Goal: Information Seeking & Learning: Learn about a topic

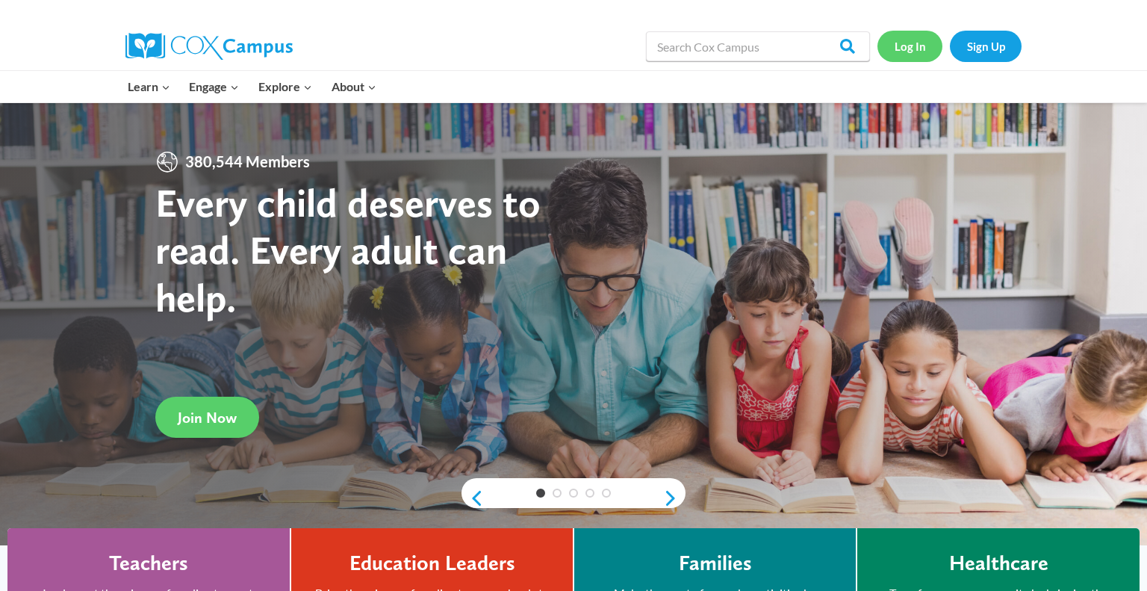
click at [911, 55] on link "Log In" at bounding box center [910, 46] width 65 height 31
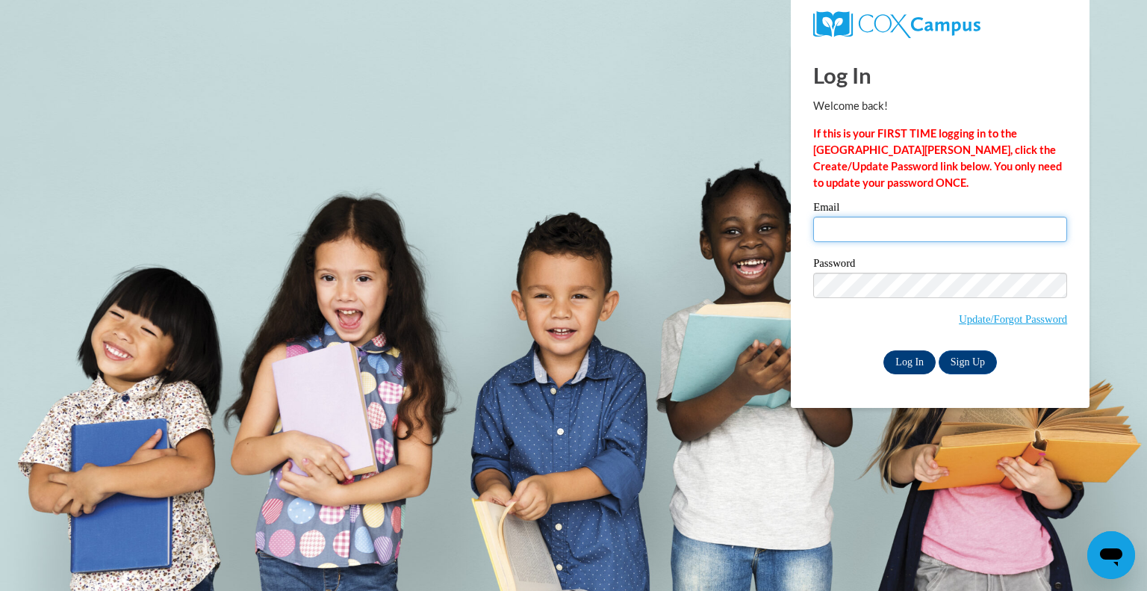
type input "nwitt@grafton.k12.wi.us"
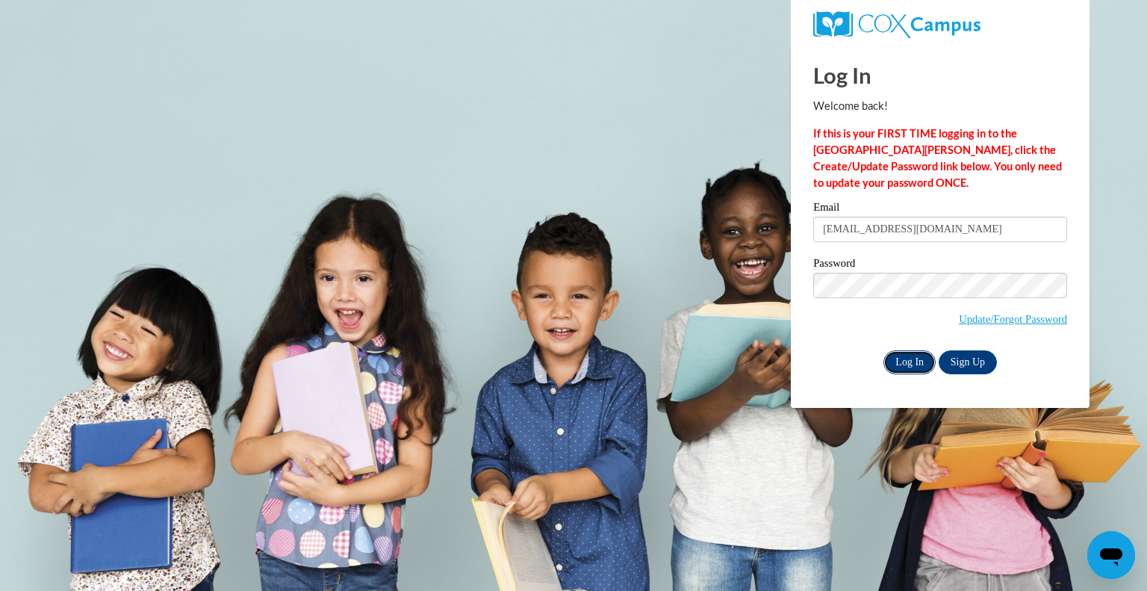
click at [887, 371] on input "Log In" at bounding box center [910, 362] width 52 height 24
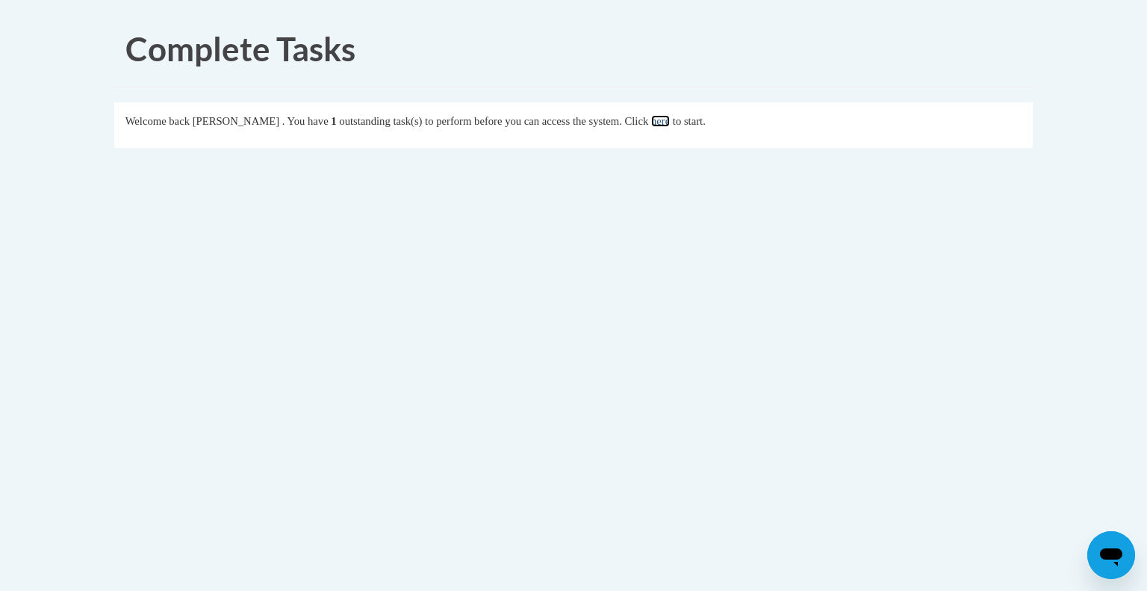
click at [670, 123] on link "here" at bounding box center [660, 121] width 19 height 12
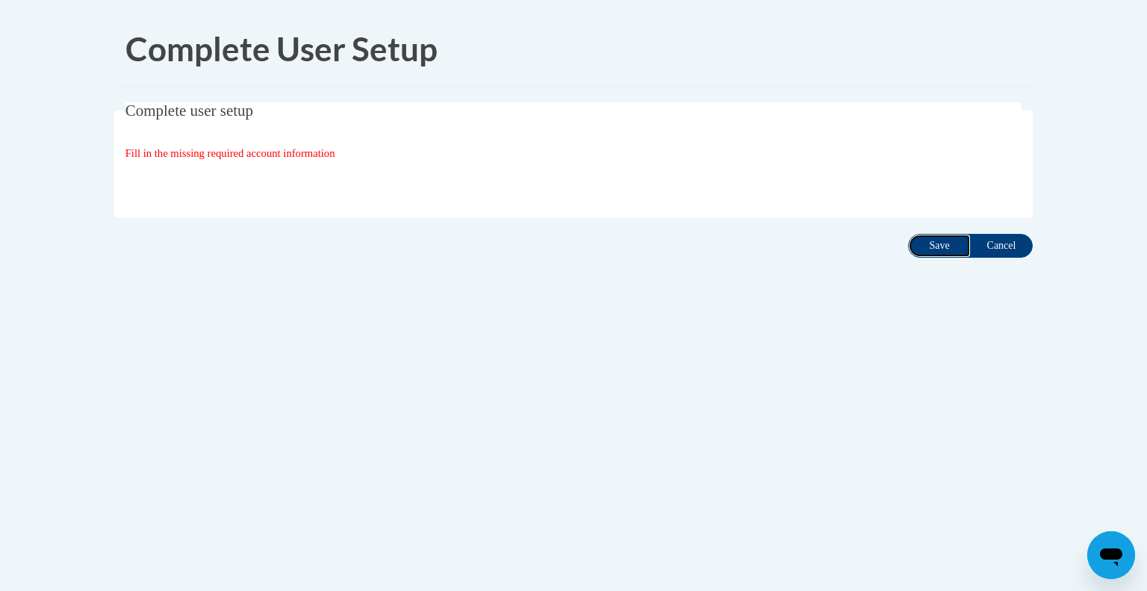
click at [926, 243] on input "Save" at bounding box center [939, 246] width 63 height 24
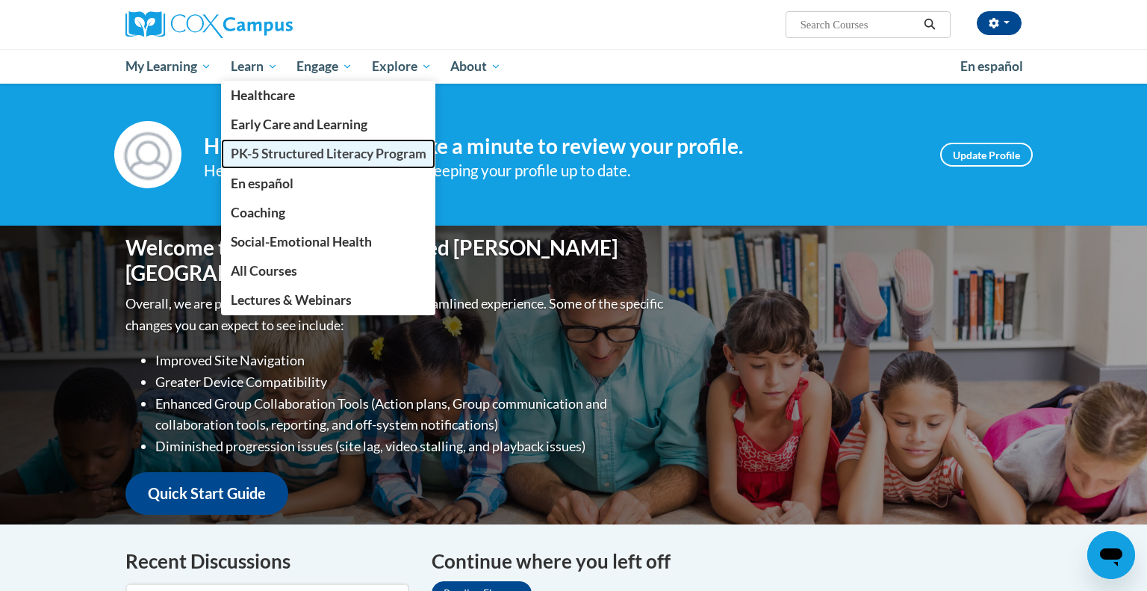
click at [294, 146] on span "PK-5 Structured Literacy Program" at bounding box center [329, 154] width 196 height 16
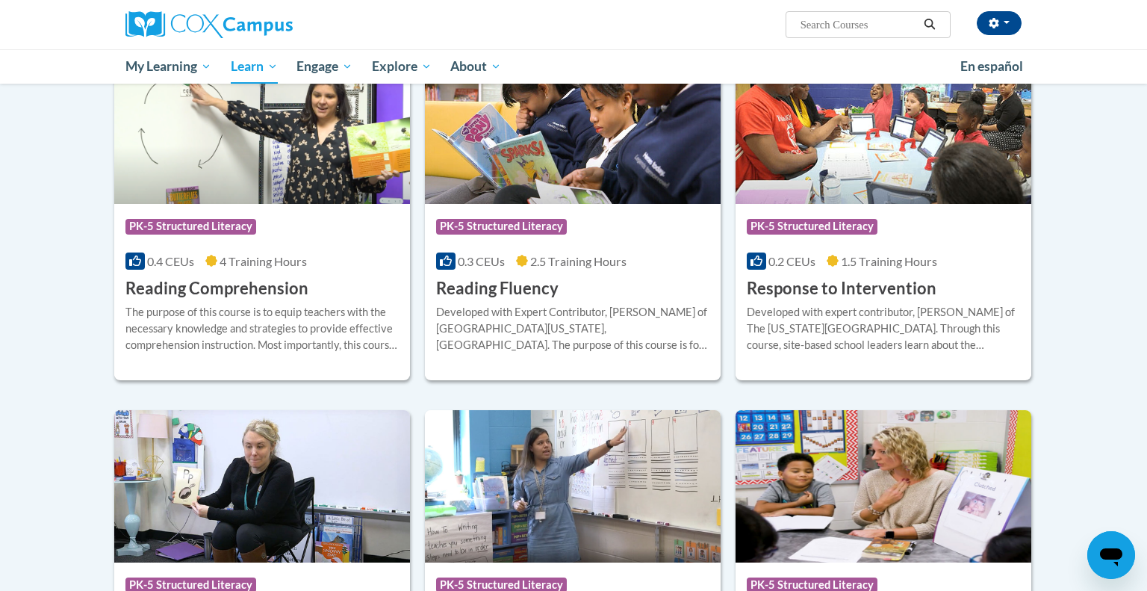
scroll to position [1292, 0]
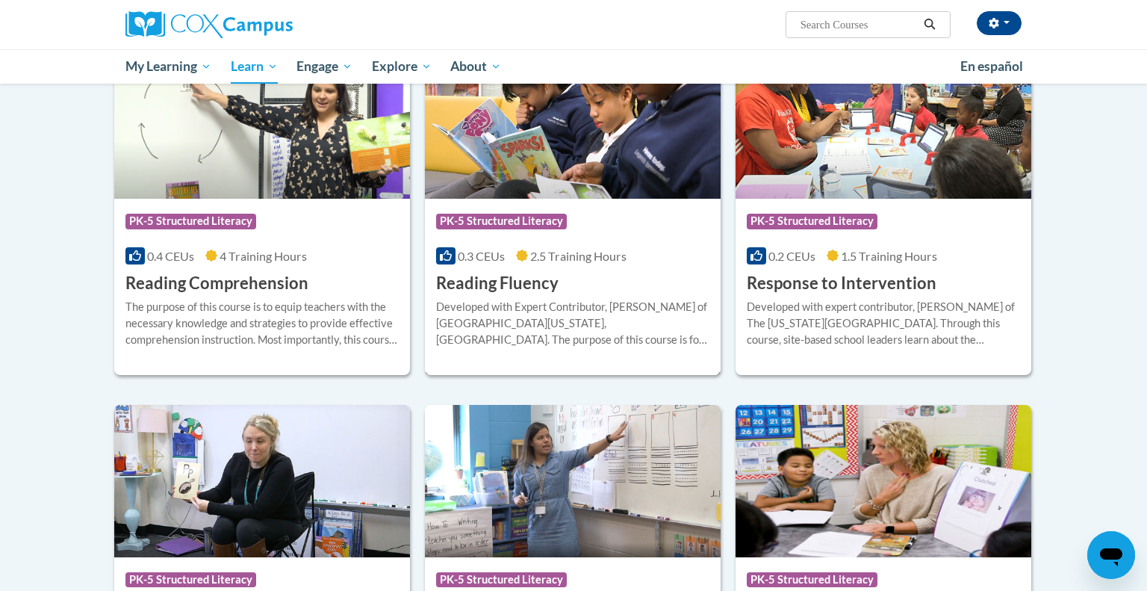
click at [612, 283] on div "Course Category: PK-5 Structured Literacy 0.3 CEUs 2.5 Training Hours COURSE Re…" at bounding box center [573, 247] width 296 height 96
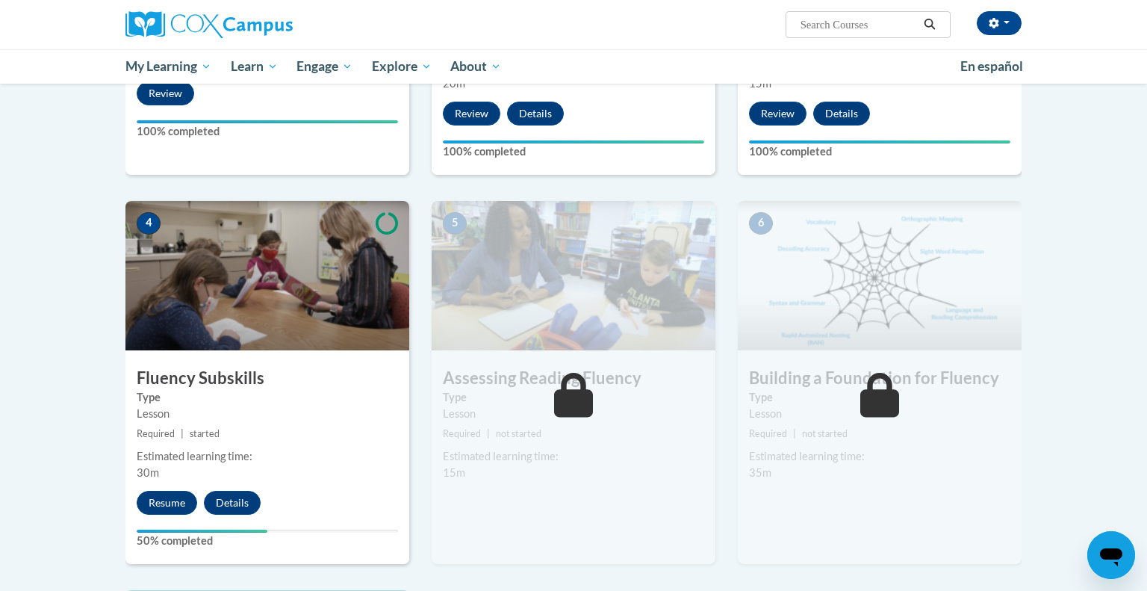
scroll to position [594, 0]
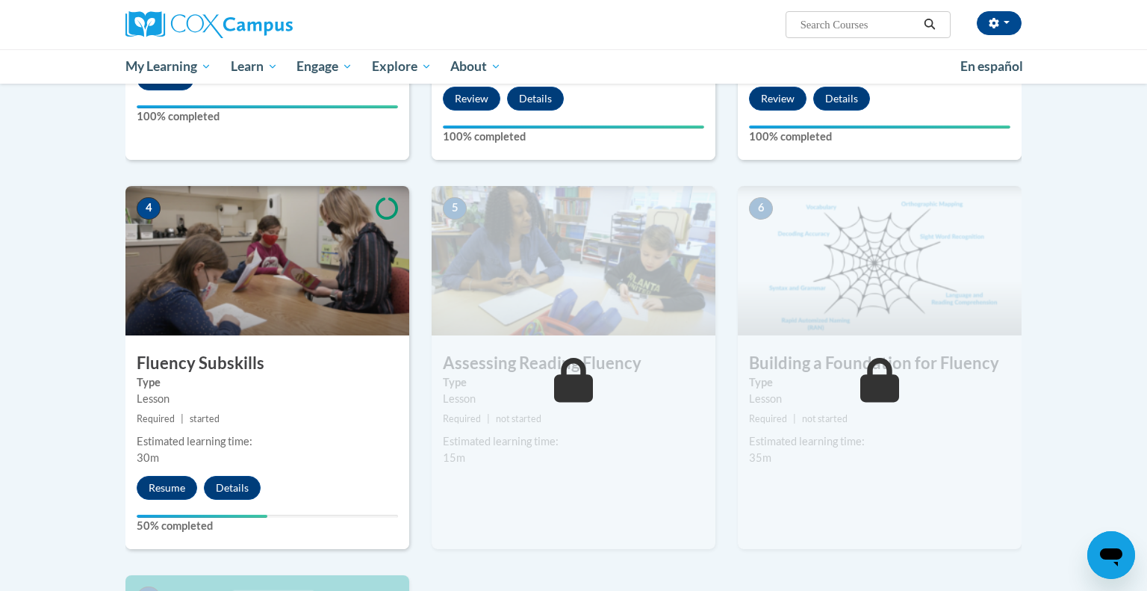
click at [175, 499] on div "4 Fluency Subskills Type Lesson Required | started Estimated learning time: 30m…" at bounding box center [267, 367] width 284 height 363
click at [173, 491] on button "Resume" at bounding box center [167, 488] width 60 height 24
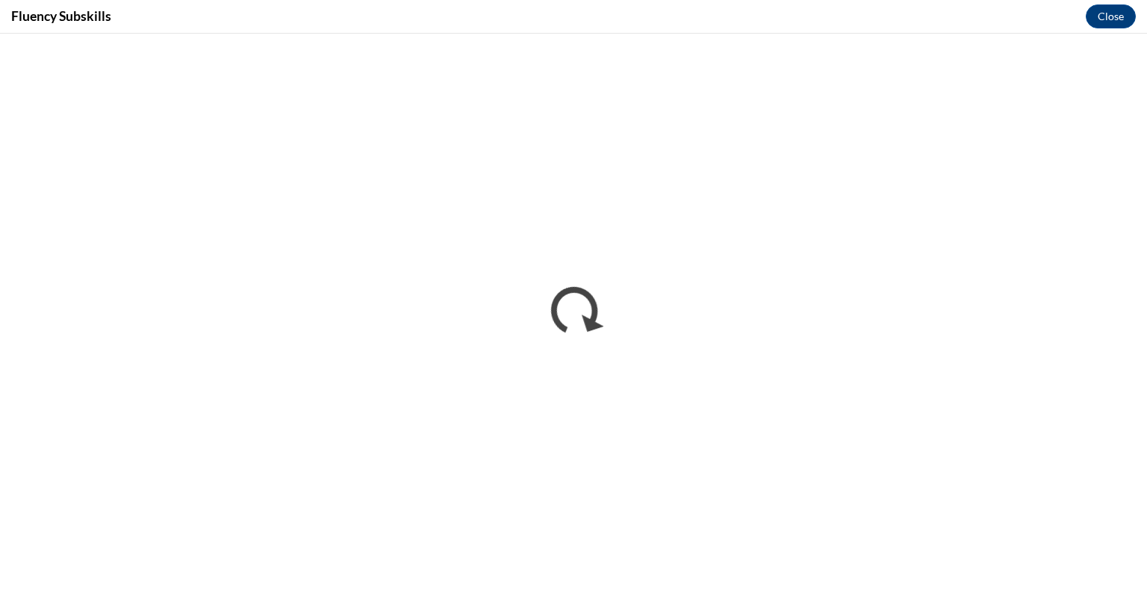
scroll to position [0, 0]
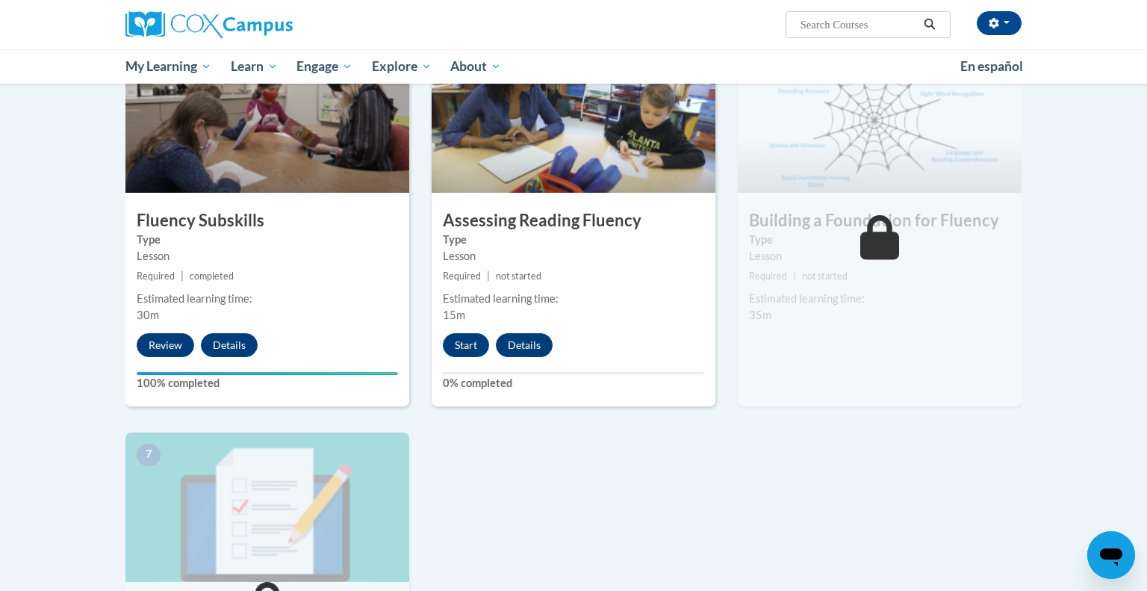
scroll to position [731, 0]
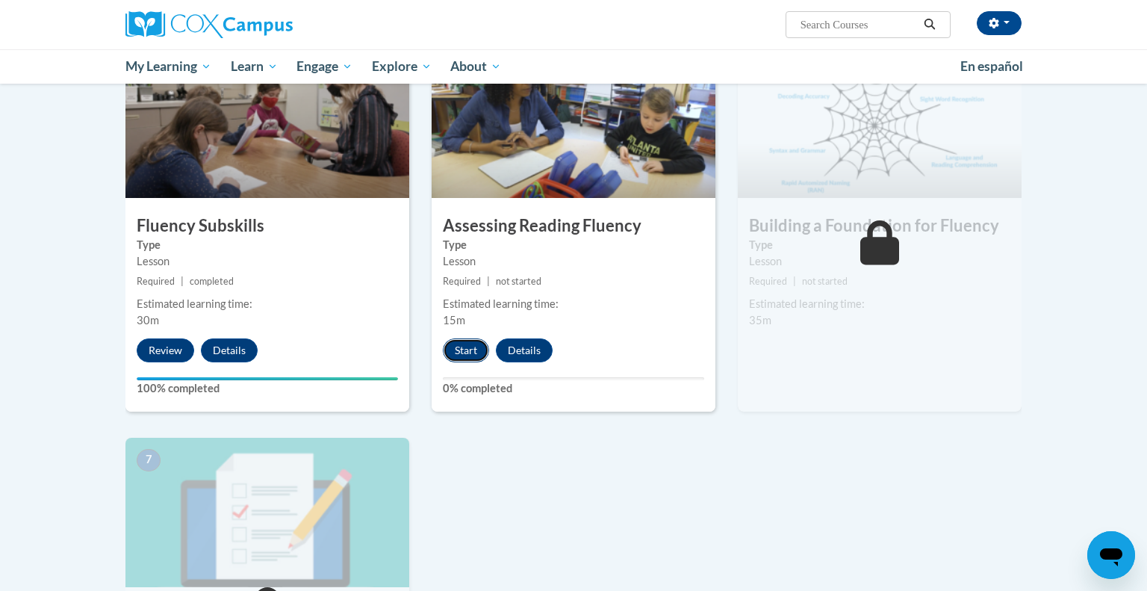
click at [455, 352] on button "Start" at bounding box center [466, 350] width 46 height 24
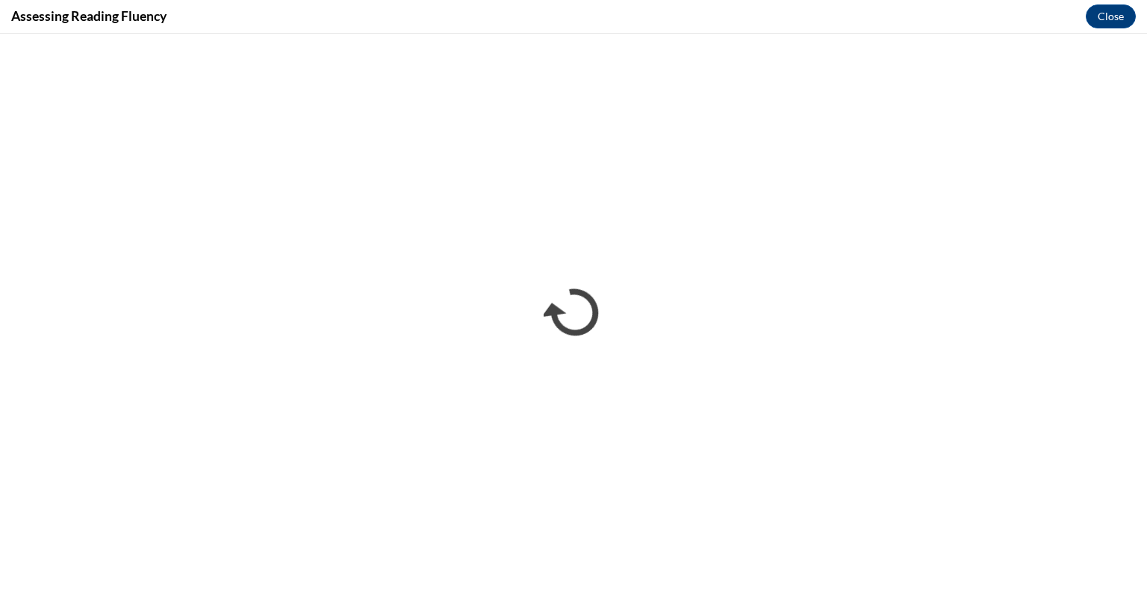
scroll to position [0, 0]
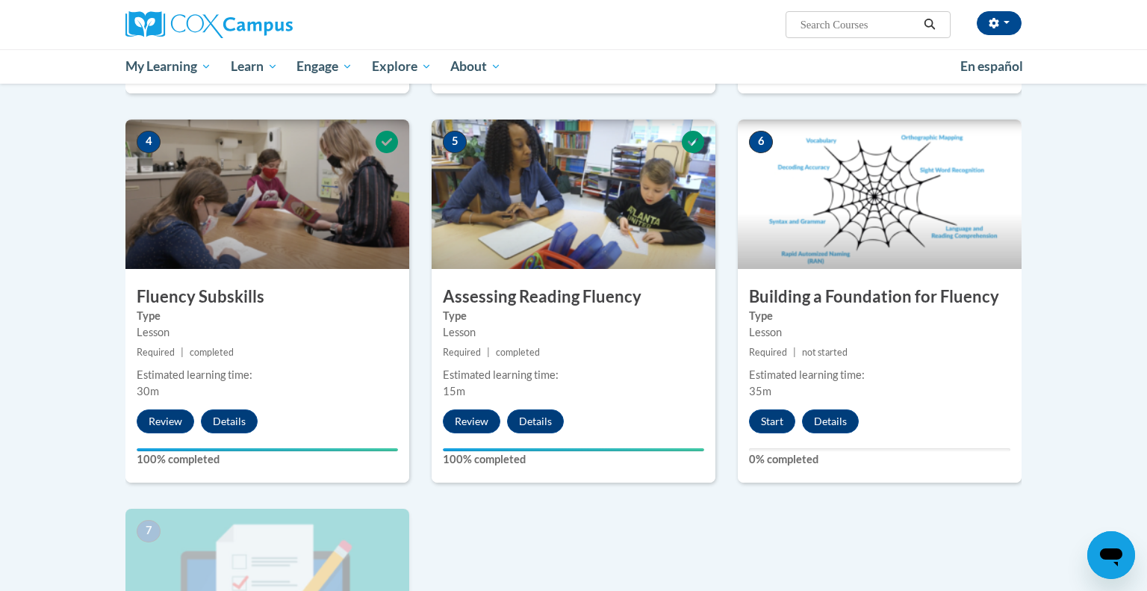
scroll to position [662, 0]
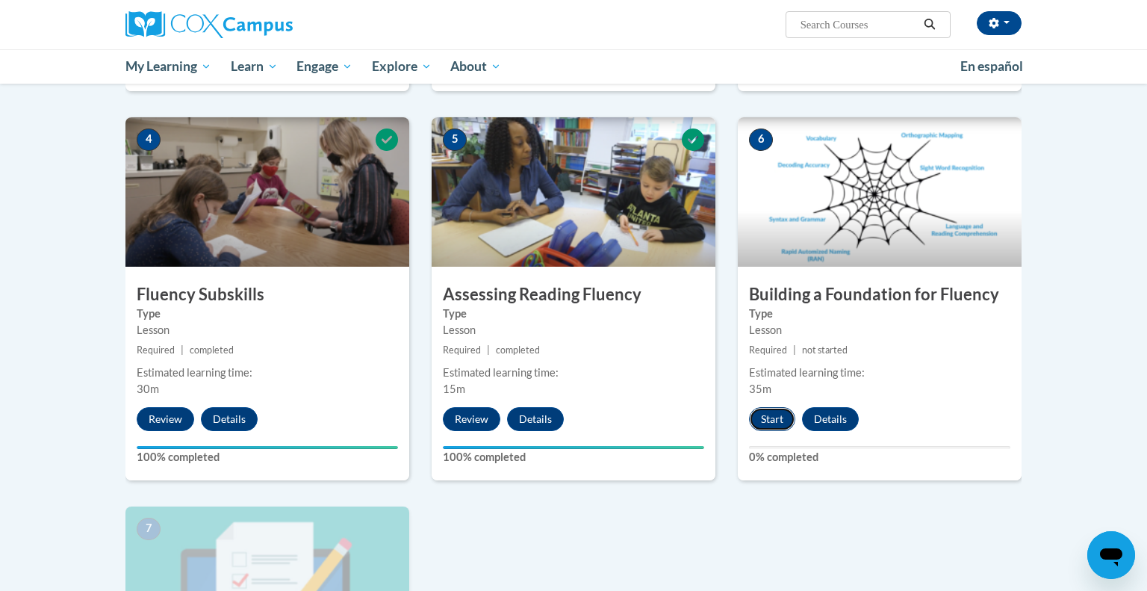
click at [770, 418] on button "Start" at bounding box center [772, 419] width 46 height 24
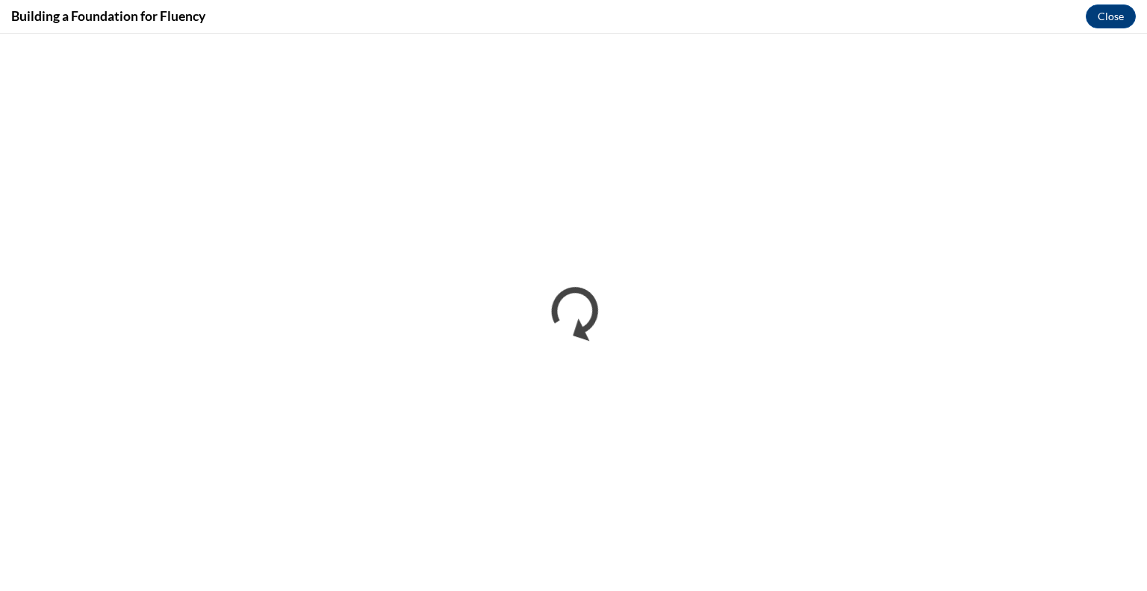
scroll to position [0, 0]
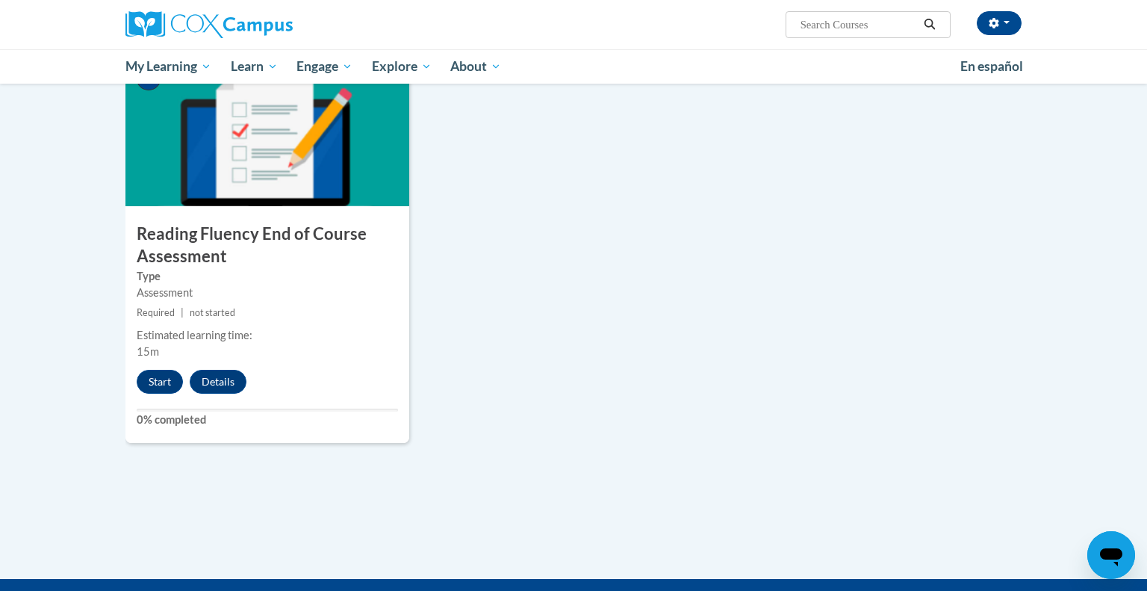
scroll to position [1123, 0]
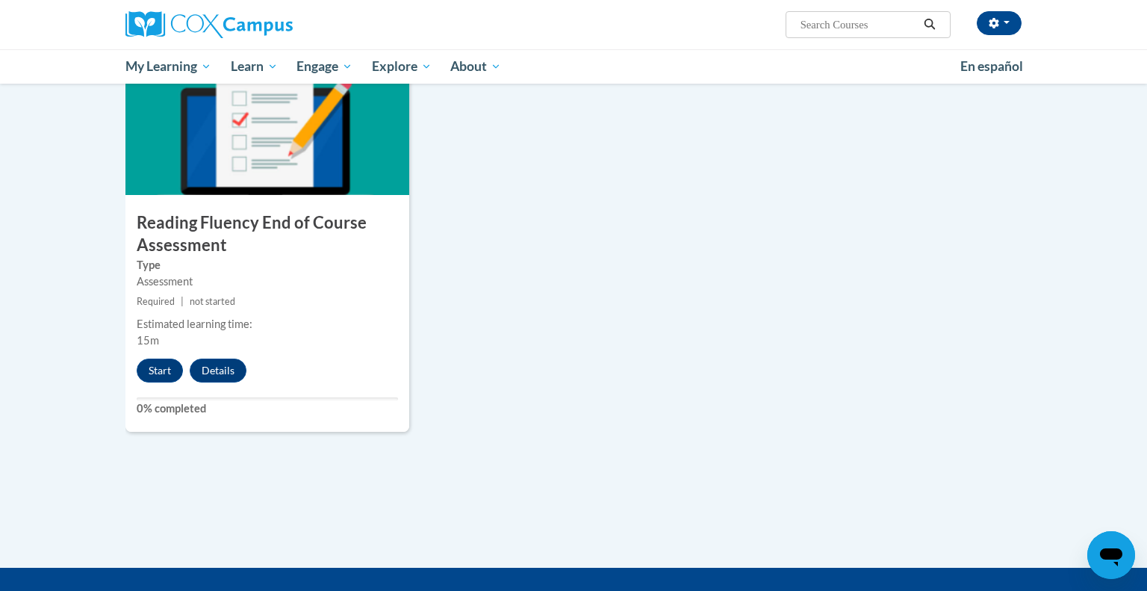
click at [163, 388] on div "7 Reading Fluency End of Course Assessment Type Assessment Required | not start…" at bounding box center [267, 239] width 284 height 386
click at [161, 388] on div "7 Reading Fluency End of Course Assessment Type Assessment Required | not start…" at bounding box center [267, 239] width 284 height 386
click at [153, 364] on button "Start" at bounding box center [160, 370] width 46 height 24
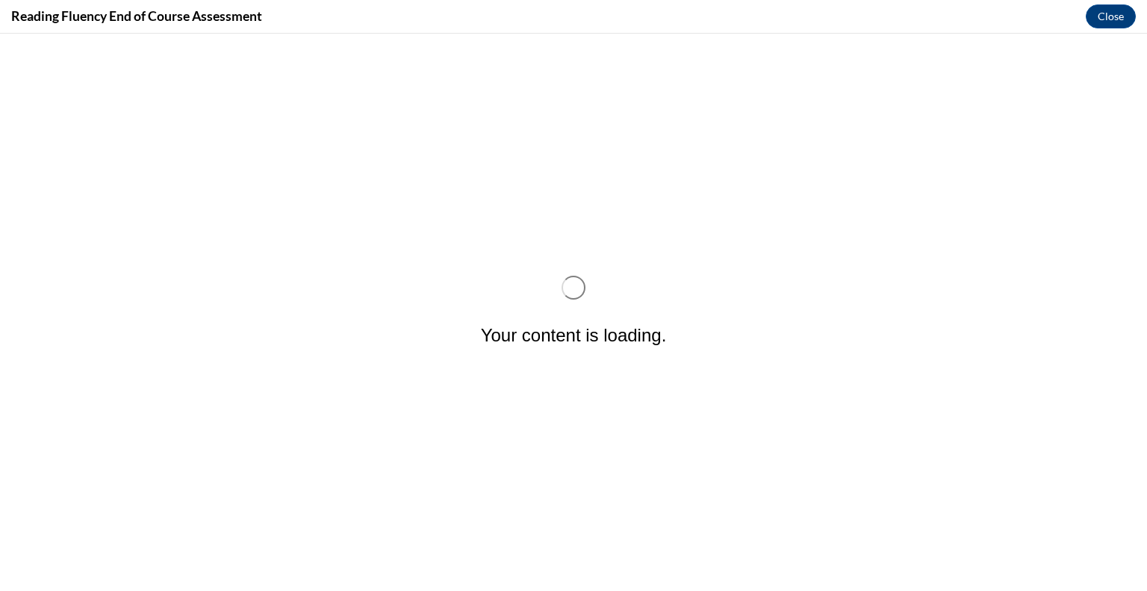
scroll to position [0, 0]
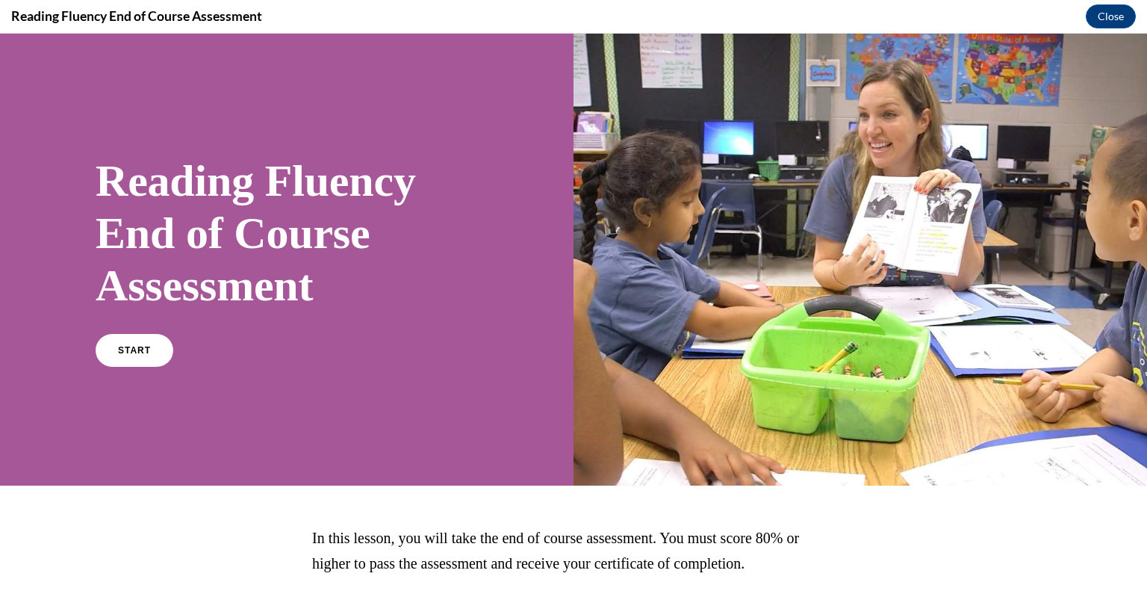
click at [153, 364] on link "START" at bounding box center [135, 350] width 78 height 33
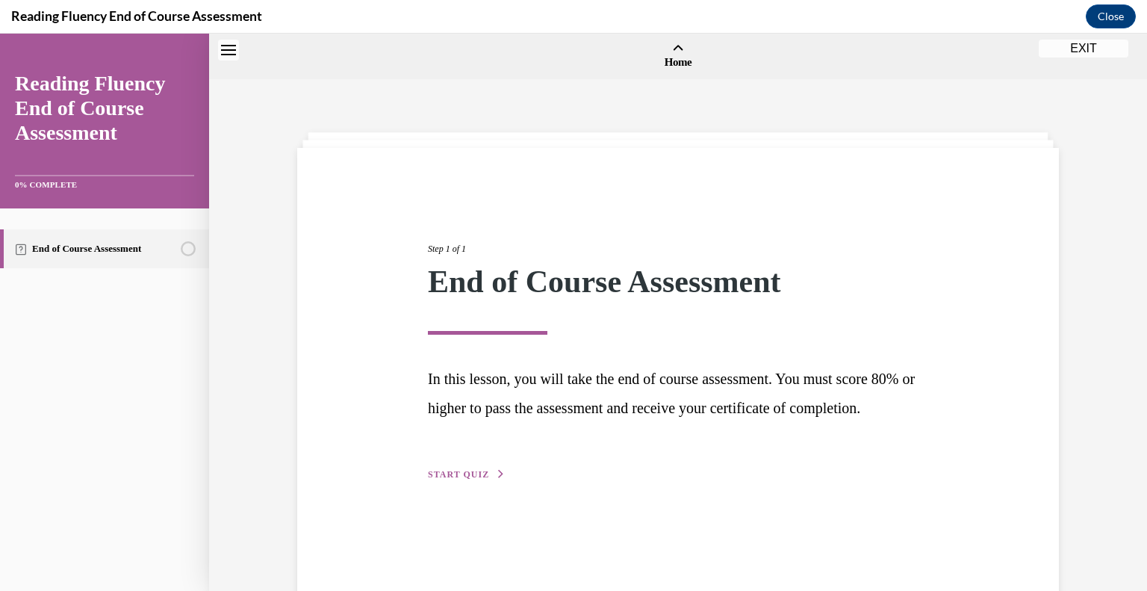
scroll to position [46, 0]
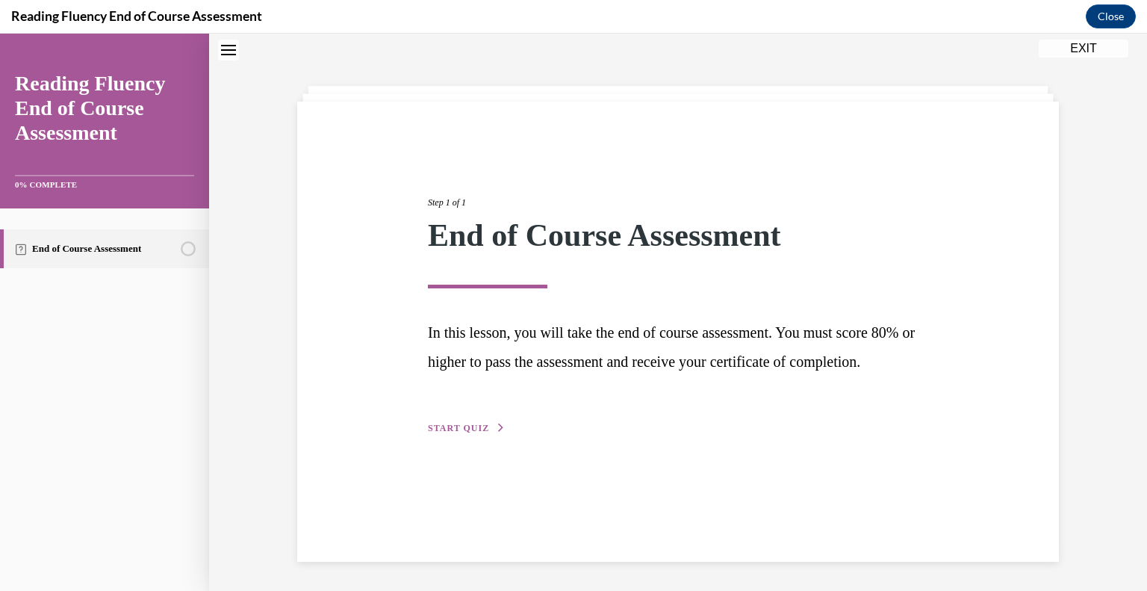
click at [429, 433] on span "START QUIZ" at bounding box center [458, 428] width 61 height 10
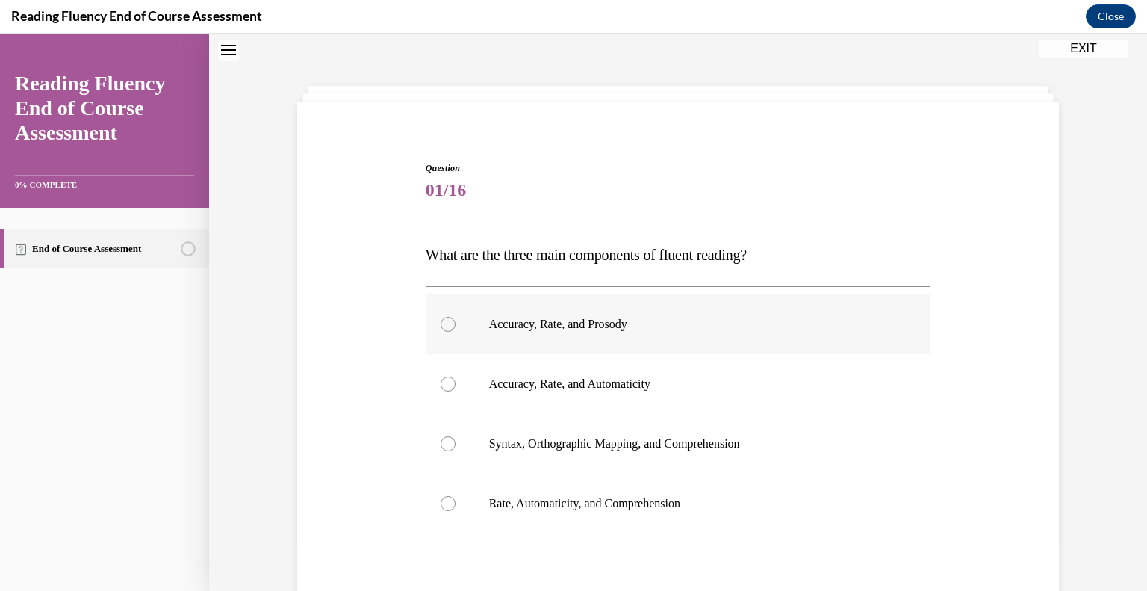
click at [453, 337] on label "Accuracy, Rate, and Prosody" at bounding box center [679, 324] width 506 height 60
click at [453, 332] on input "Accuracy, Rate, and Prosody" at bounding box center [448, 324] width 15 height 15
radio input "true"
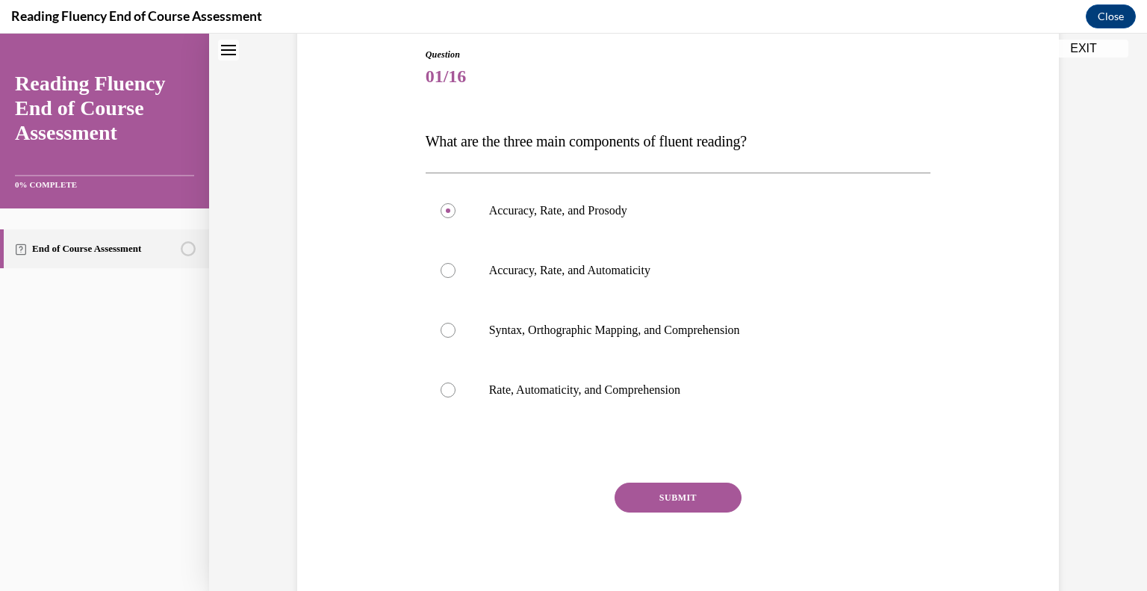
click at [721, 485] on button "SUBMIT" at bounding box center [678, 497] width 127 height 30
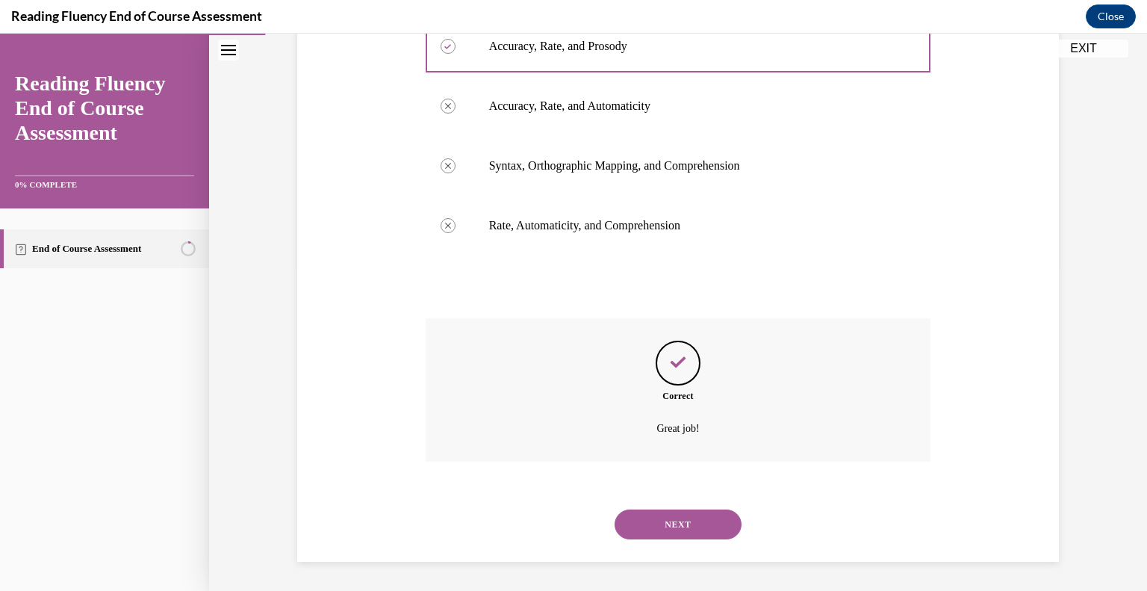
click at [698, 521] on button "NEXT" at bounding box center [678, 524] width 127 height 30
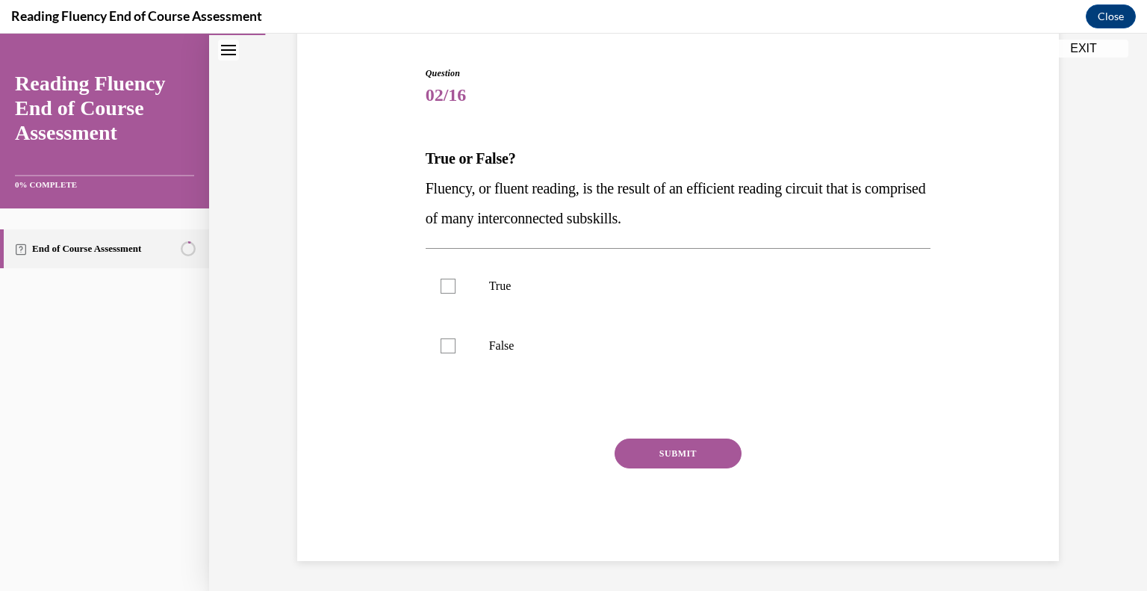
scroll to position [140, 0]
click at [459, 303] on label "True" at bounding box center [679, 287] width 506 height 60
click at [456, 294] on input "True" at bounding box center [448, 286] width 15 height 15
checkbox input "true"
click at [680, 450] on button "SUBMIT" at bounding box center [678, 454] width 127 height 30
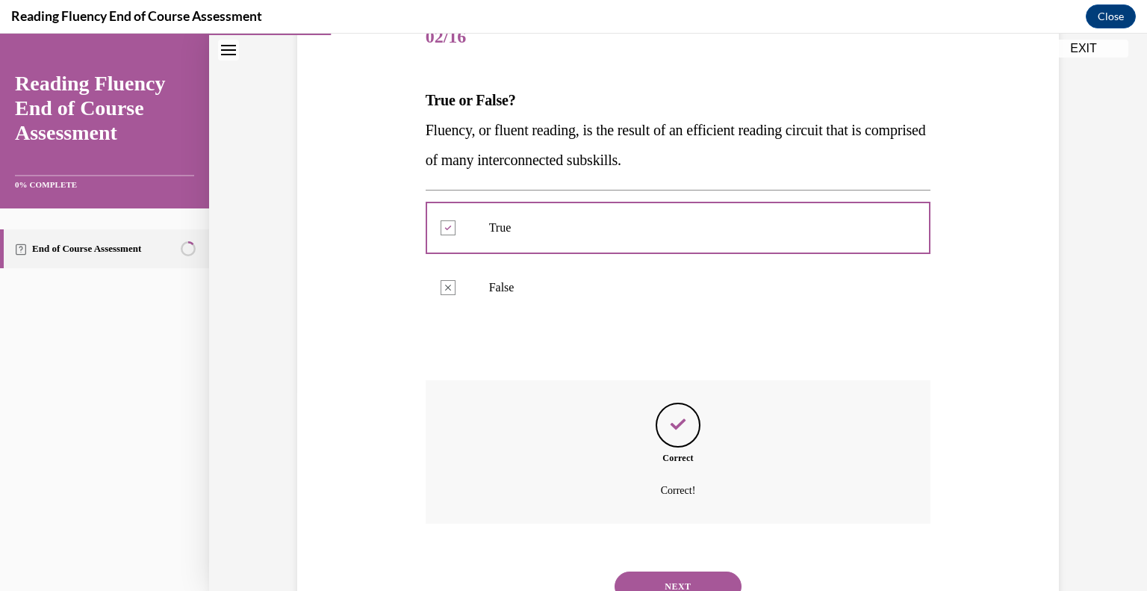
scroll to position [261, 0]
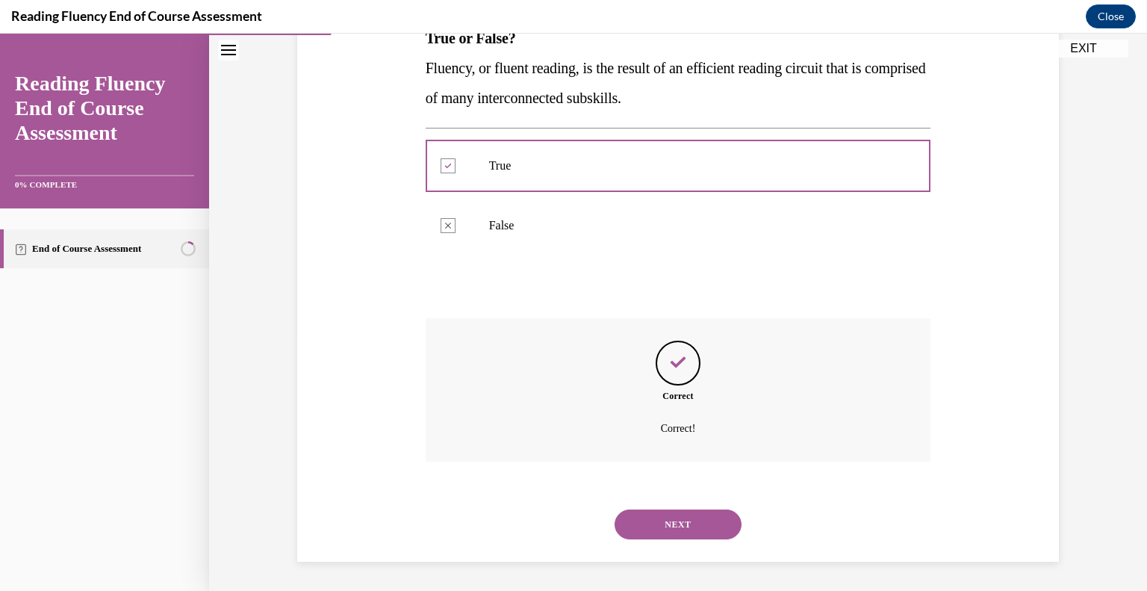
click at [711, 512] on button "NEXT" at bounding box center [678, 524] width 127 height 30
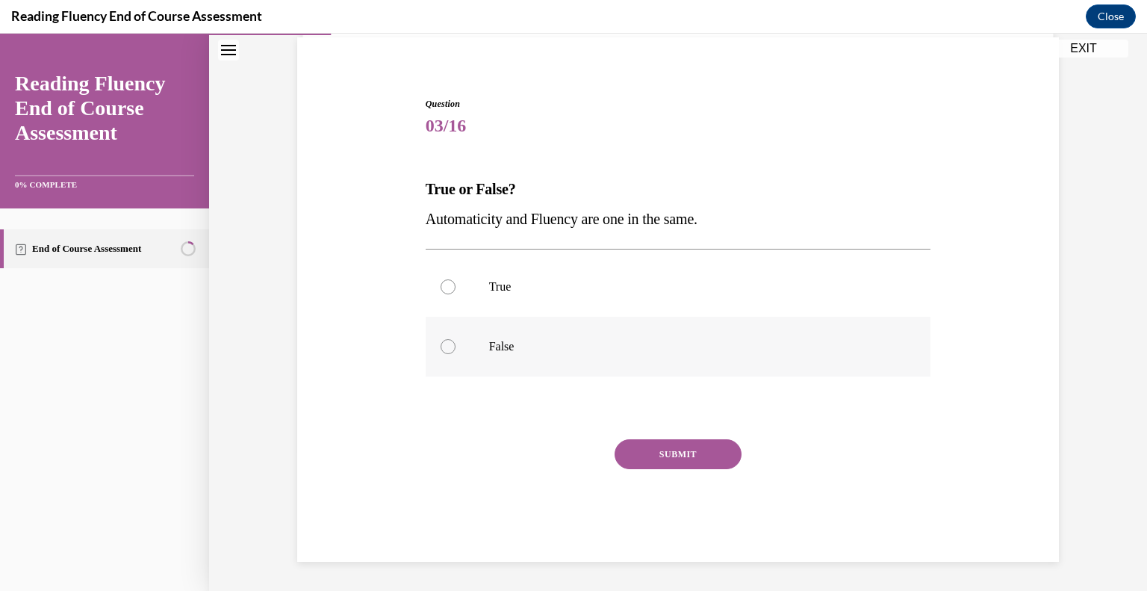
click at [543, 375] on label "False" at bounding box center [679, 347] width 506 height 60
click at [456, 354] on input "False" at bounding box center [448, 346] width 15 height 15
radio input "true"
click at [695, 444] on button "SUBMIT" at bounding box center [678, 454] width 127 height 30
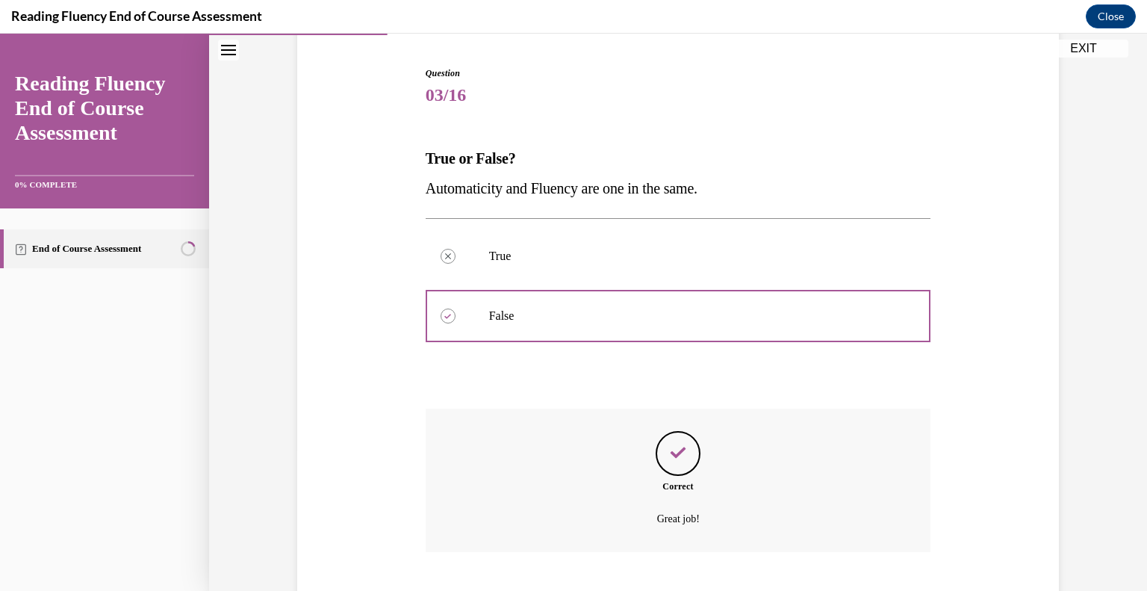
scroll to position [232, 0]
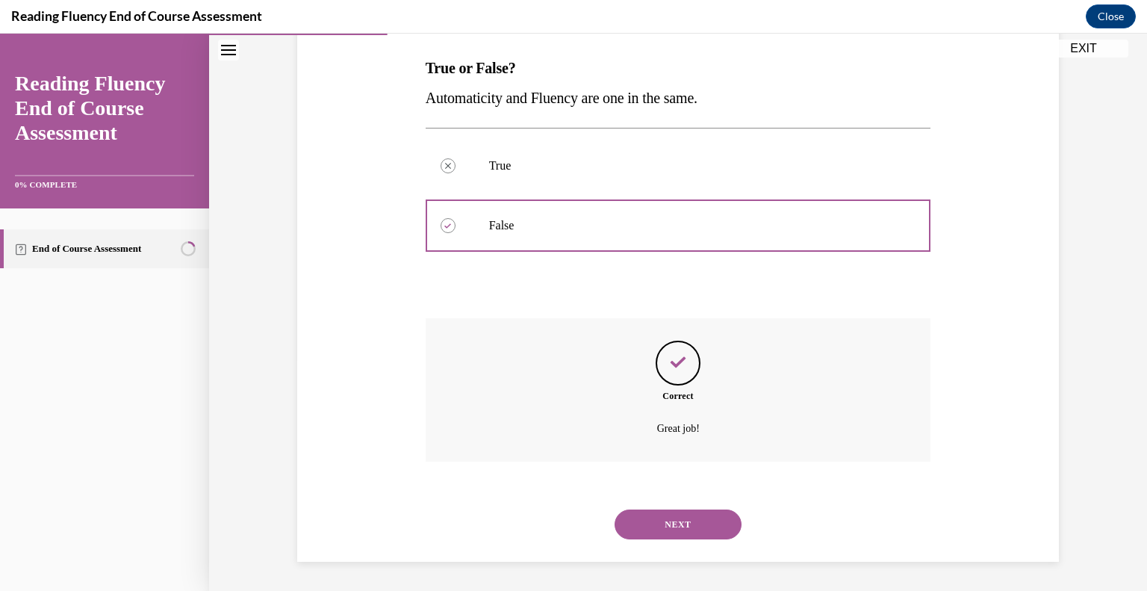
click at [692, 506] on div "NEXT" at bounding box center [679, 524] width 506 height 60
click at [686, 513] on button "NEXT" at bounding box center [678, 524] width 127 height 30
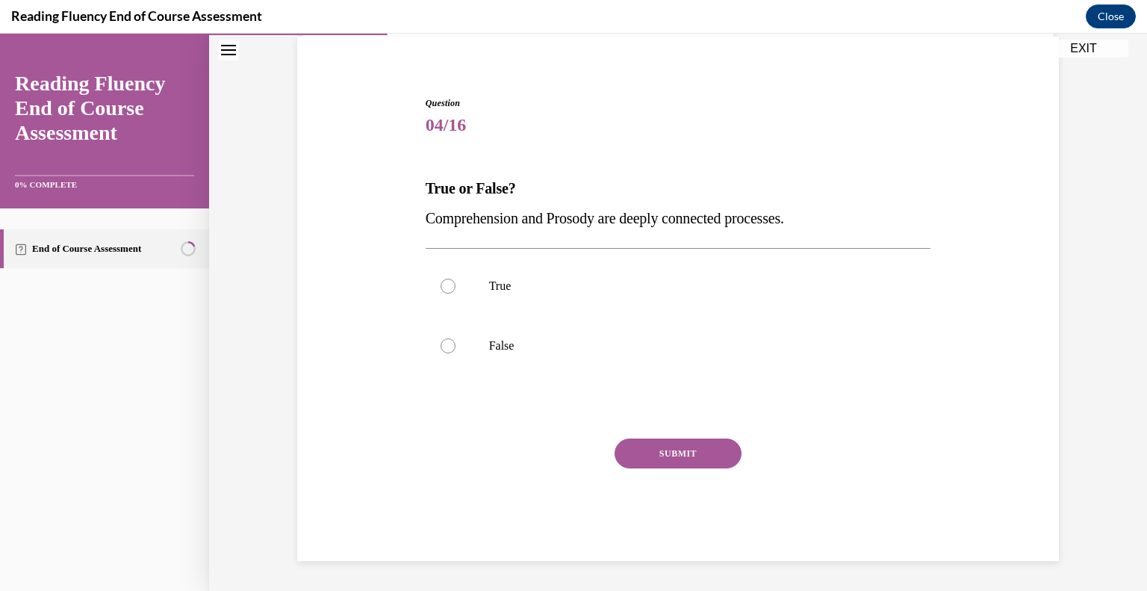
scroll to position [111, 0]
click at [510, 303] on label "True" at bounding box center [679, 287] width 506 height 60
click at [456, 294] on input "True" at bounding box center [448, 286] width 15 height 15
radio input "true"
click at [663, 444] on button "SUBMIT" at bounding box center [678, 454] width 127 height 30
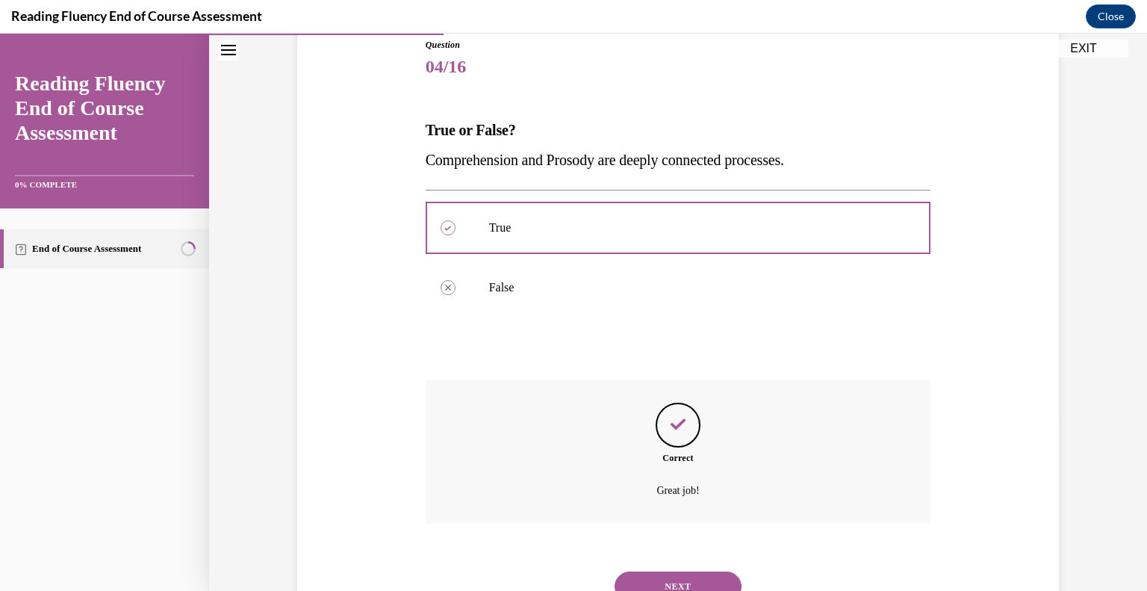
scroll to position [232, 0]
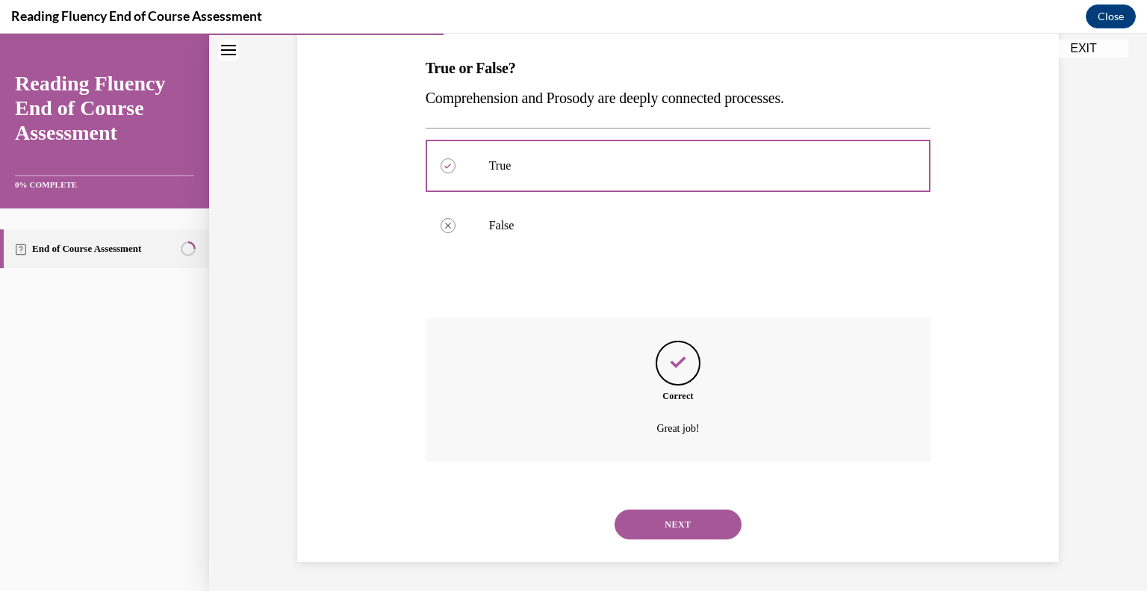
click at [680, 521] on button "NEXT" at bounding box center [678, 524] width 127 height 30
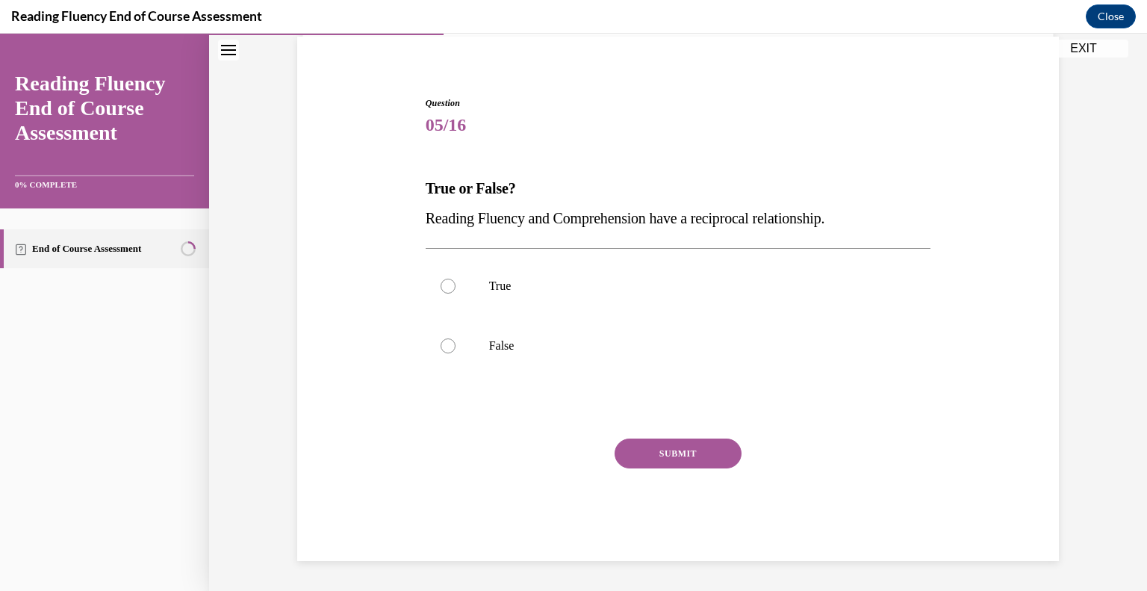
scroll to position [111, 0]
click at [550, 297] on label "True" at bounding box center [679, 287] width 506 height 60
click at [456, 294] on input "True" at bounding box center [448, 286] width 15 height 15
radio input "true"
click at [677, 463] on button "SUBMIT" at bounding box center [678, 454] width 127 height 30
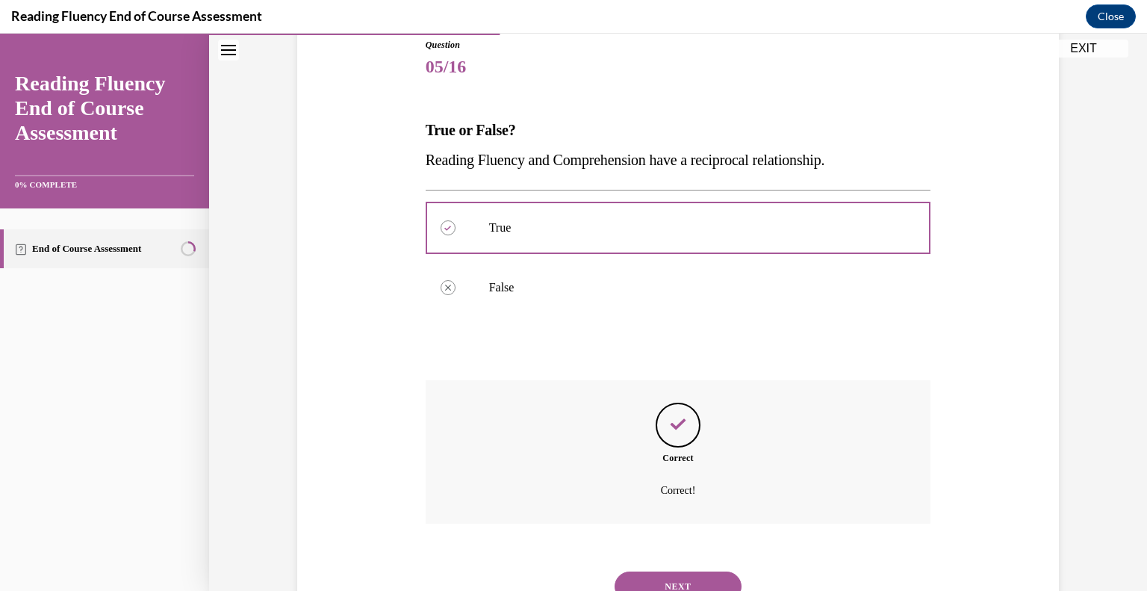
scroll to position [232, 0]
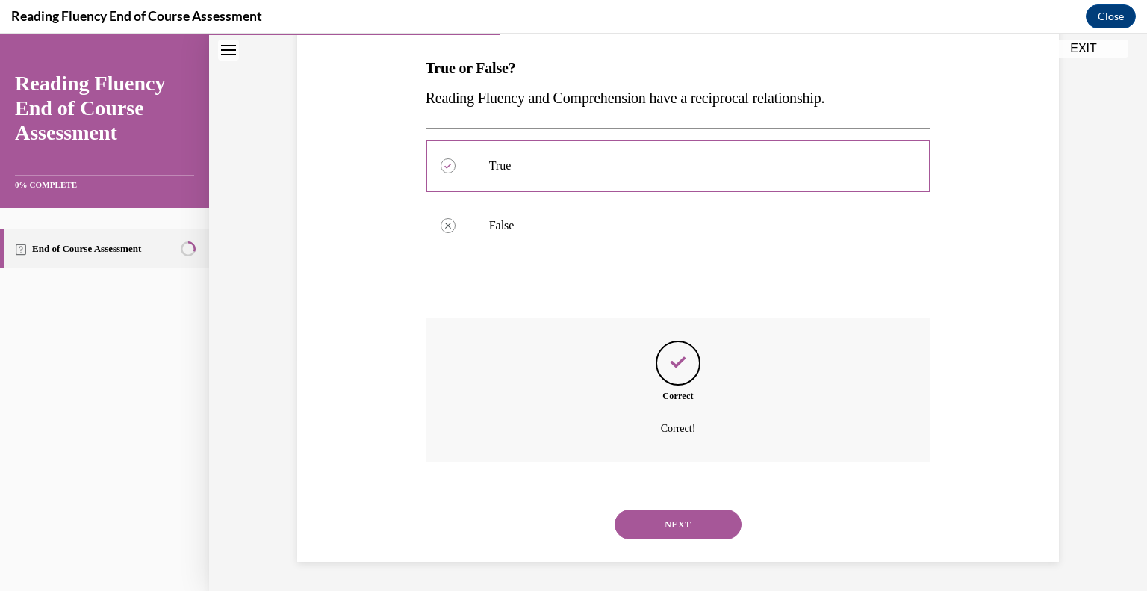
click at [693, 524] on button "NEXT" at bounding box center [678, 524] width 127 height 30
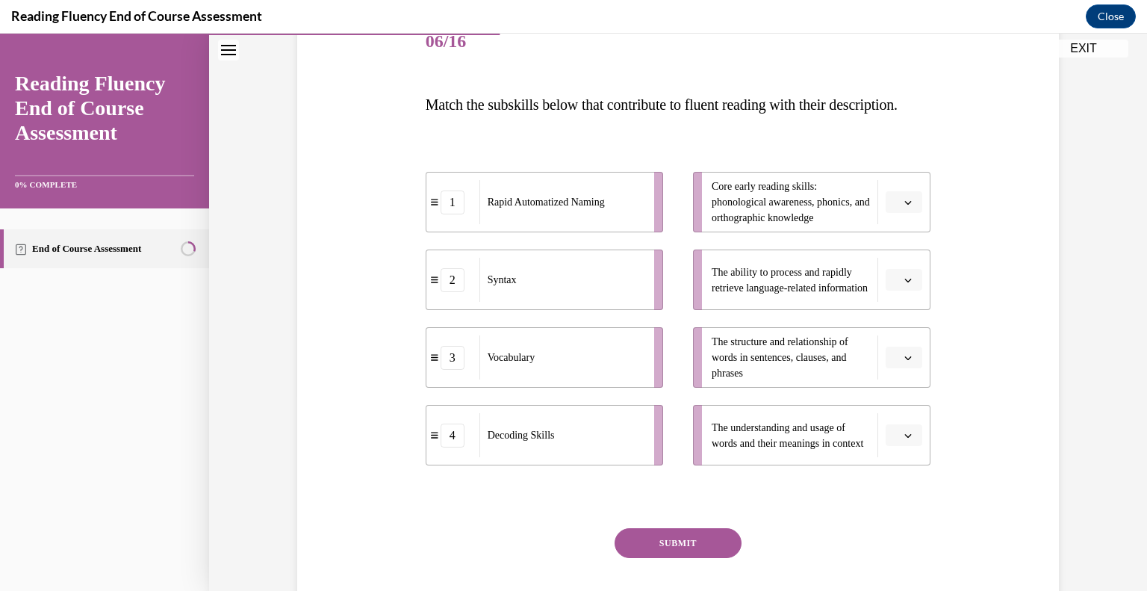
scroll to position [308, 0]
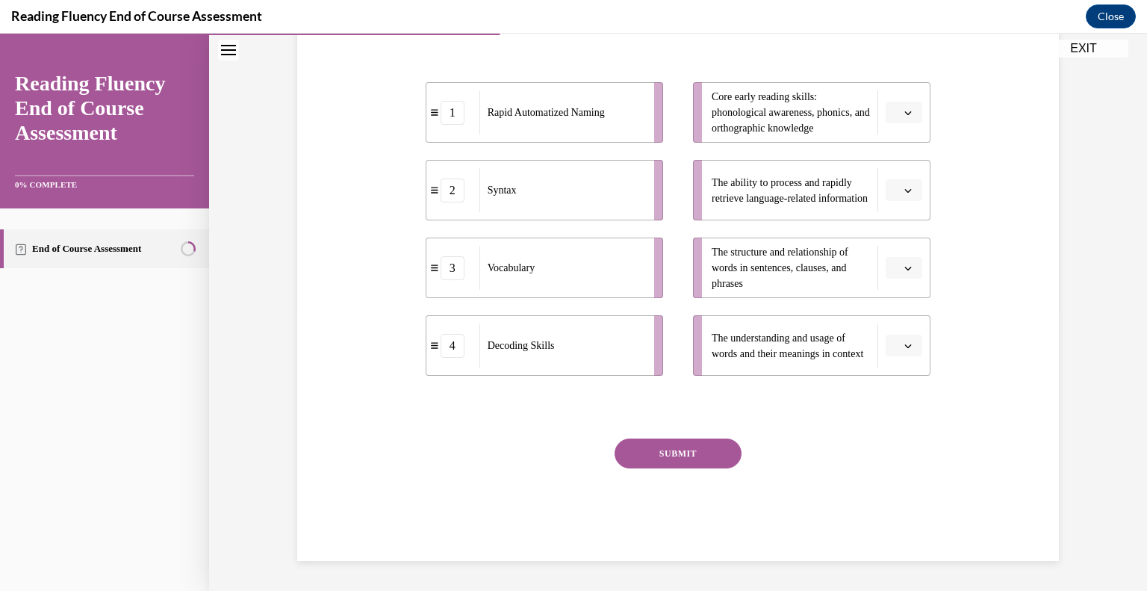
click at [898, 357] on button "button" at bounding box center [904, 346] width 37 height 22
click at [899, 476] on span "3" at bounding box center [898, 475] width 5 height 12
click at [916, 279] on button "button" at bounding box center [904, 268] width 37 height 22
click at [898, 358] on div "2" at bounding box center [902, 368] width 37 height 30
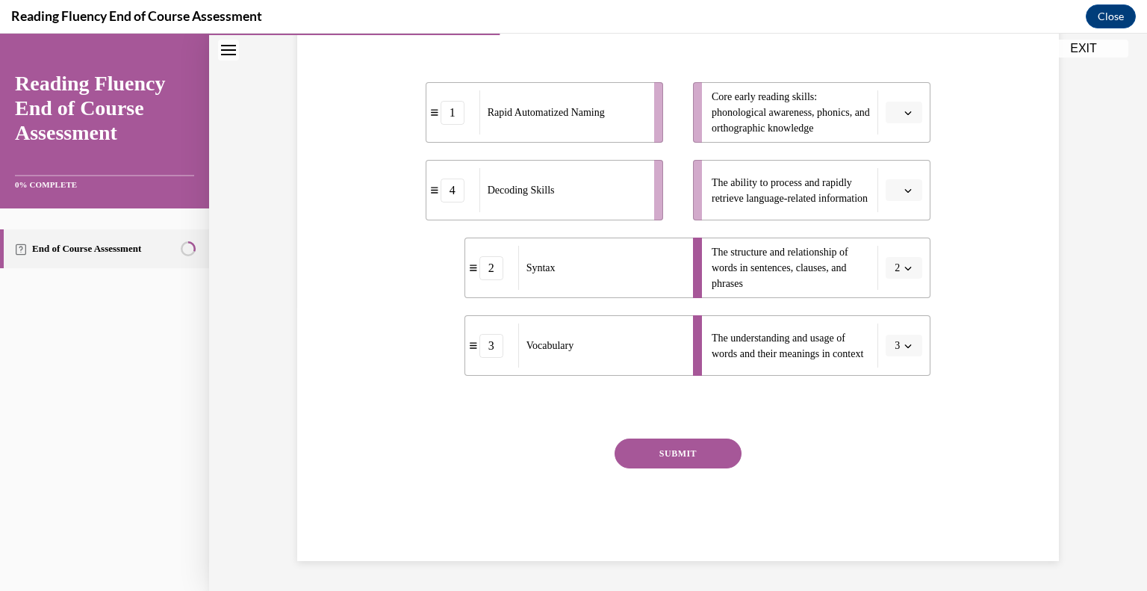
click at [904, 202] on button "button" at bounding box center [904, 190] width 37 height 22
click at [900, 252] on div "1" at bounding box center [902, 260] width 37 height 30
click at [905, 124] on button "button" at bounding box center [904, 113] width 37 height 22
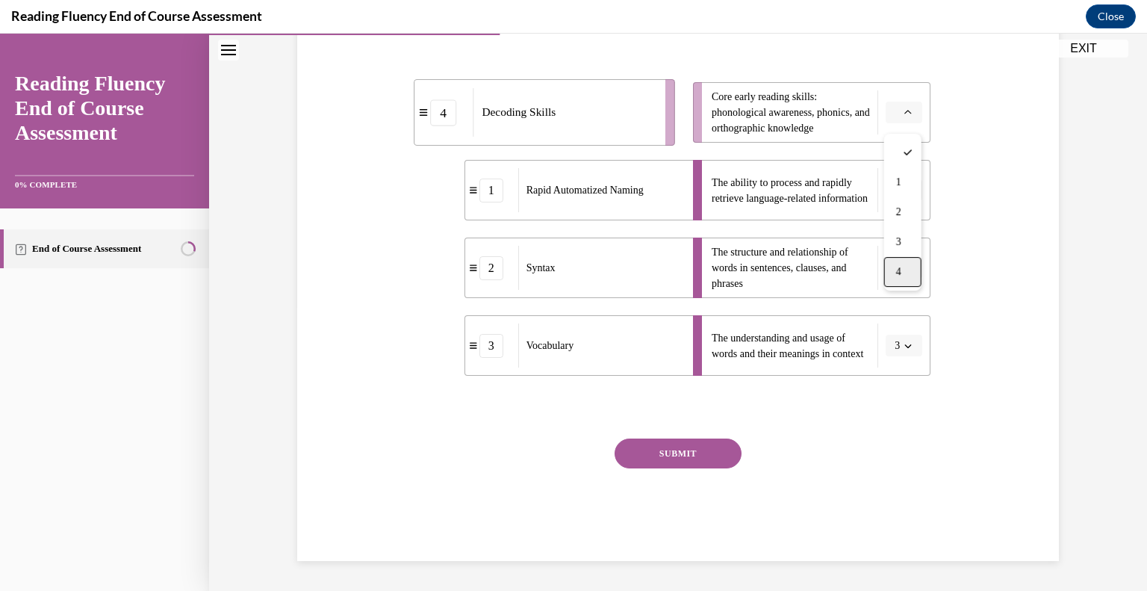
click at [894, 274] on div "4" at bounding box center [902, 272] width 37 height 30
click at [651, 460] on button "SUBMIT" at bounding box center [678, 453] width 127 height 30
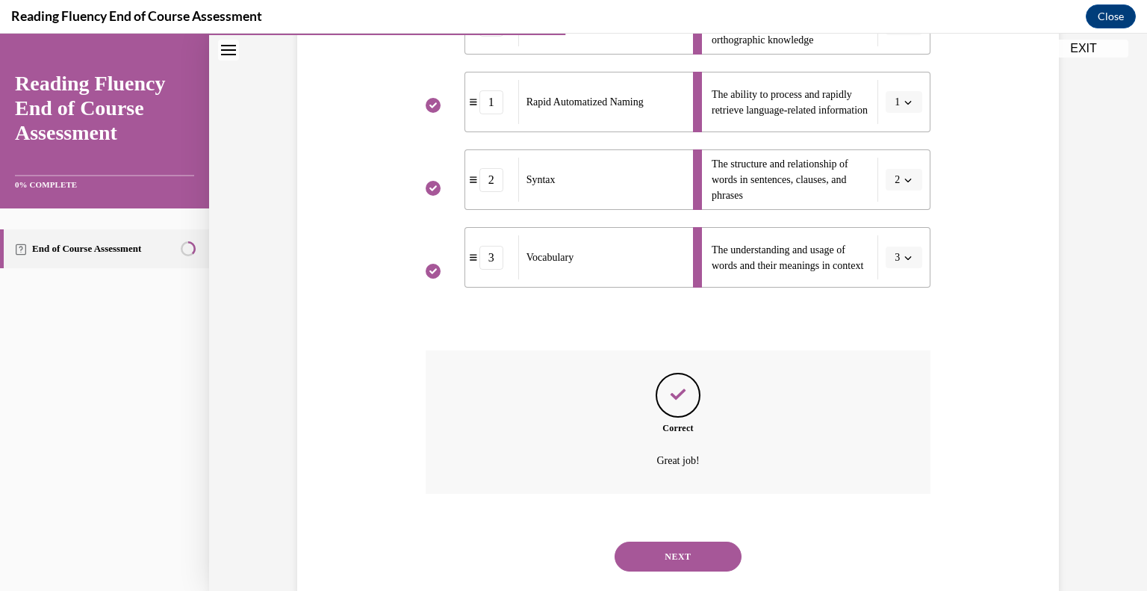
scroll to position [435, 0]
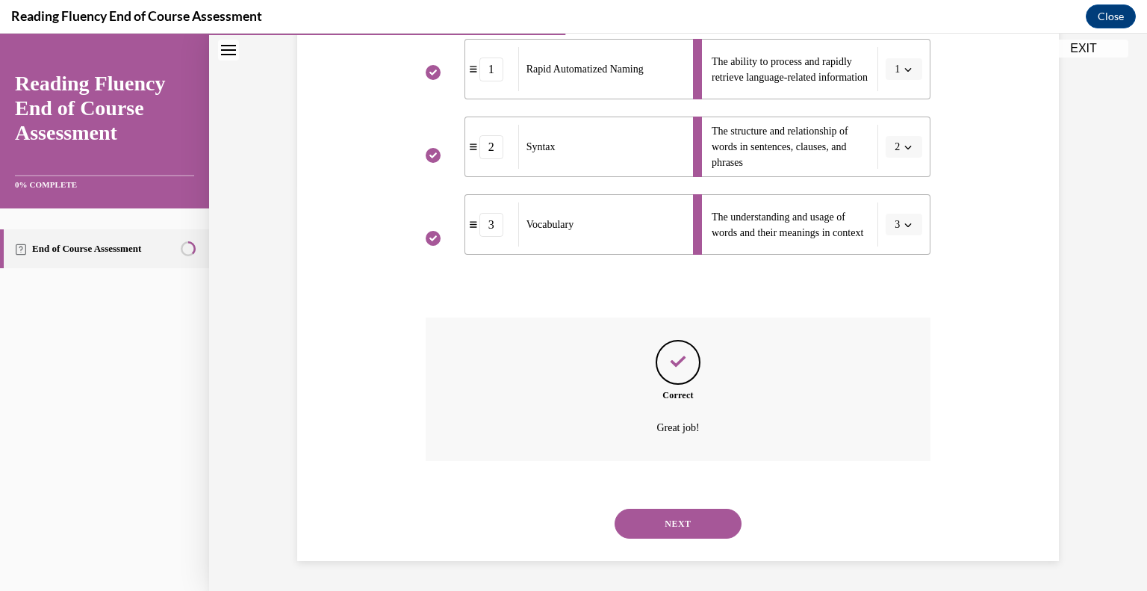
click at [713, 525] on button "NEXT" at bounding box center [678, 524] width 127 height 30
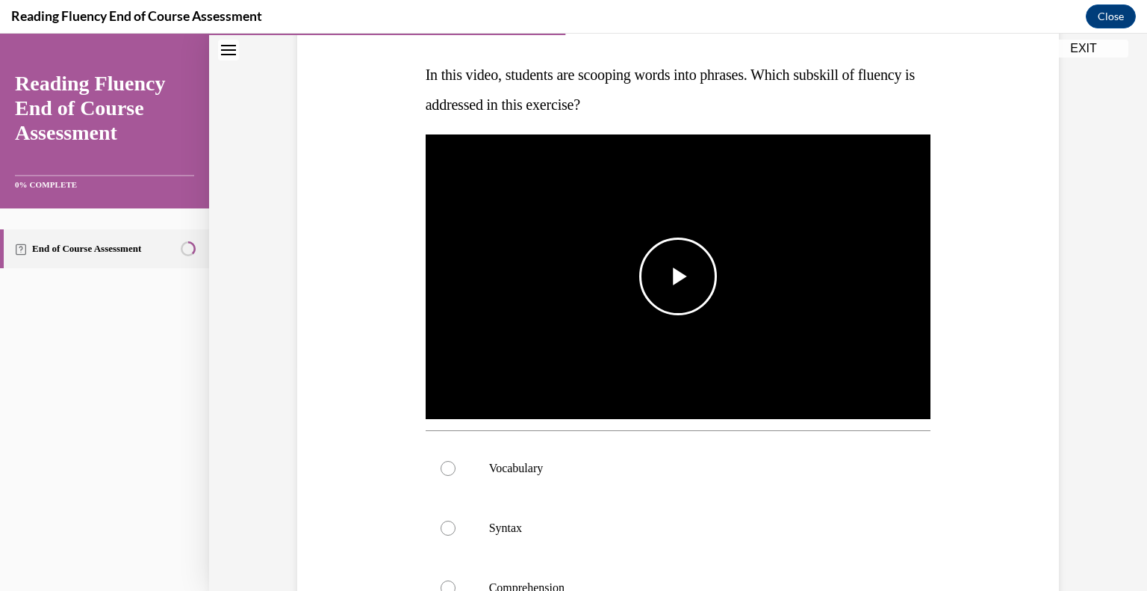
scroll to position [224, 0]
click at [678, 277] on span "Video player" at bounding box center [678, 277] width 0 height 0
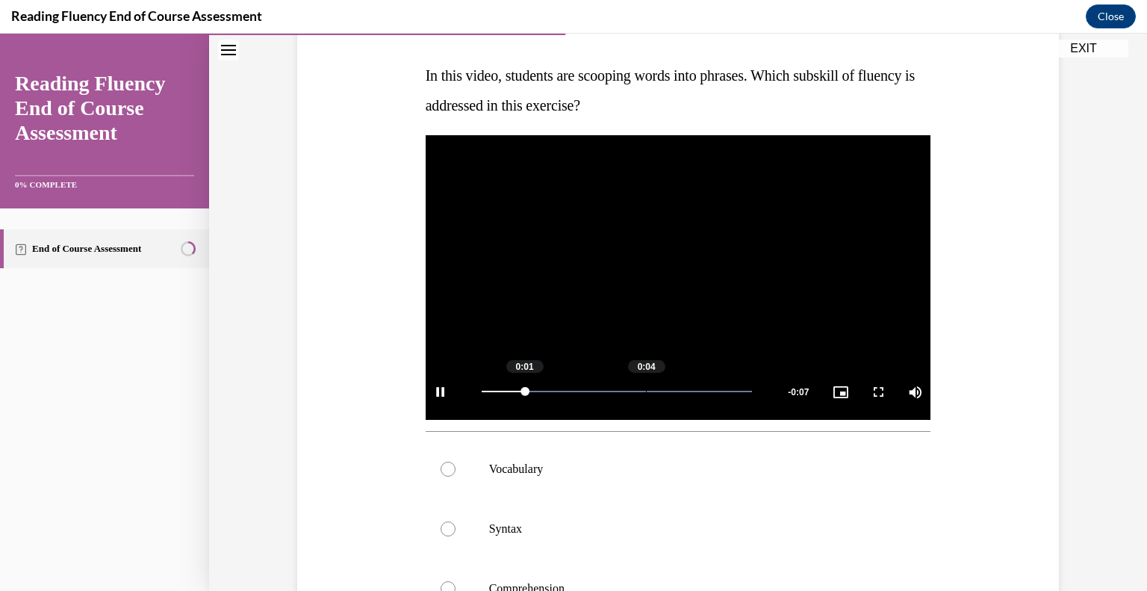
scroll to position [232, 0]
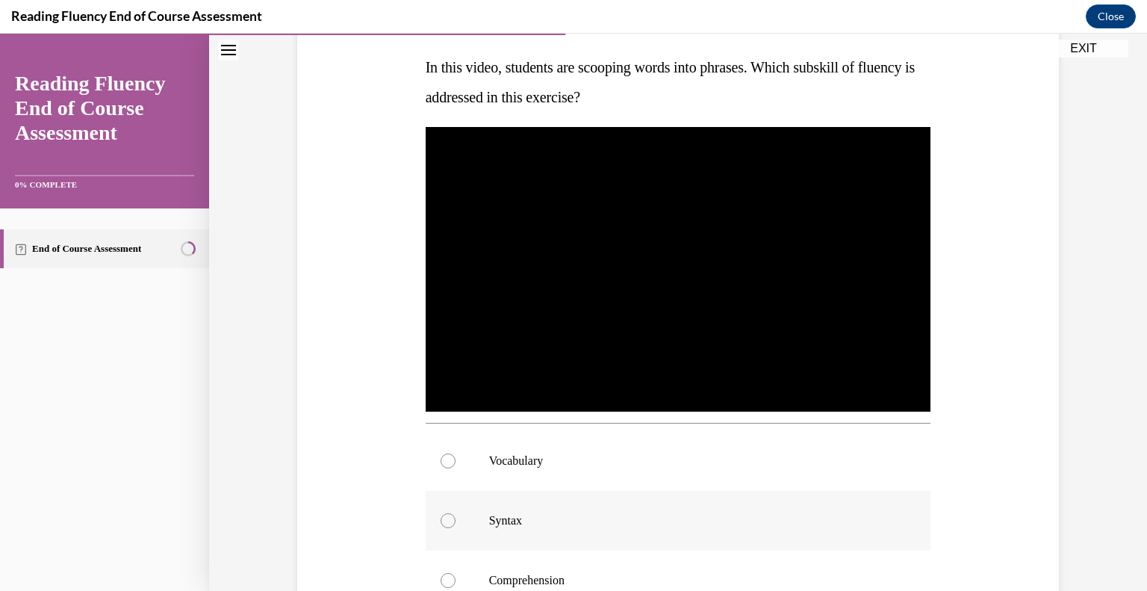
click at [493, 518] on p "Syntax" at bounding box center [691, 520] width 405 height 15
click at [456, 518] on input "Syntax" at bounding box center [448, 520] width 15 height 15
radio input "true"
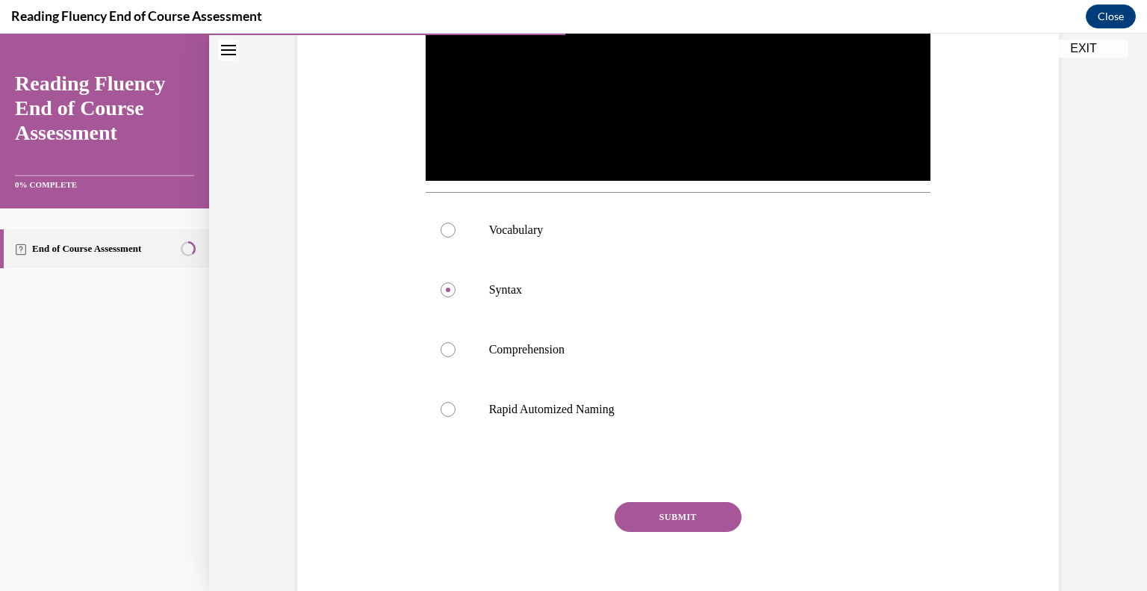
click at [677, 504] on button "SUBMIT" at bounding box center [678, 517] width 127 height 30
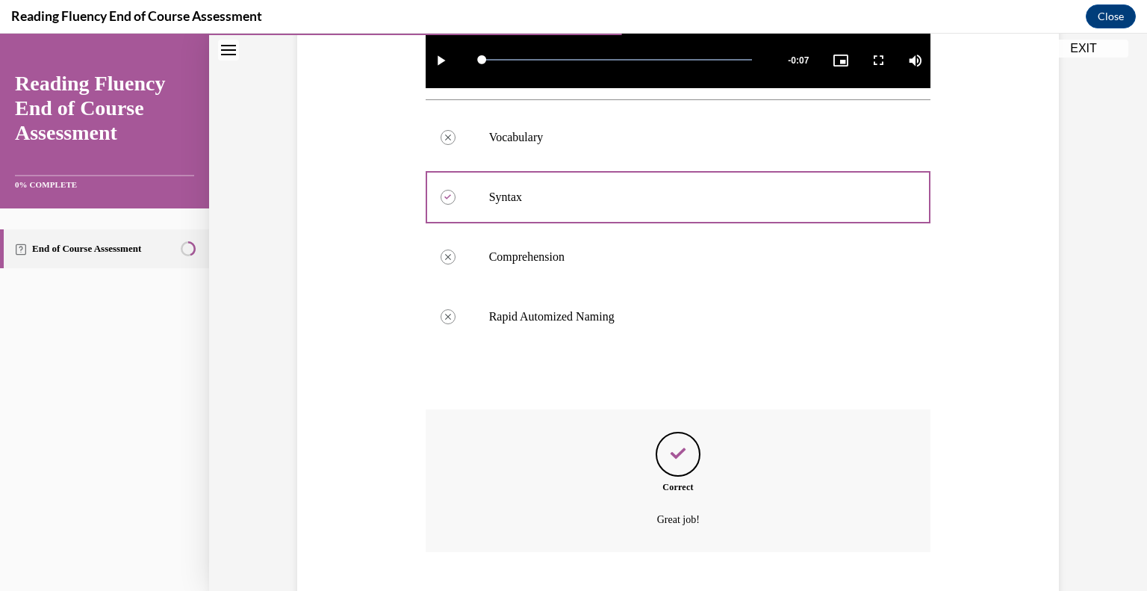
scroll to position [646, 0]
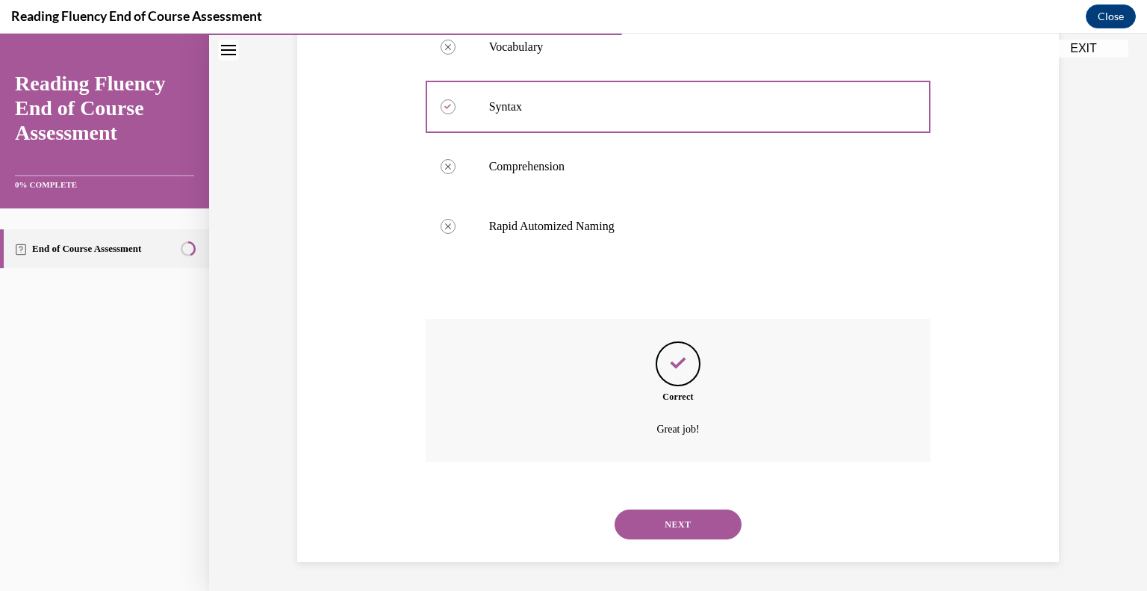
click at [722, 524] on button "NEXT" at bounding box center [678, 524] width 127 height 30
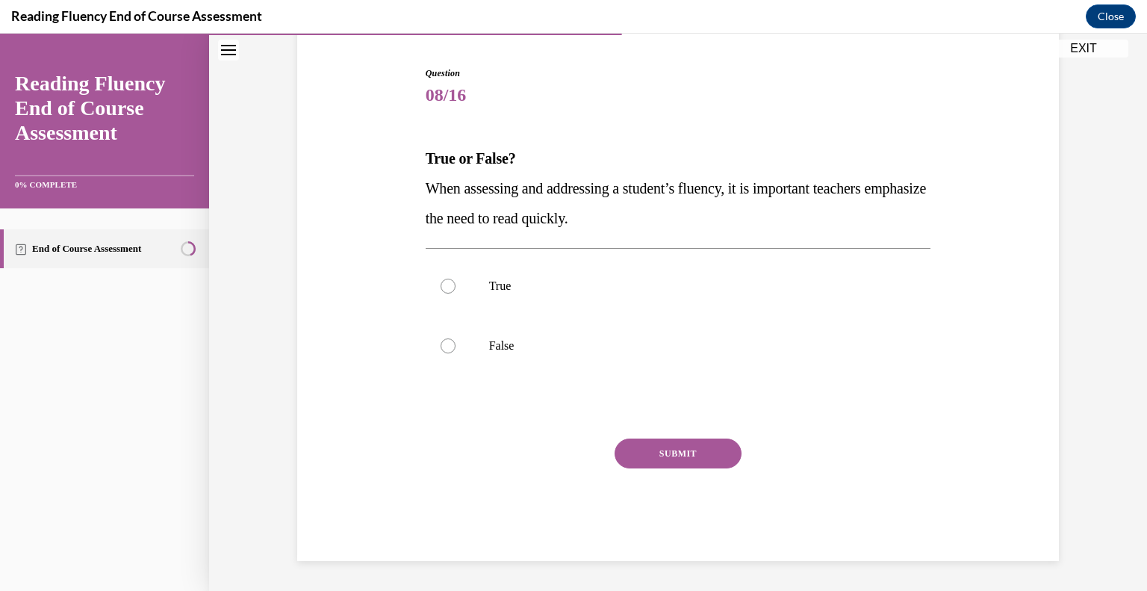
scroll to position [140, 0]
click at [521, 329] on label "False" at bounding box center [679, 347] width 506 height 60
click at [456, 339] on input "False" at bounding box center [448, 346] width 15 height 15
radio input "true"
click at [633, 458] on button "SUBMIT" at bounding box center [678, 454] width 127 height 30
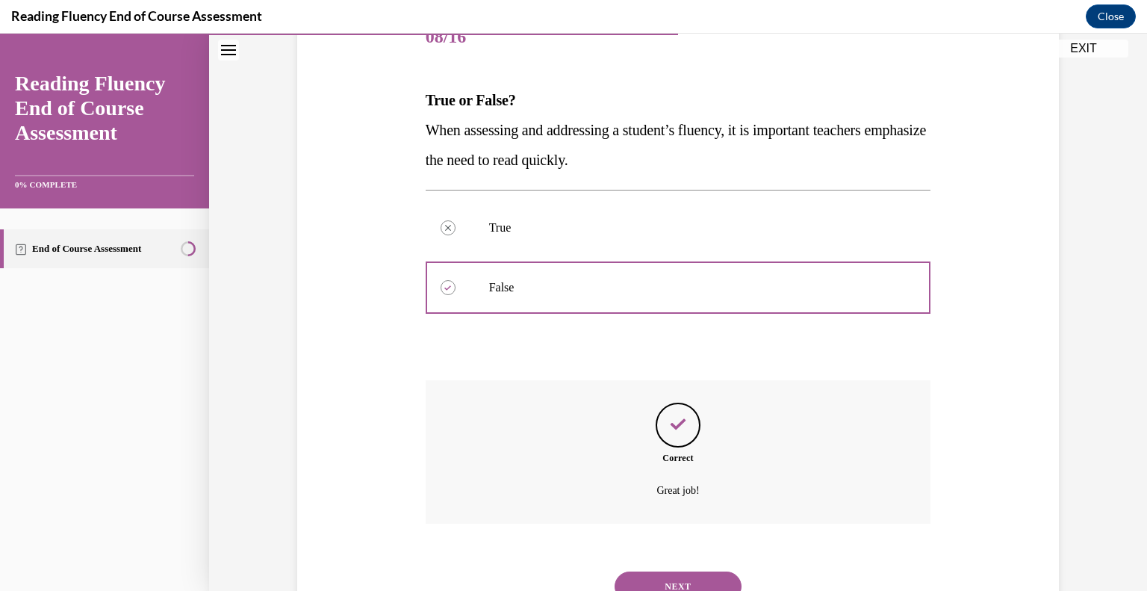
scroll to position [261, 0]
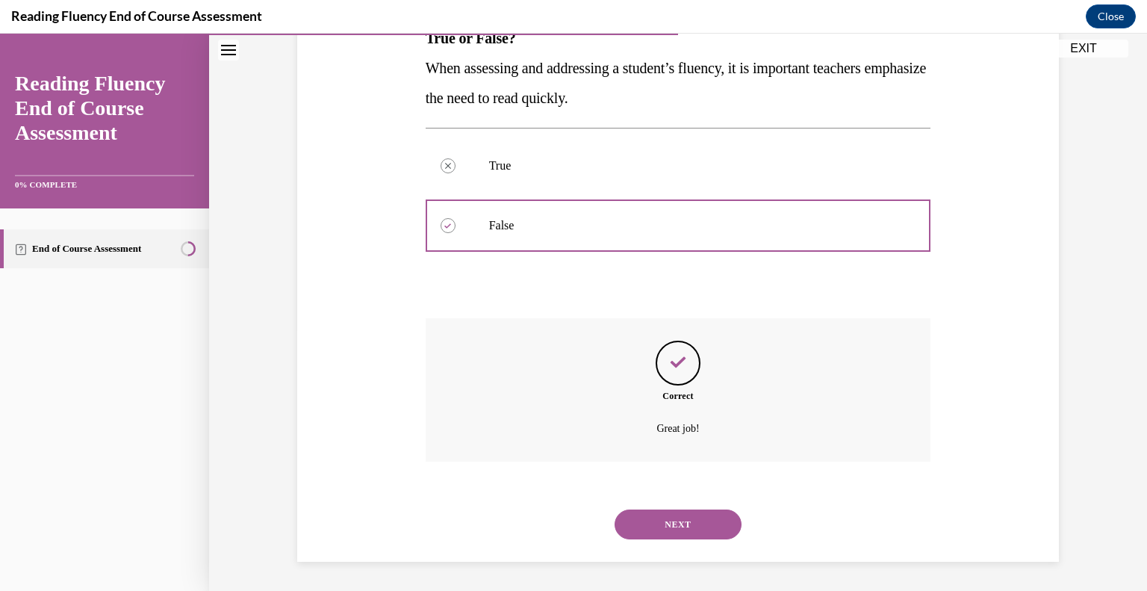
click at [715, 537] on button "NEXT" at bounding box center [678, 524] width 127 height 30
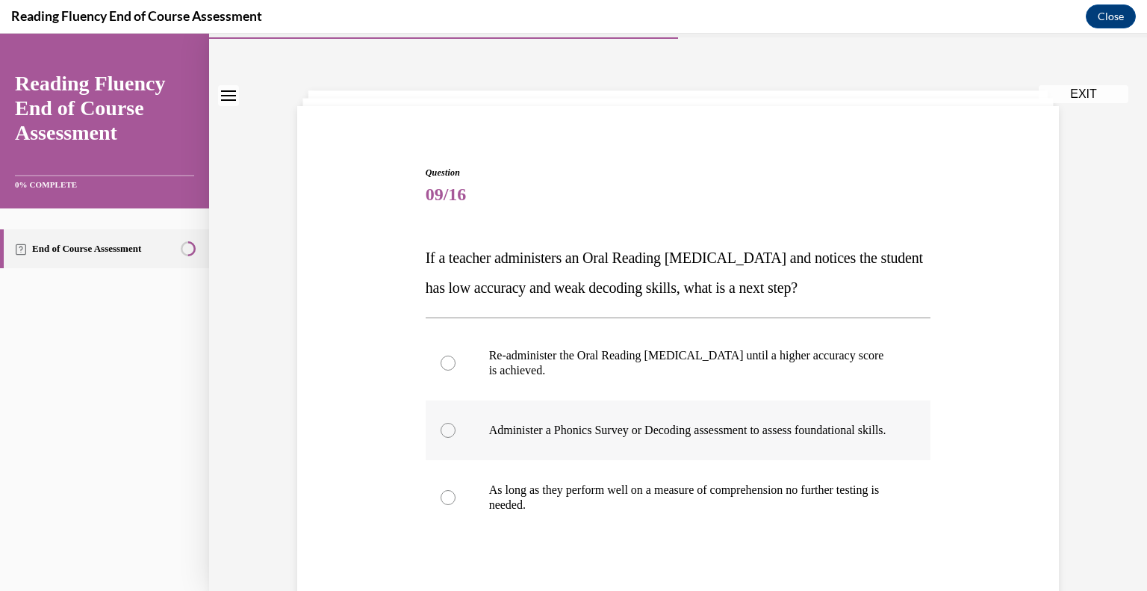
scroll to position [66, 0]
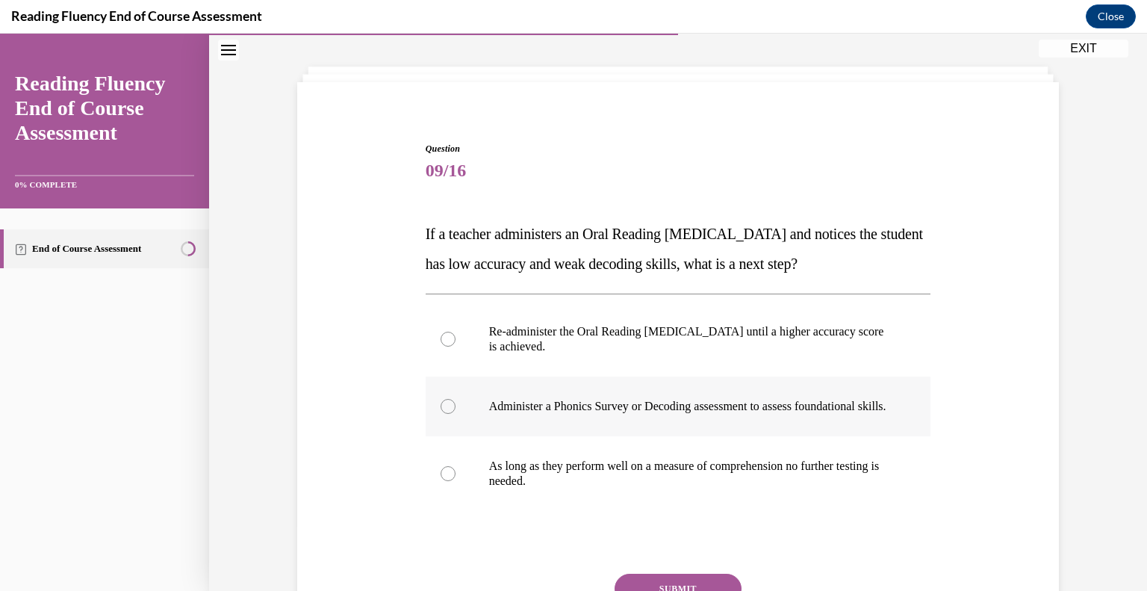
click at [872, 414] on p "Administer a Phonics Survey or Decoding assessment to assess foundational skill…" at bounding box center [691, 406] width 405 height 15
click at [456, 414] on input "Administer a Phonics Survey or Decoding assessment to assess foundational skill…" at bounding box center [448, 406] width 15 height 15
radio input "true"
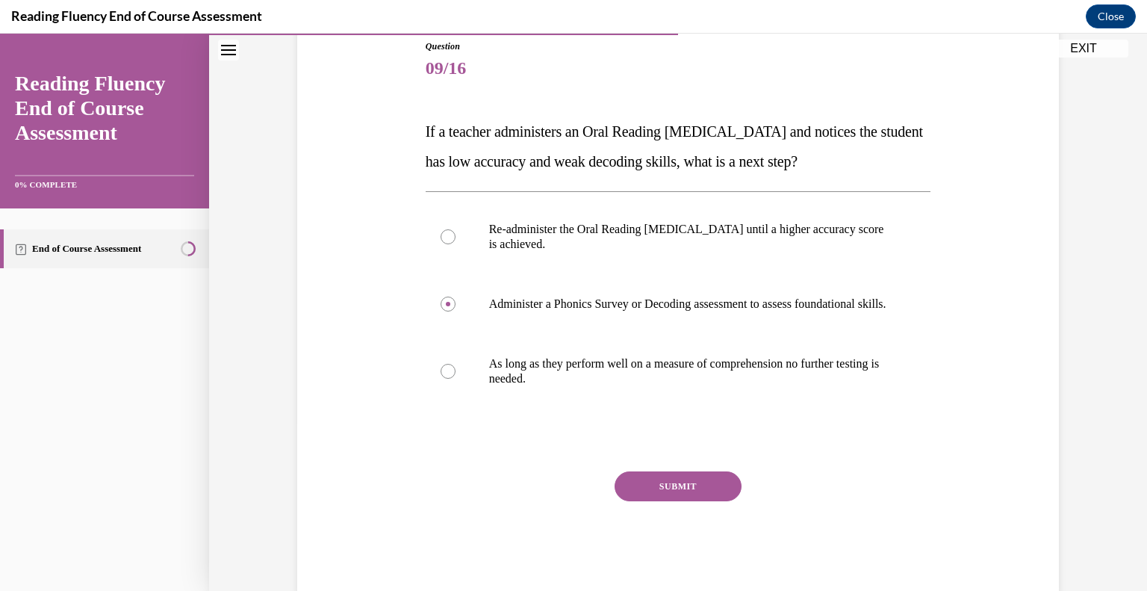
scroll to position [185, 0]
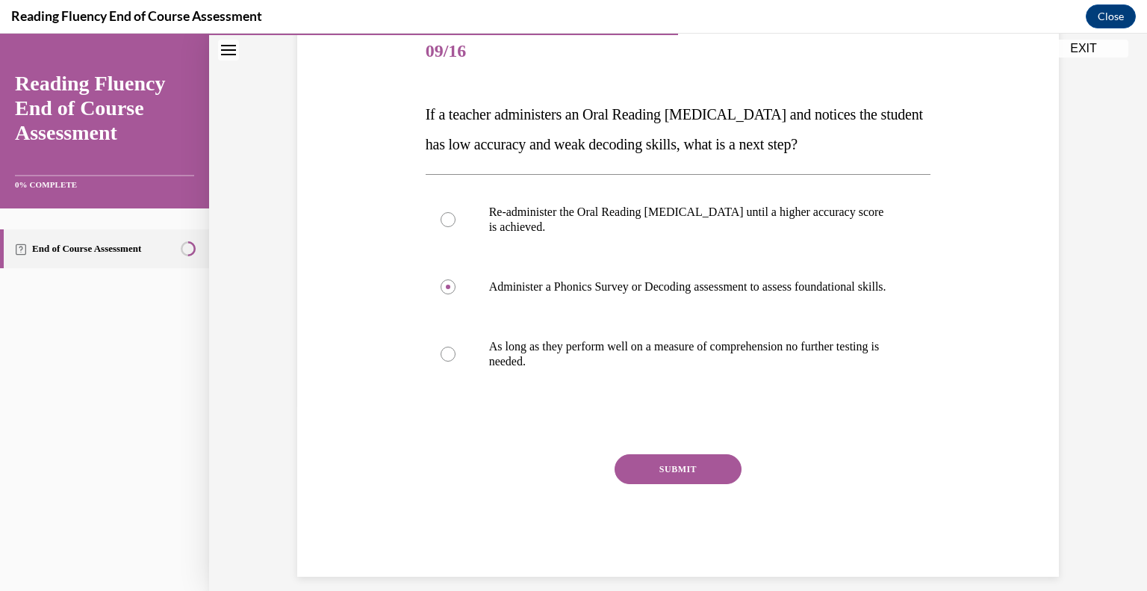
click at [736, 484] on button "SUBMIT" at bounding box center [678, 469] width 127 height 30
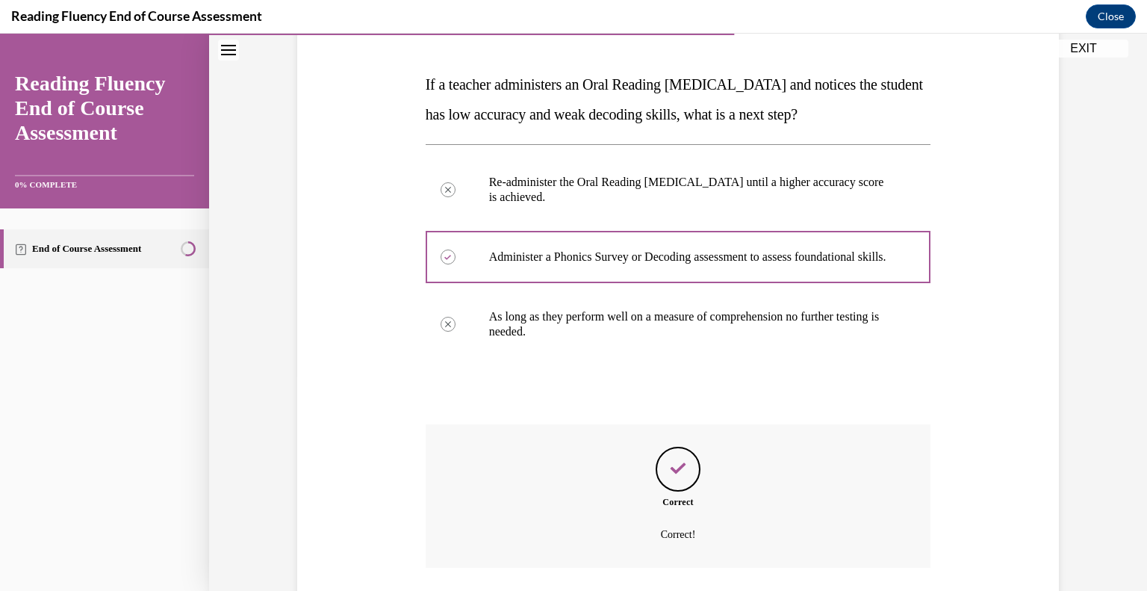
scroll to position [336, 0]
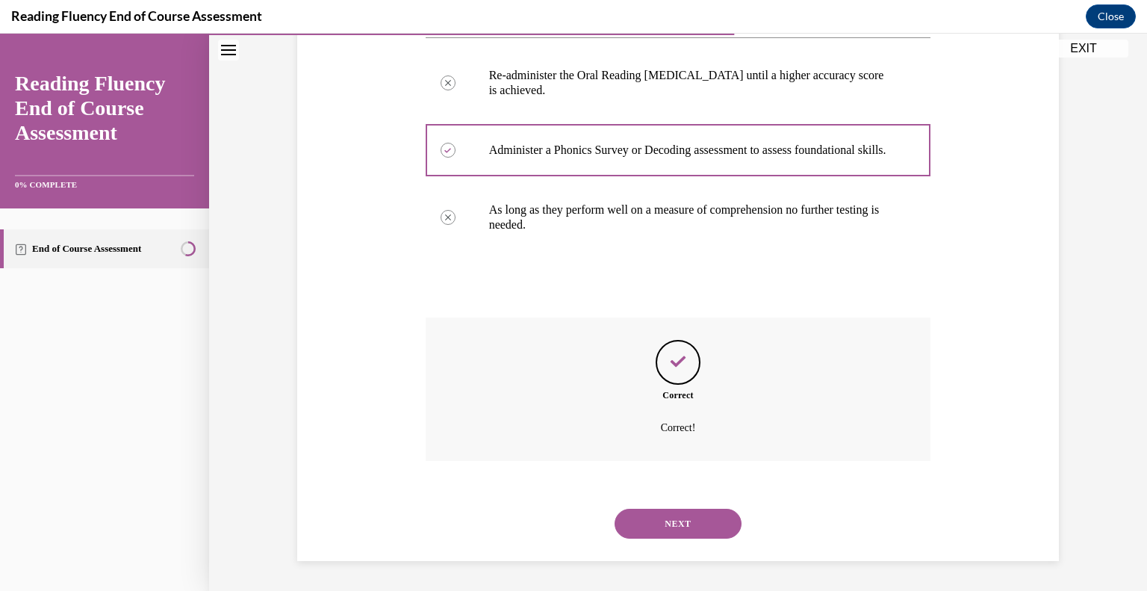
click at [727, 521] on button "NEXT" at bounding box center [678, 524] width 127 height 30
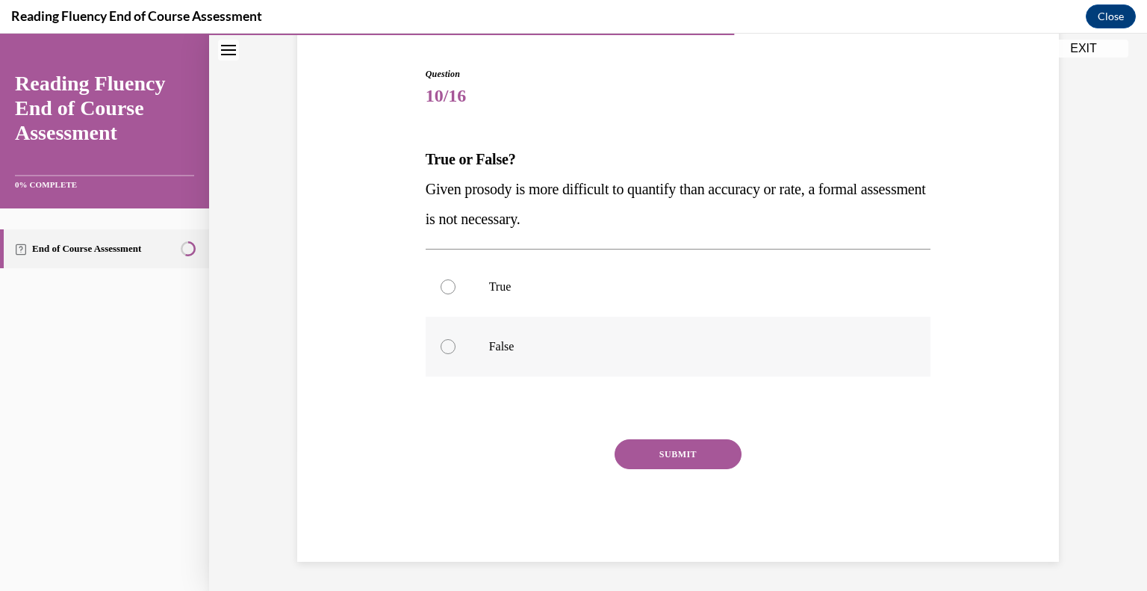
click at [596, 328] on label "False" at bounding box center [679, 347] width 506 height 60
click at [456, 339] on input "False" at bounding box center [448, 346] width 15 height 15
radio input "true"
click at [603, 308] on label "True" at bounding box center [679, 287] width 506 height 60
click at [456, 294] on input "True" at bounding box center [448, 286] width 15 height 15
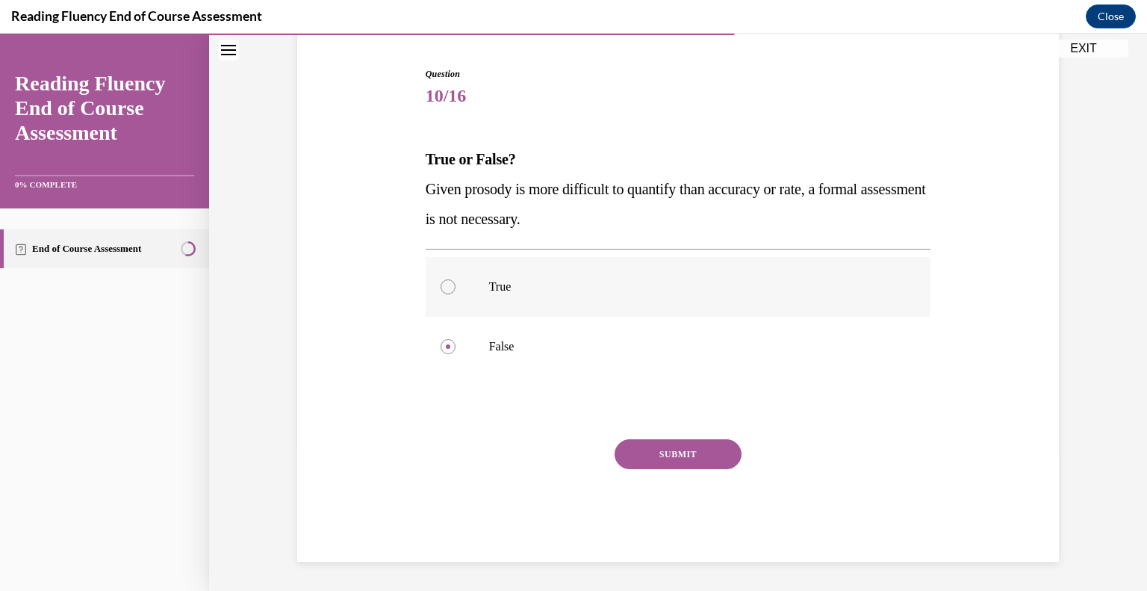
radio input "true"
click at [643, 456] on button "SUBMIT" at bounding box center [678, 454] width 127 height 30
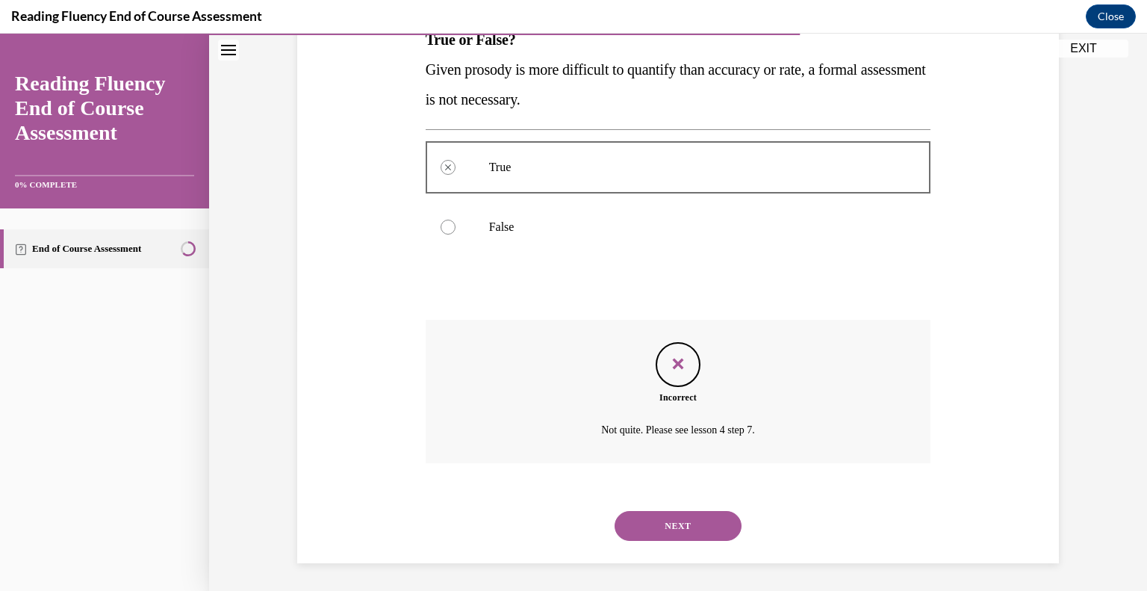
scroll to position [261, 0]
click at [694, 535] on button "NEXT" at bounding box center [678, 524] width 127 height 30
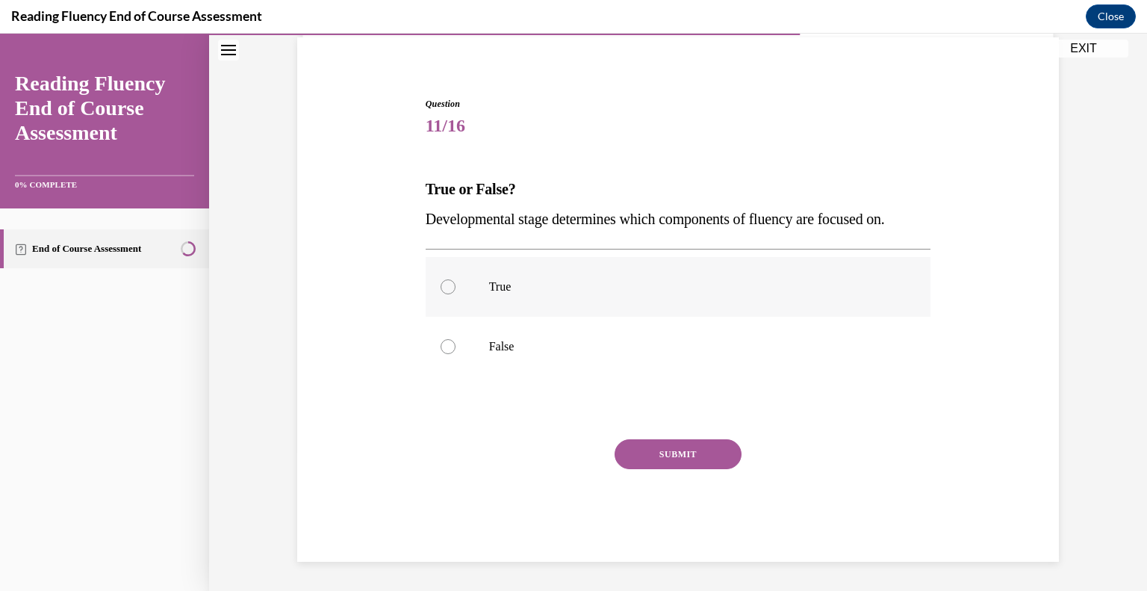
click at [520, 315] on label "True" at bounding box center [679, 287] width 506 height 60
click at [456, 294] on input "True" at bounding box center [448, 286] width 15 height 15
radio input "true"
click at [727, 459] on button "SUBMIT" at bounding box center [678, 454] width 127 height 30
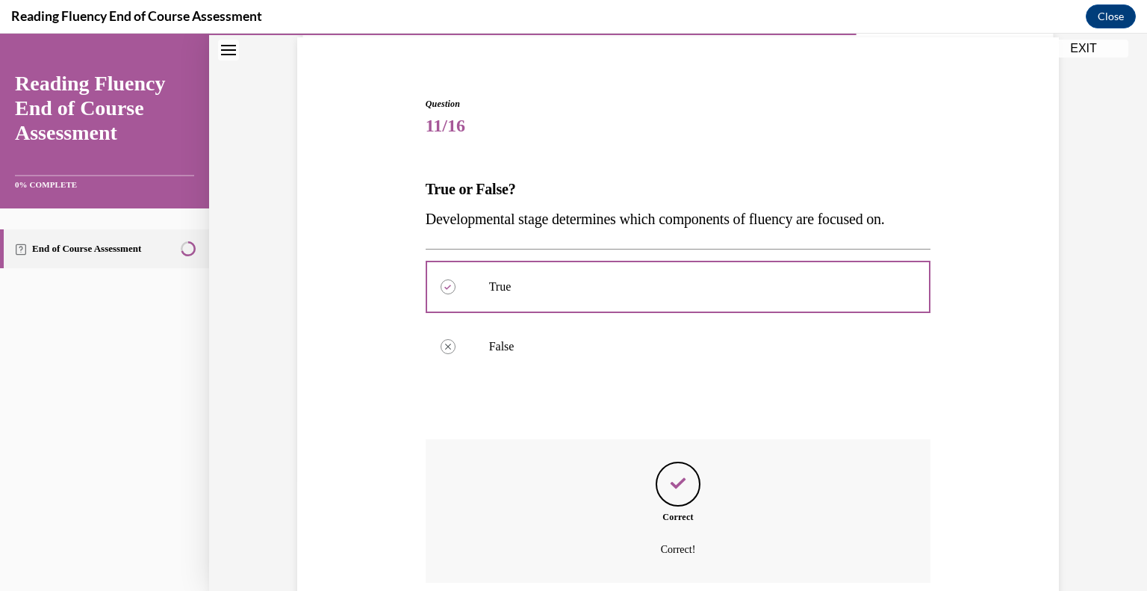
scroll to position [232, 0]
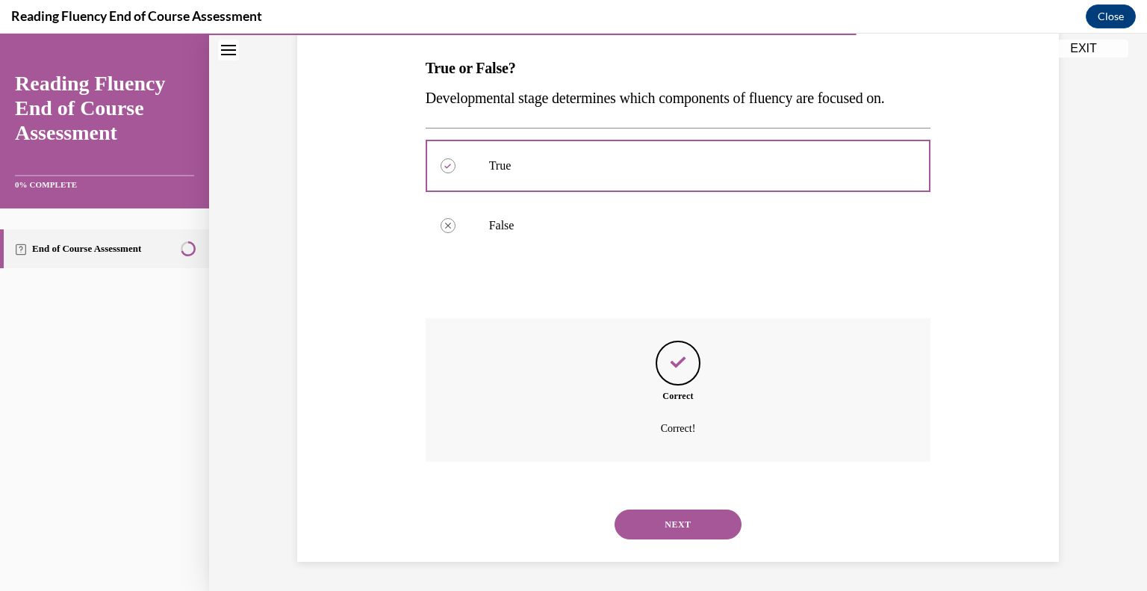
click at [707, 530] on button "NEXT" at bounding box center [678, 524] width 127 height 30
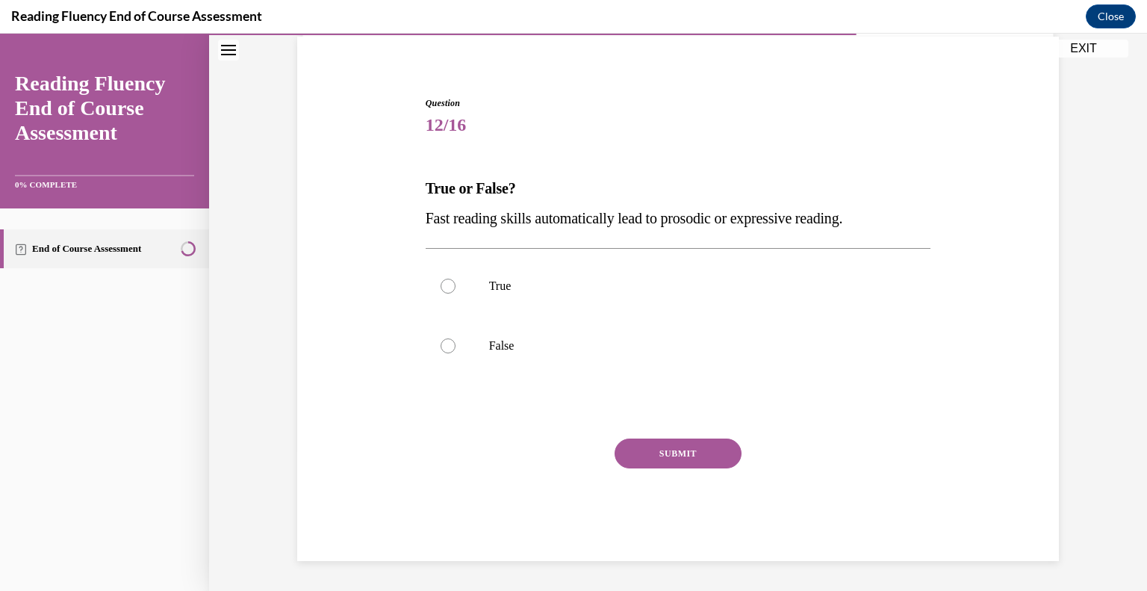
scroll to position [111, 0]
click at [533, 332] on label "False" at bounding box center [679, 347] width 506 height 60
click at [456, 339] on input "False" at bounding box center [448, 346] width 15 height 15
radio input "true"
click at [653, 462] on button "SUBMIT" at bounding box center [678, 454] width 127 height 30
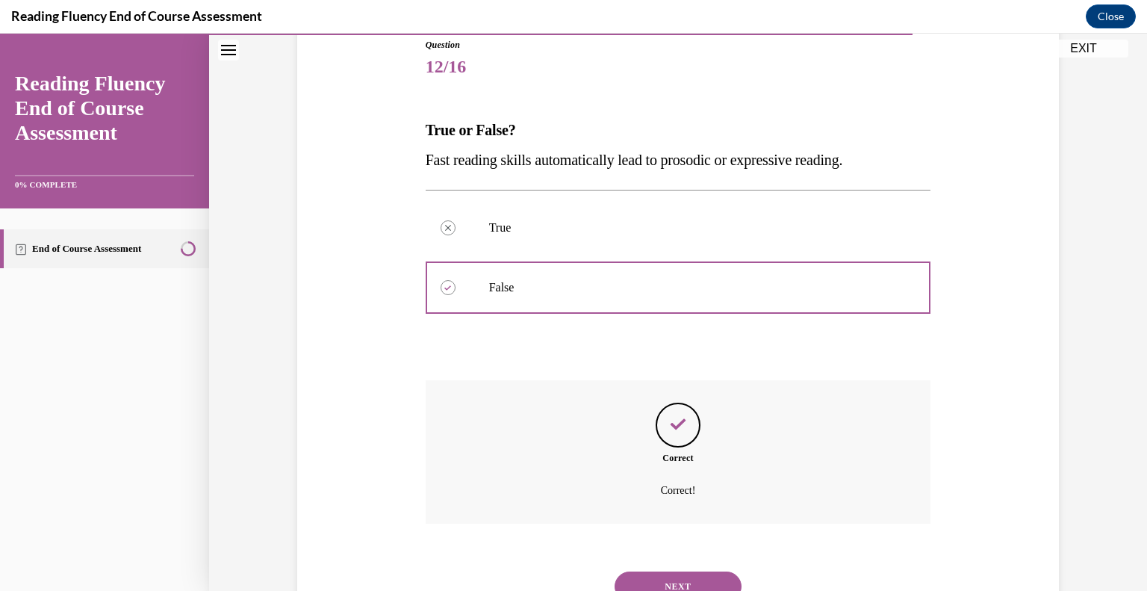
scroll to position [232, 0]
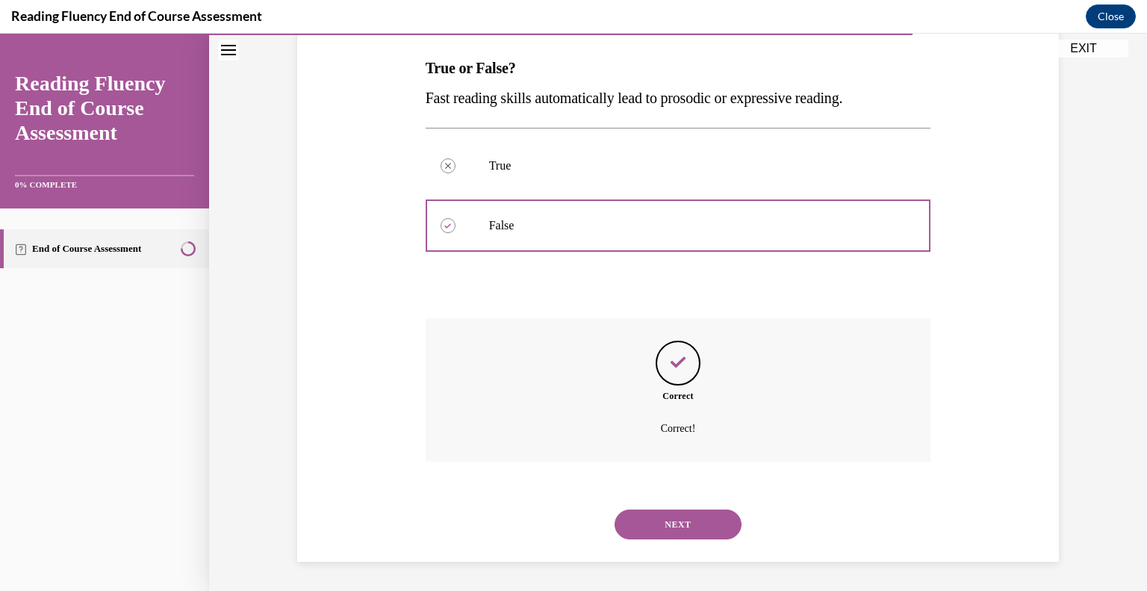
click at [722, 530] on button "NEXT" at bounding box center [678, 524] width 127 height 30
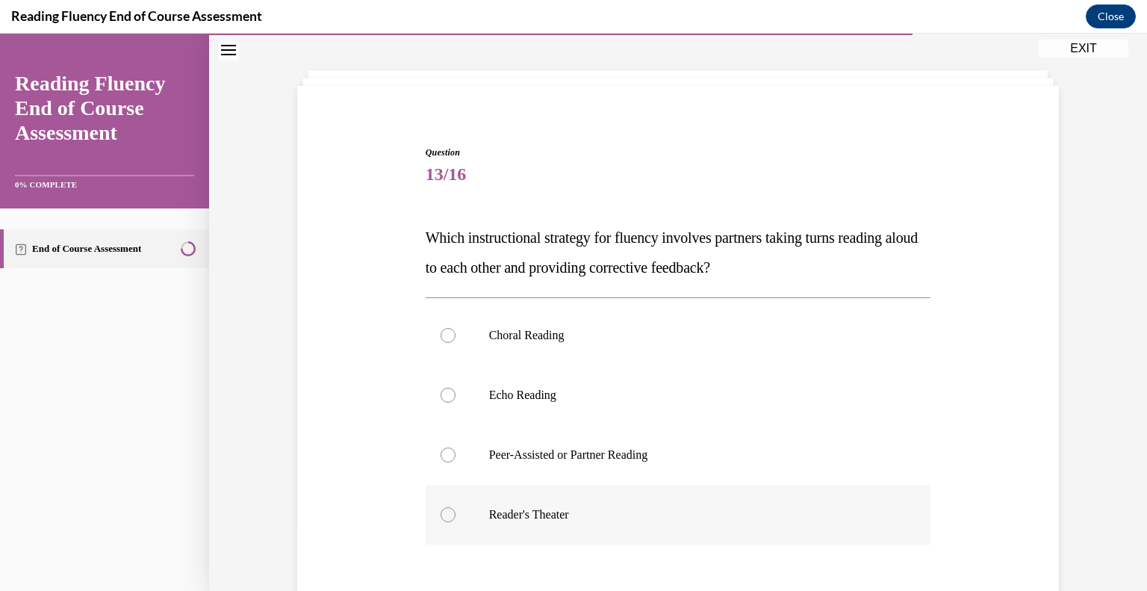
scroll to position [66, 0]
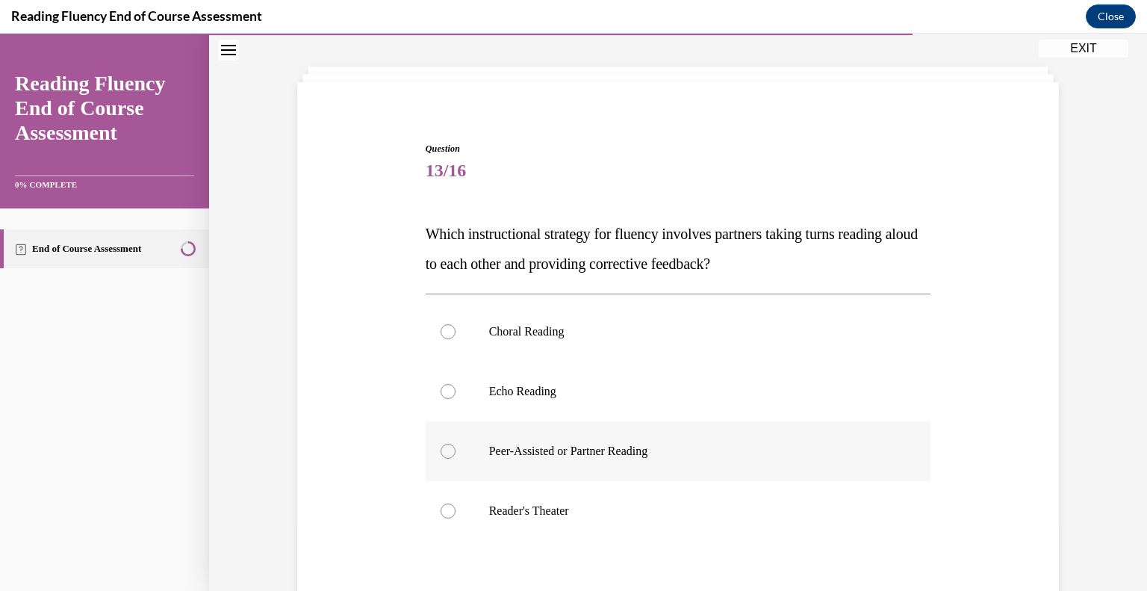
click at [749, 466] on label "Peer-Assisted or Partner Reading" at bounding box center [679, 451] width 506 height 60
click at [456, 459] on input "Peer-Assisted or Partner Reading" at bounding box center [448, 451] width 15 height 15
radio input "true"
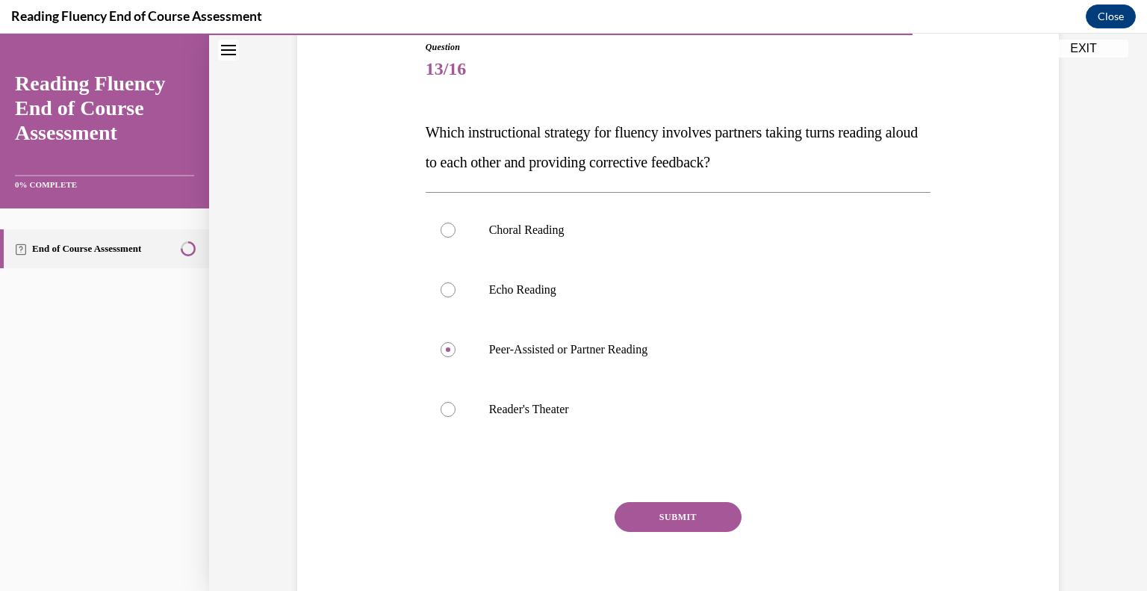
drag, startPoint x: 704, startPoint y: 518, endPoint x: 695, endPoint y: 519, distance: 9.8
click at [703, 518] on button "SUBMIT" at bounding box center [678, 517] width 127 height 30
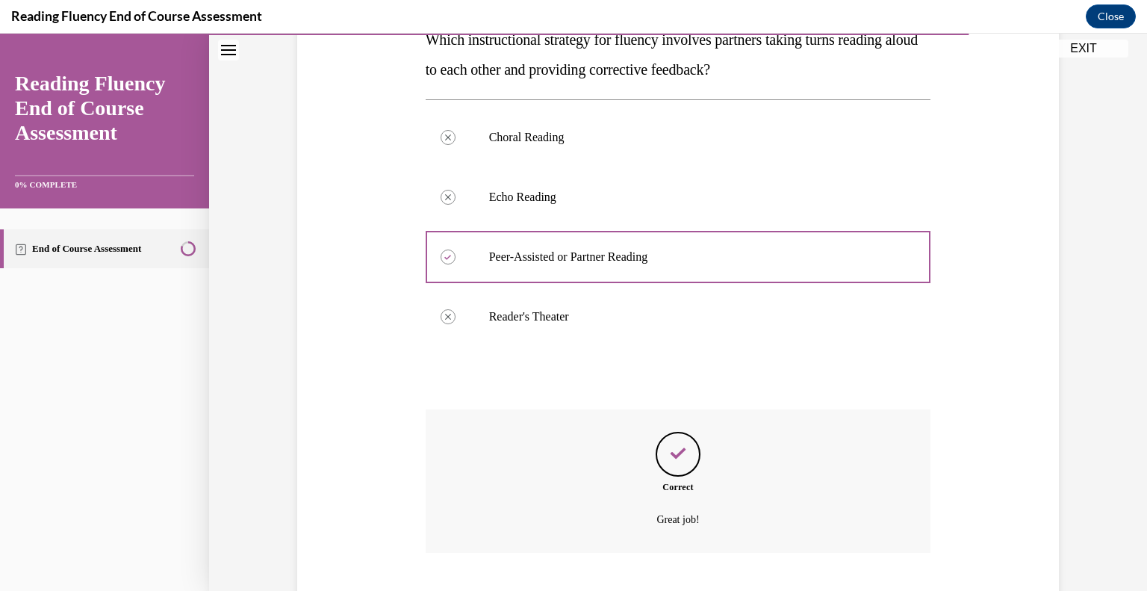
scroll to position [351, 0]
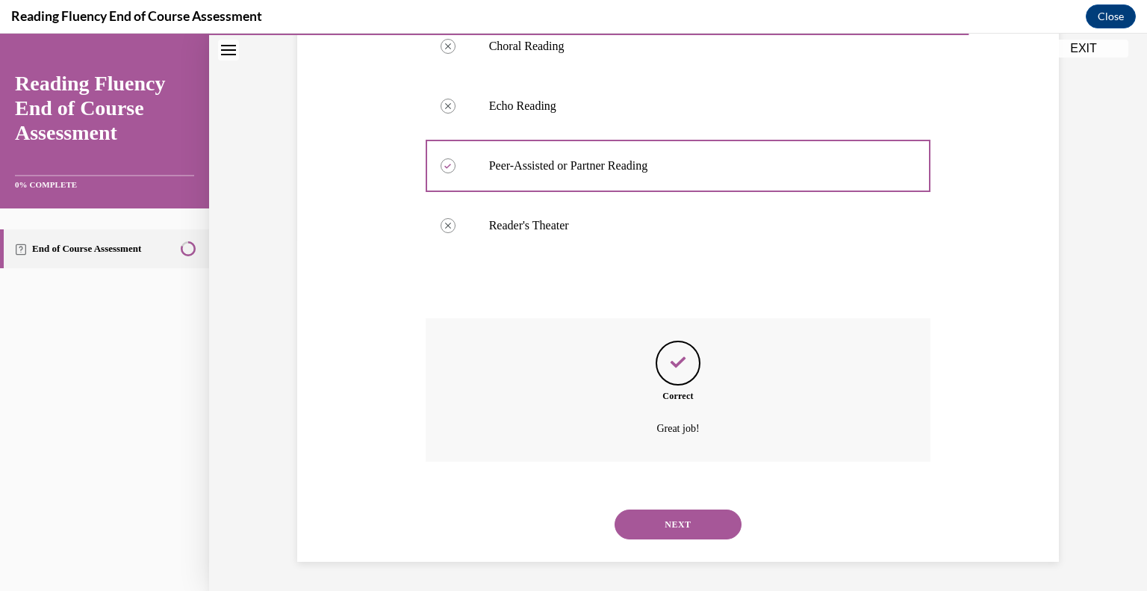
click at [661, 528] on button "NEXT" at bounding box center [678, 524] width 127 height 30
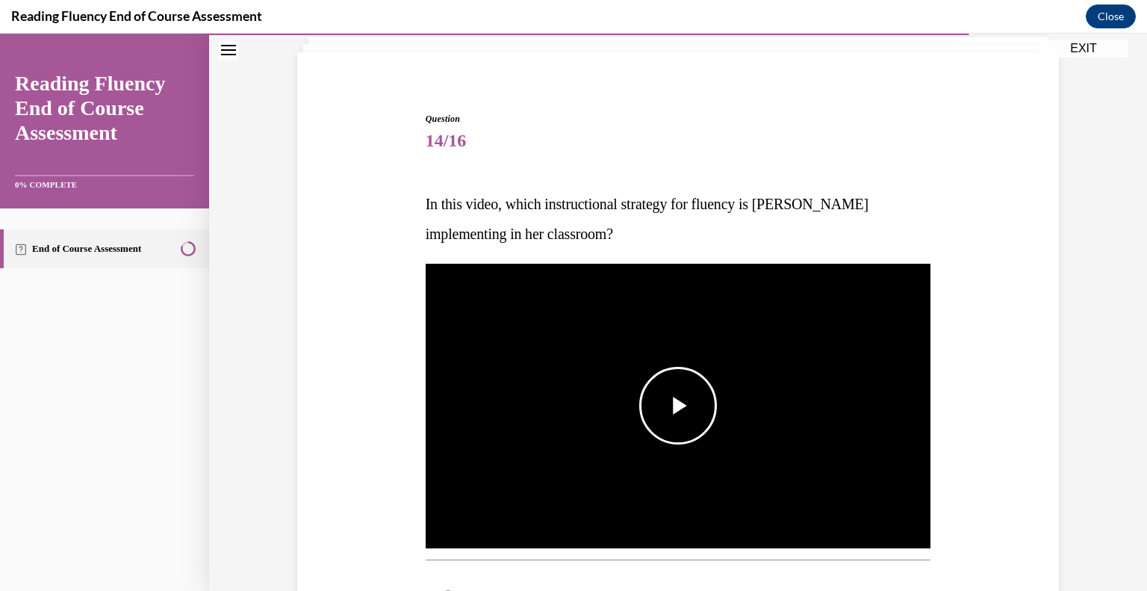
scroll to position [119, 0]
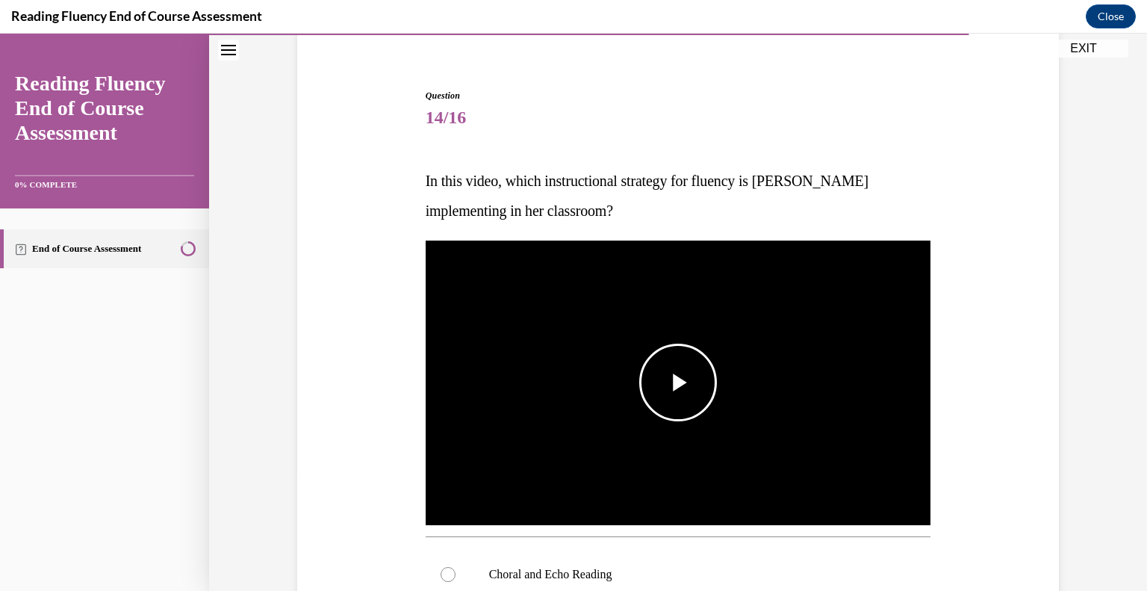
click at [665, 421] on img "Video player" at bounding box center [679, 382] width 506 height 285
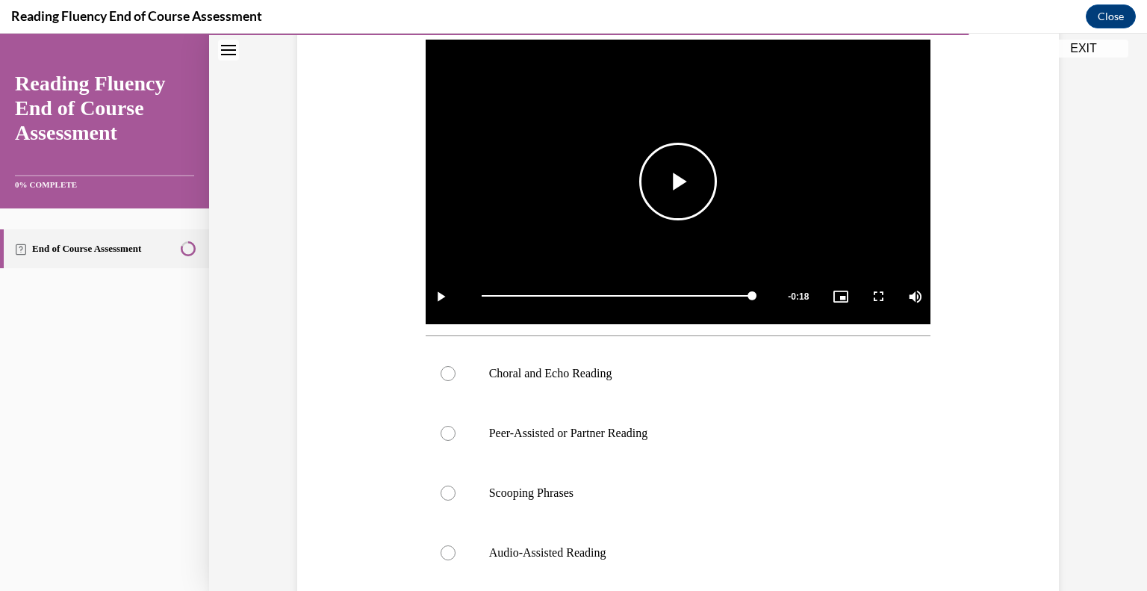
scroll to position [325, 0]
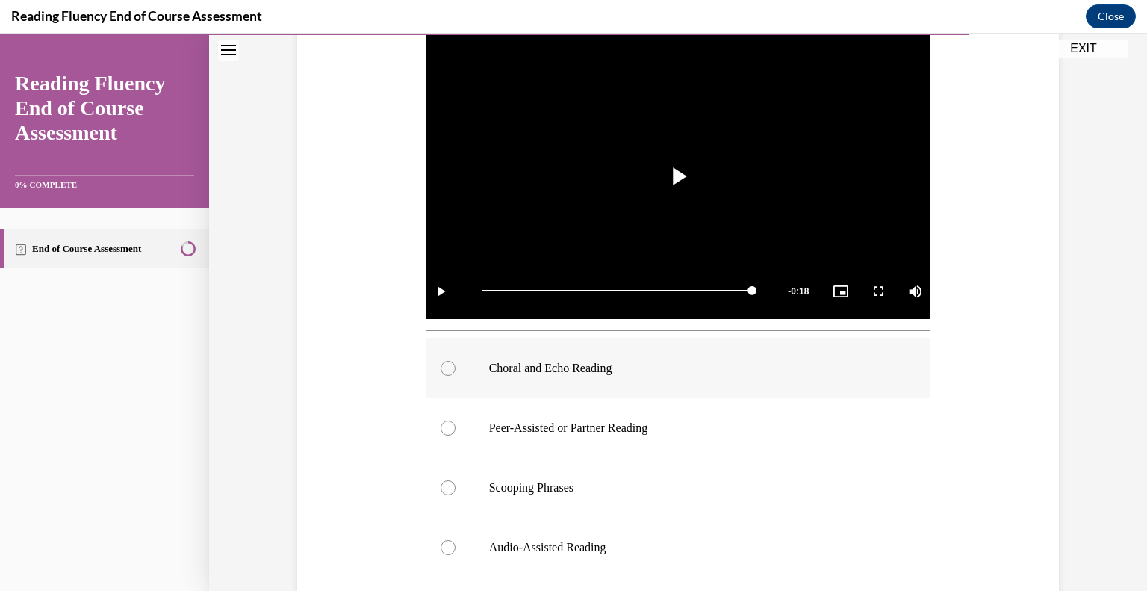
click at [648, 370] on p "Choral and Echo Reading" at bounding box center [691, 368] width 405 height 15
click at [456, 370] on input "Choral and Echo Reading" at bounding box center [448, 368] width 15 height 15
radio input "true"
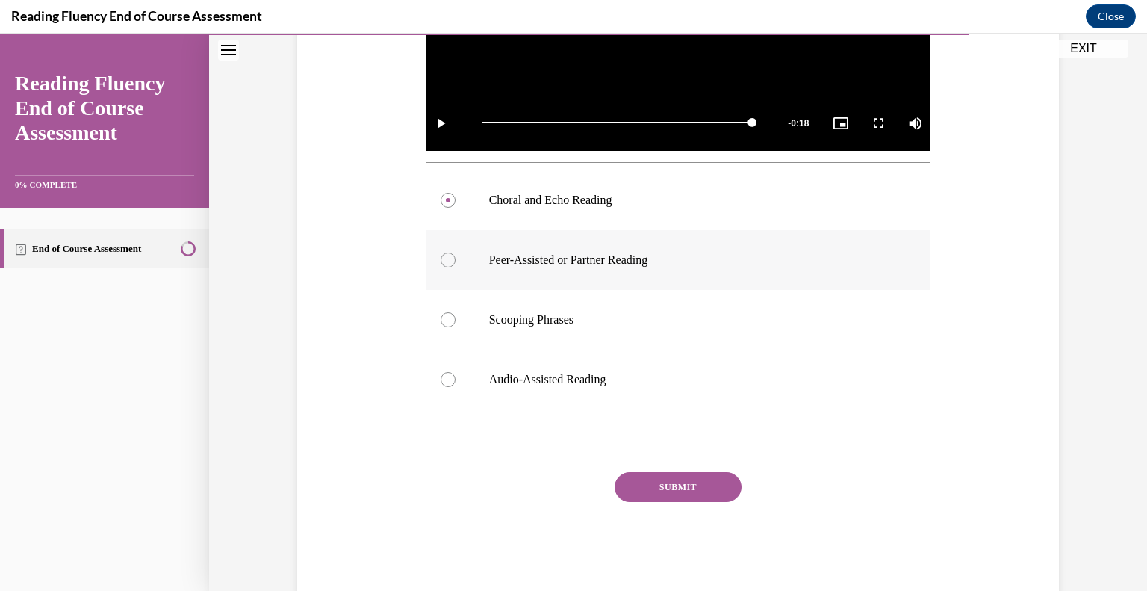
scroll to position [526, 0]
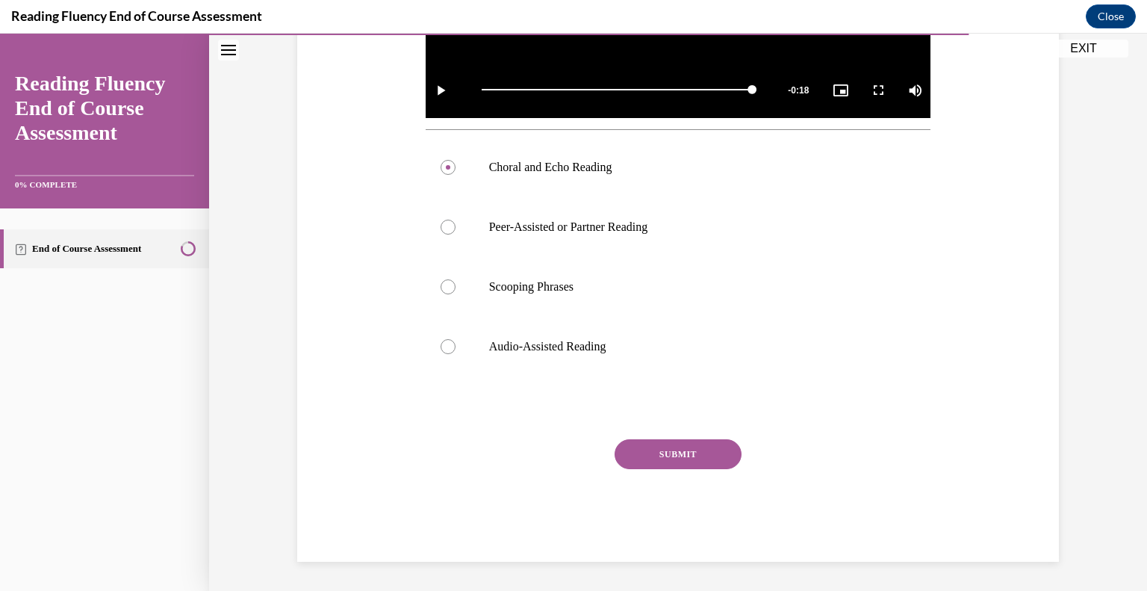
click at [706, 435] on div "Question 14/16 In this video, which instructional strategy for fluency is Ms. S…" at bounding box center [679, 122] width 506 height 880
click at [702, 452] on button "SUBMIT" at bounding box center [678, 454] width 127 height 30
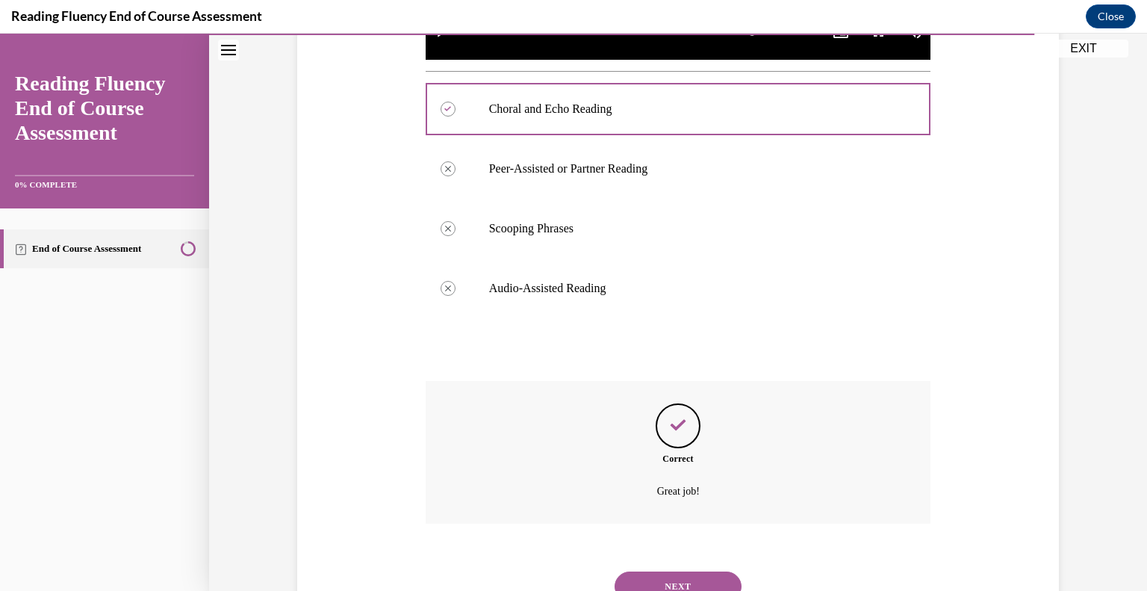
scroll to position [646, 0]
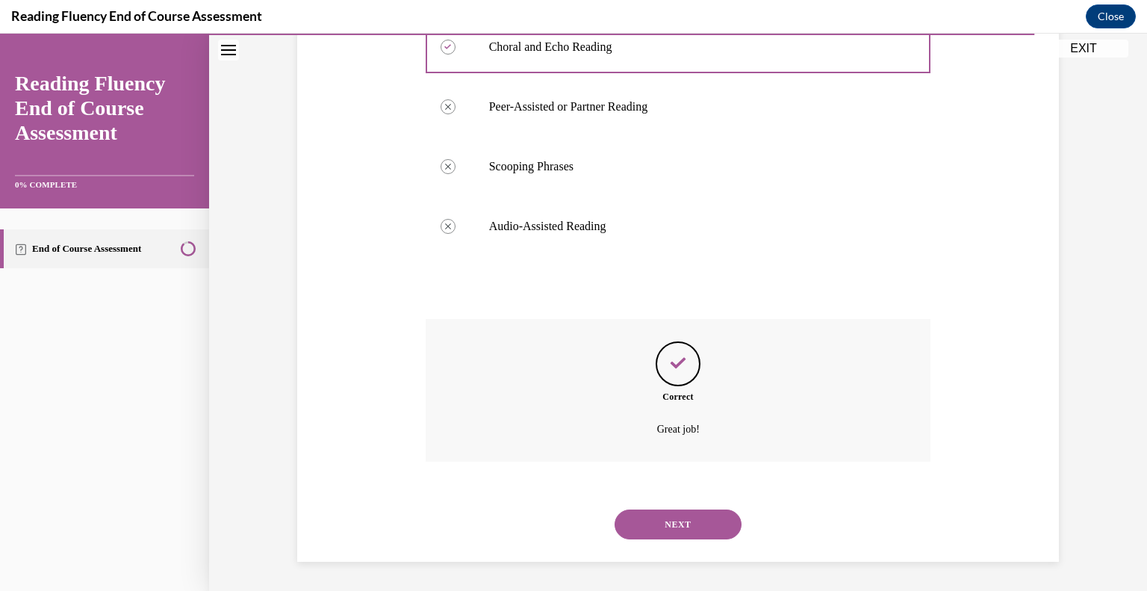
click at [683, 515] on button "NEXT" at bounding box center [678, 524] width 127 height 30
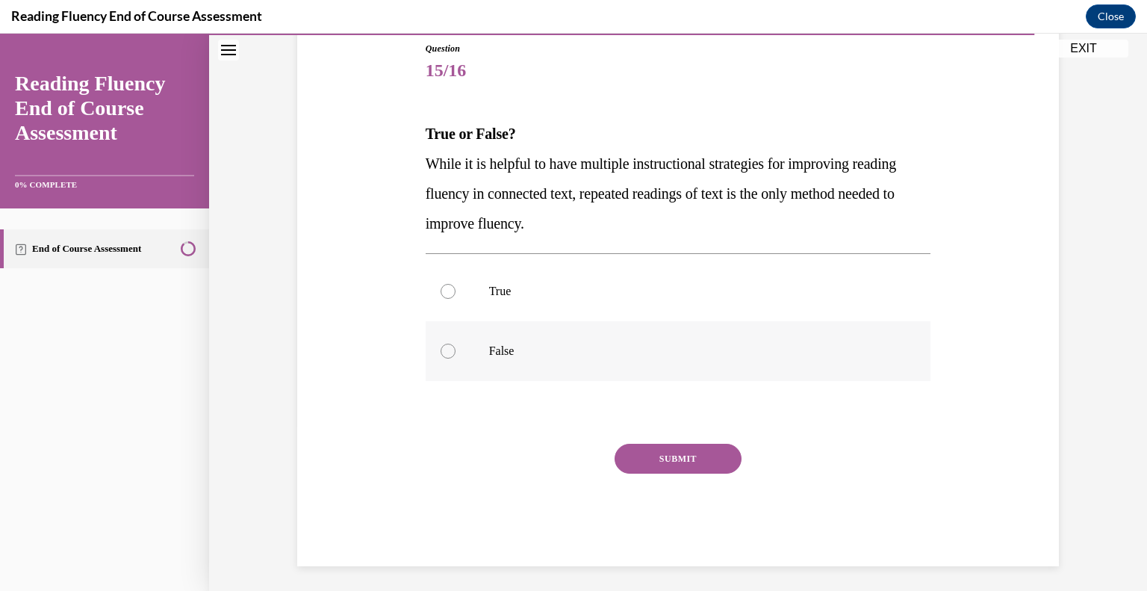
click at [656, 379] on label "False" at bounding box center [679, 351] width 506 height 60
click at [456, 358] on input "False" at bounding box center [448, 351] width 15 height 15
radio input "true"
click at [680, 475] on div "SUBMIT" at bounding box center [679, 481] width 506 height 75
click at [683, 465] on button "SUBMIT" at bounding box center [678, 459] width 127 height 30
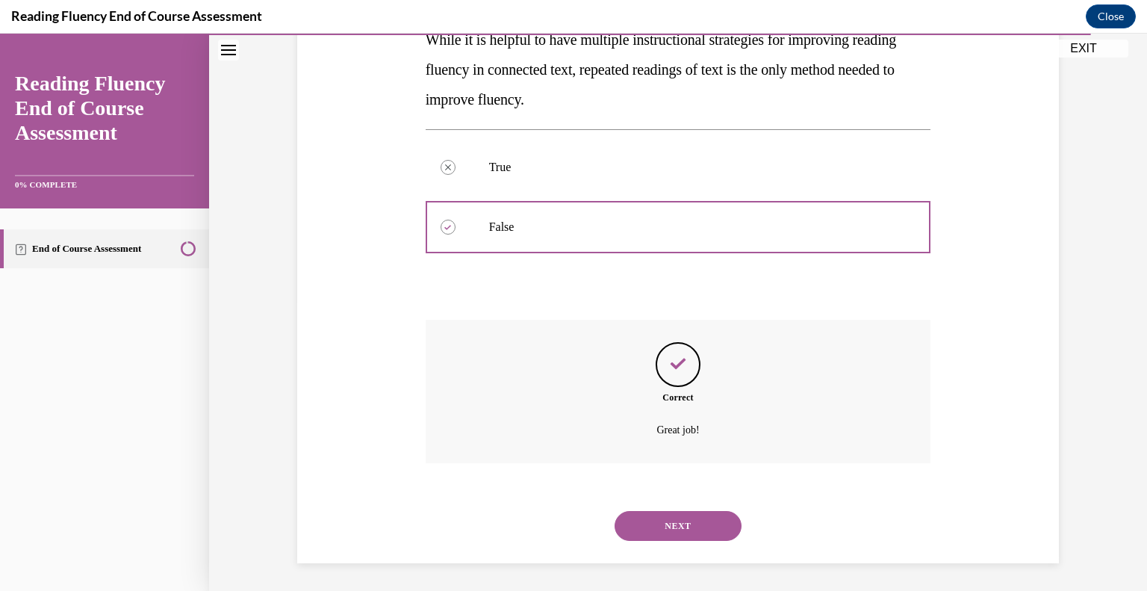
scroll to position [291, 0]
click at [680, 521] on button "NEXT" at bounding box center [678, 524] width 127 height 30
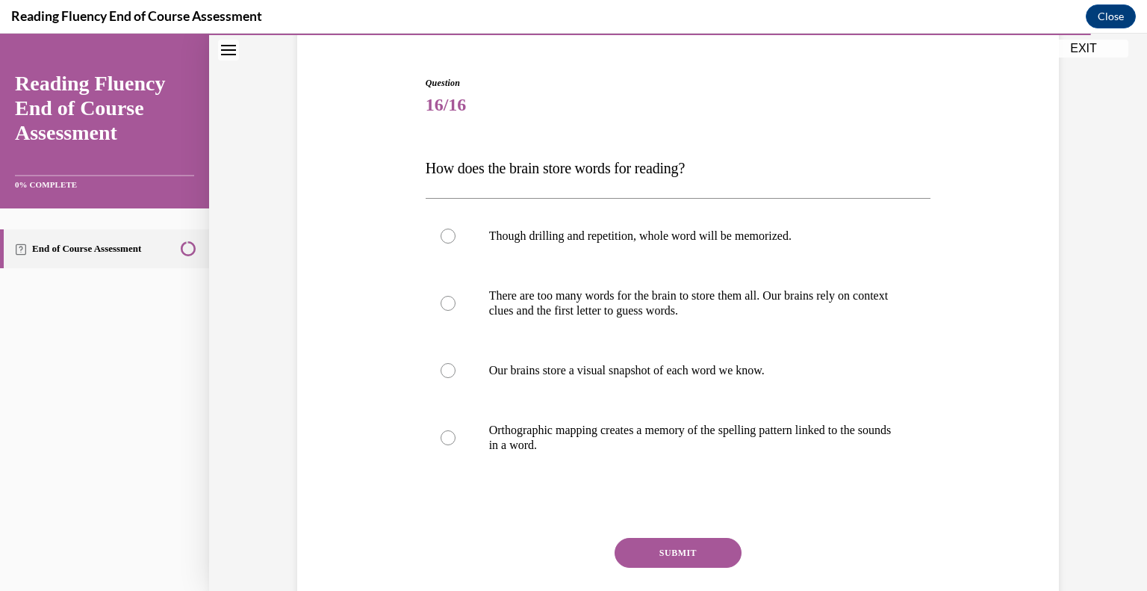
scroll to position [139, 0]
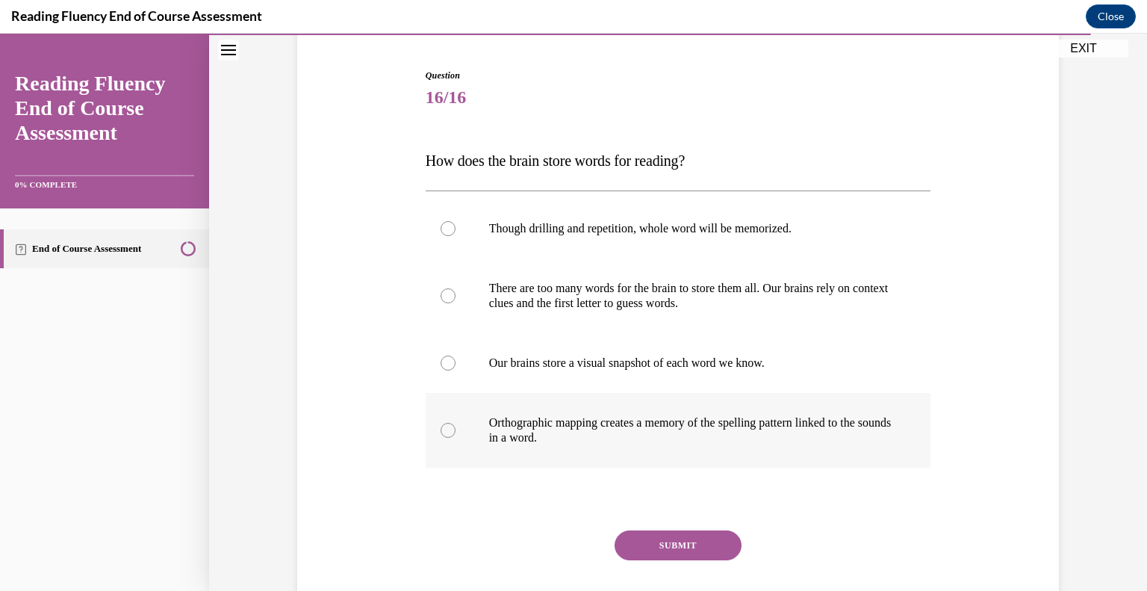
click at [816, 411] on label "Orthographic mapping creates a memory of the spelling pattern linked to the sou…" at bounding box center [679, 430] width 506 height 75
click at [456, 423] on input "Orthographic mapping creates a memory of the spelling pattern linked to the sou…" at bounding box center [448, 430] width 15 height 15
radio input "true"
click at [684, 543] on button "SUBMIT" at bounding box center [678, 545] width 127 height 30
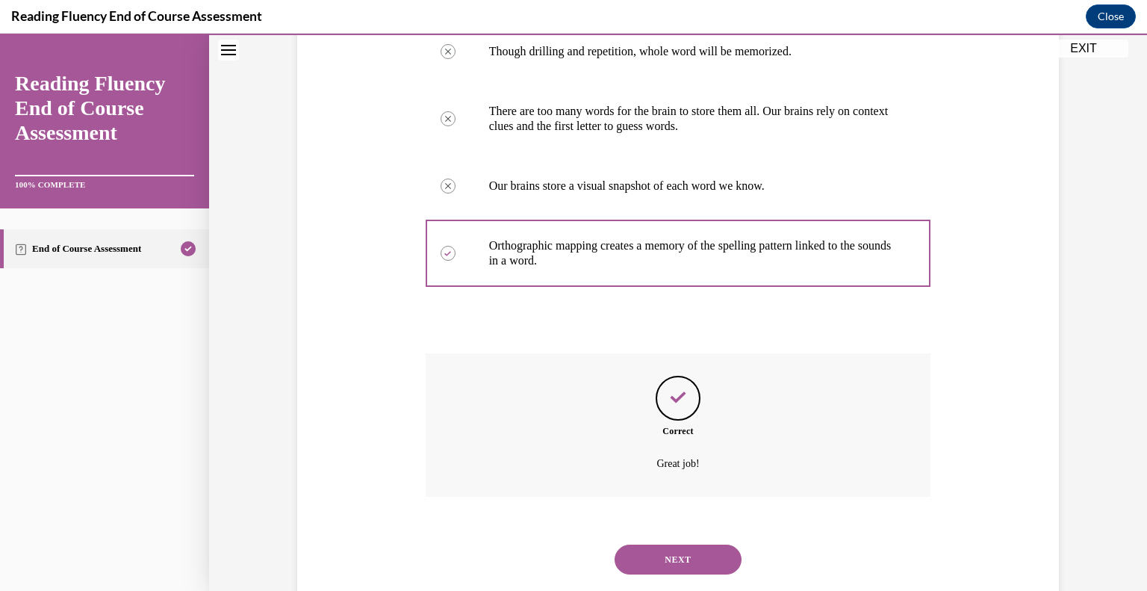
scroll to position [351, 0]
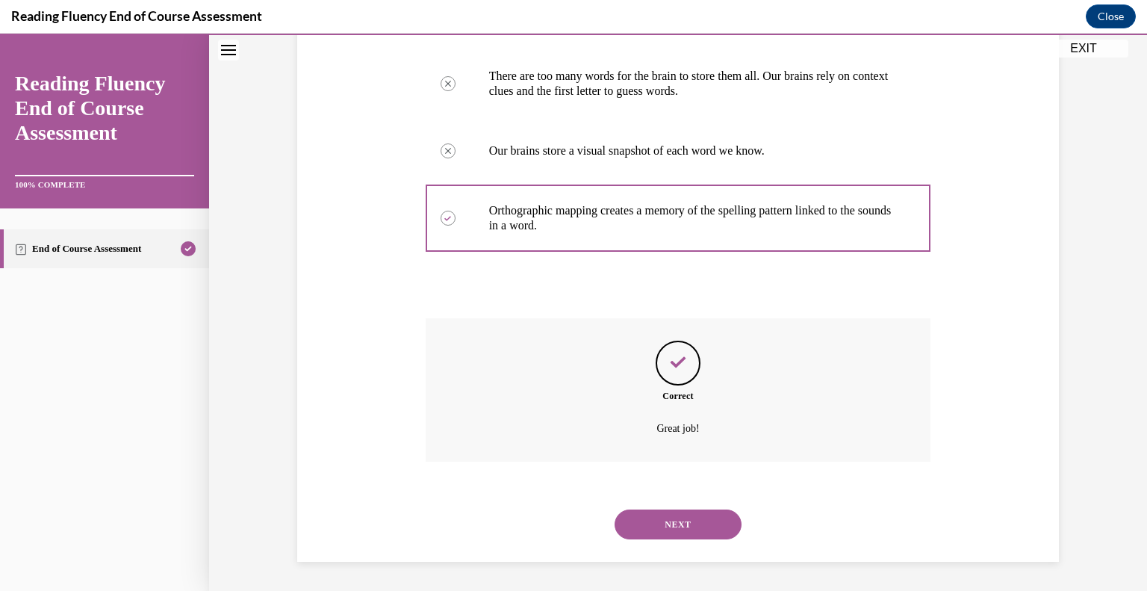
click at [720, 515] on button "NEXT" at bounding box center [678, 524] width 127 height 30
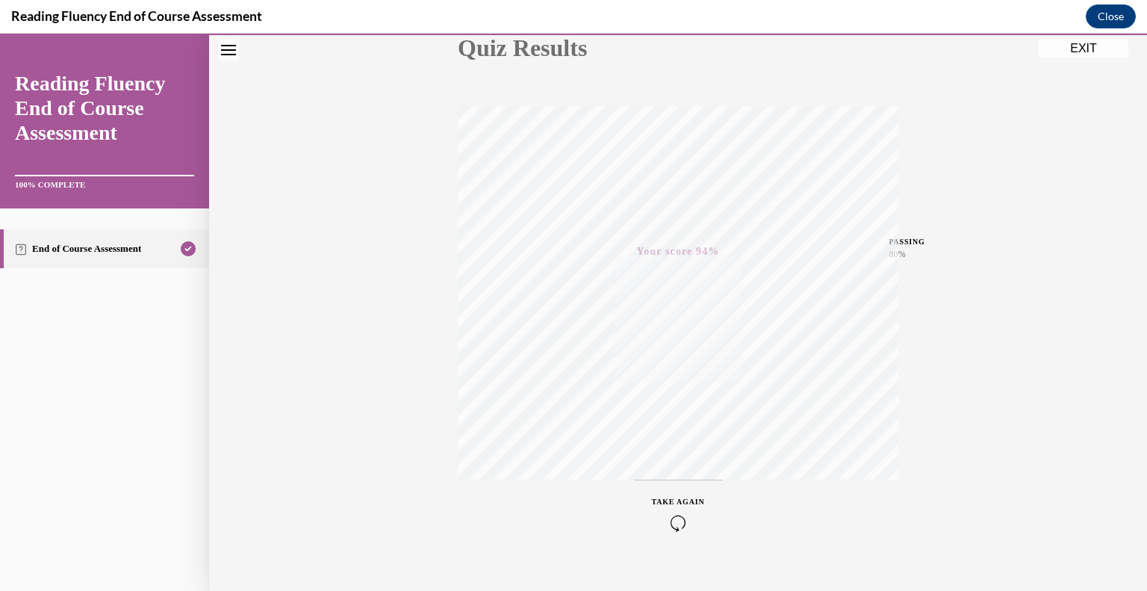
scroll to position [208, 0]
click at [1082, 50] on button "EXIT" at bounding box center [1084, 49] width 90 height 18
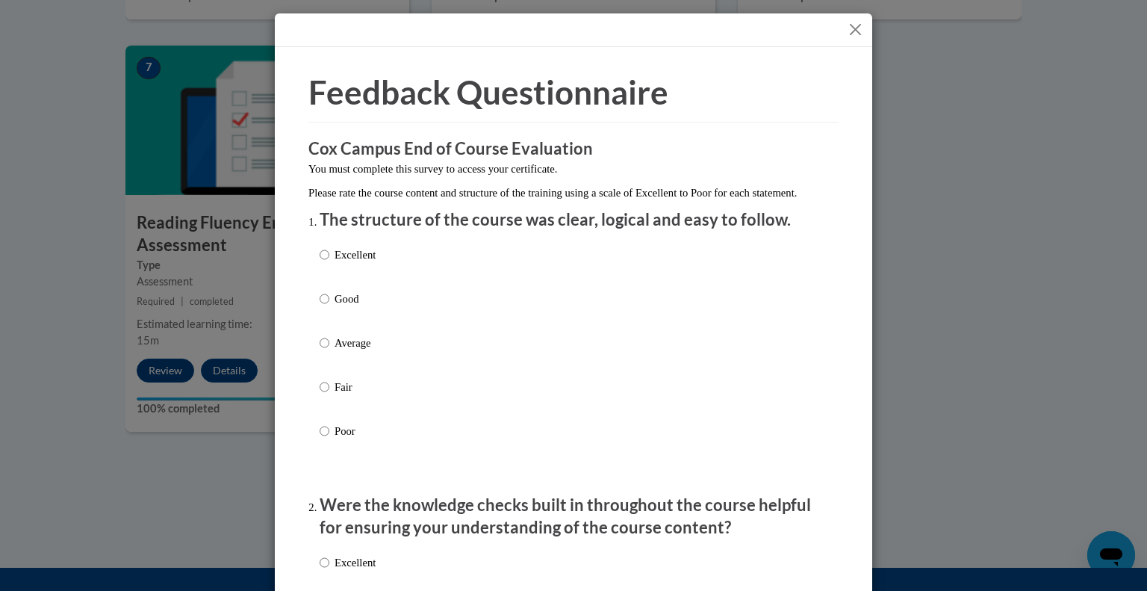
click at [620, 261] on div "Excellent Good Average Fair Poor" at bounding box center [574, 360] width 508 height 243
click at [385, 267] on div "Excellent Good Average Fair Poor" at bounding box center [574, 360] width 508 height 243
click at [373, 263] on p "Excellent" at bounding box center [355, 254] width 41 height 16
click at [329, 263] on input "Excellent" at bounding box center [325, 254] width 10 height 16
radio input "true"
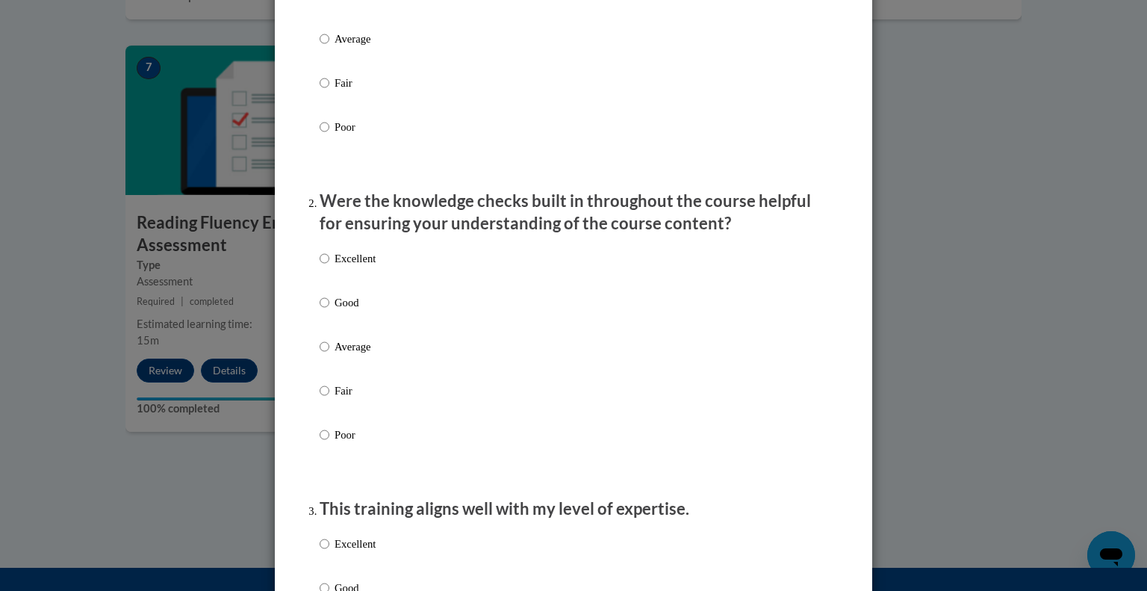
scroll to position [313, 0]
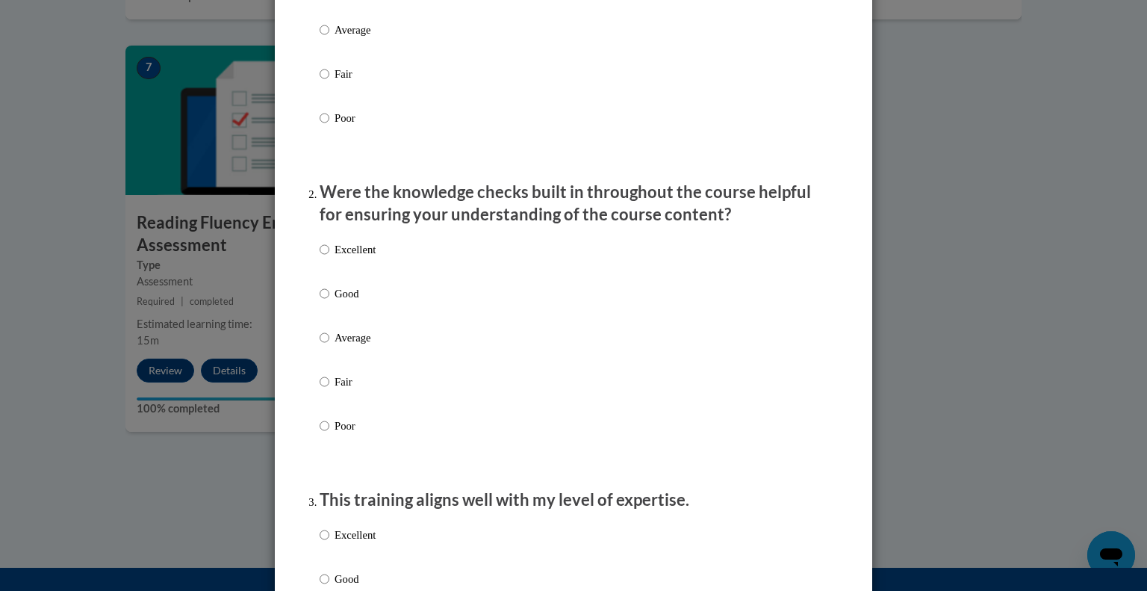
click at [368, 258] on p "Excellent" at bounding box center [355, 249] width 41 height 16
click at [329, 258] on input "Excellent" at bounding box center [325, 249] width 10 height 16
radio input "true"
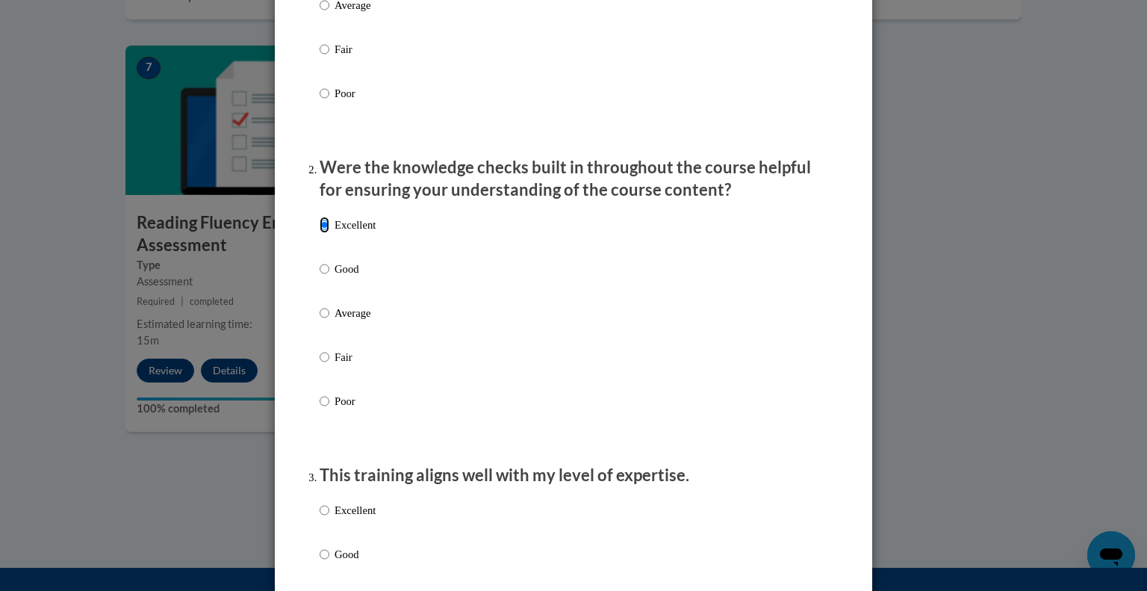
scroll to position [608, 0]
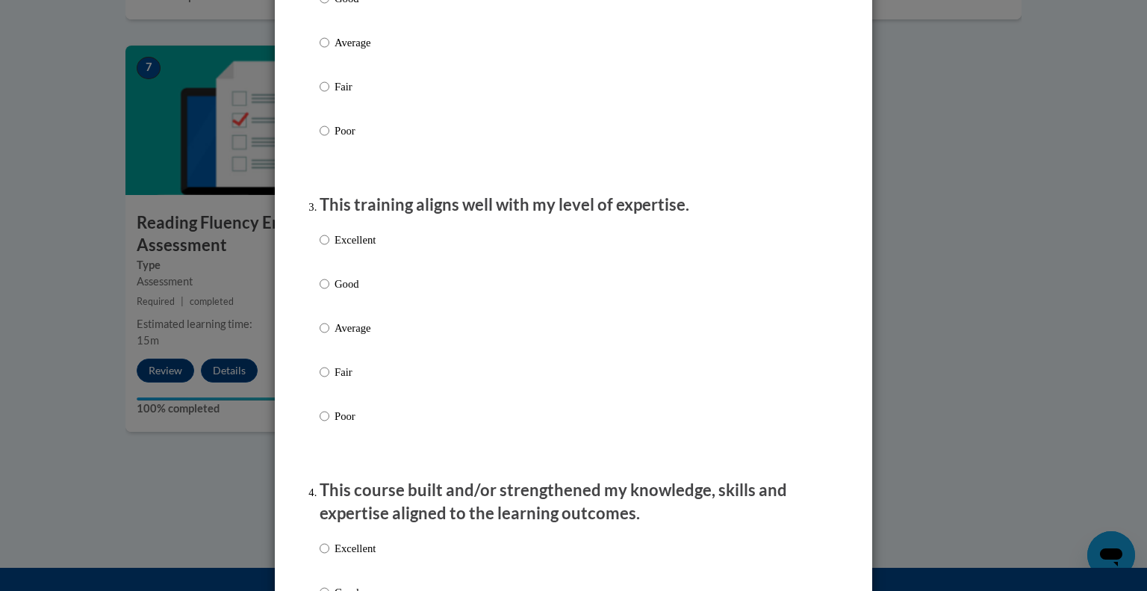
click at [360, 266] on label "Excellent" at bounding box center [348, 252] width 56 height 40
click at [329, 248] on input "Excellent" at bounding box center [325, 240] width 10 height 16
radio input "true"
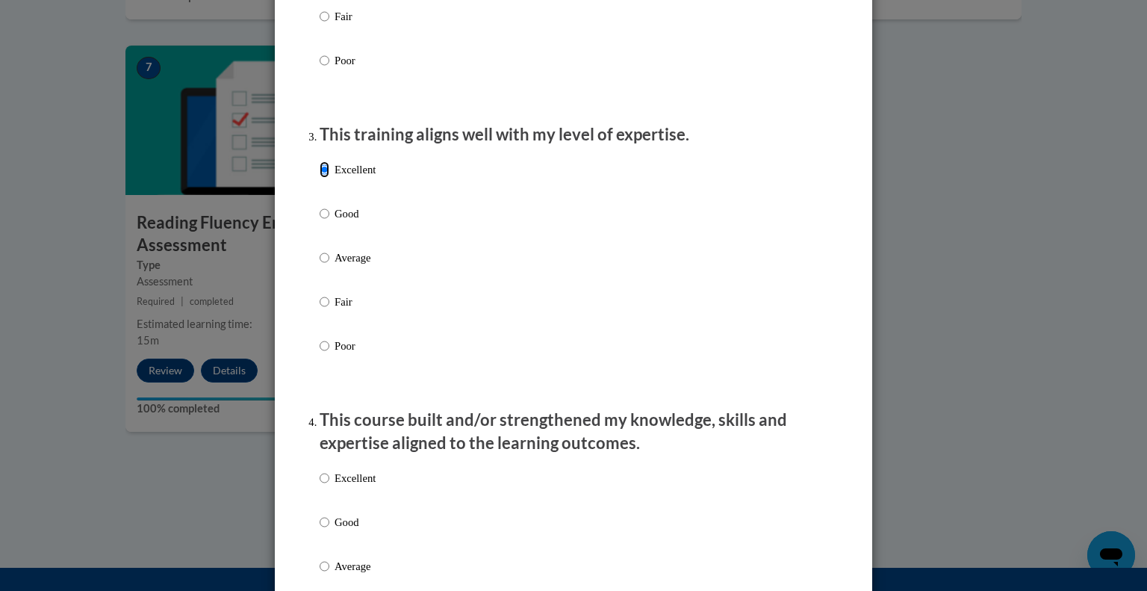
scroll to position [768, 0]
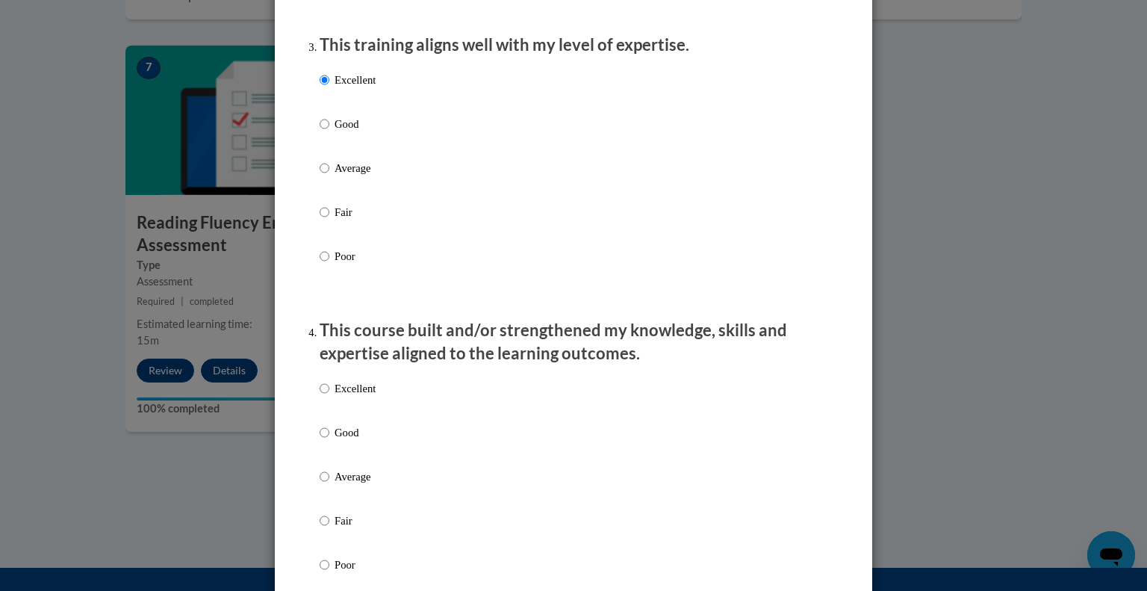
click at [335, 397] on p "Excellent" at bounding box center [355, 388] width 41 height 16
click at [329, 397] on input "Excellent" at bounding box center [325, 388] width 10 height 16
radio input "true"
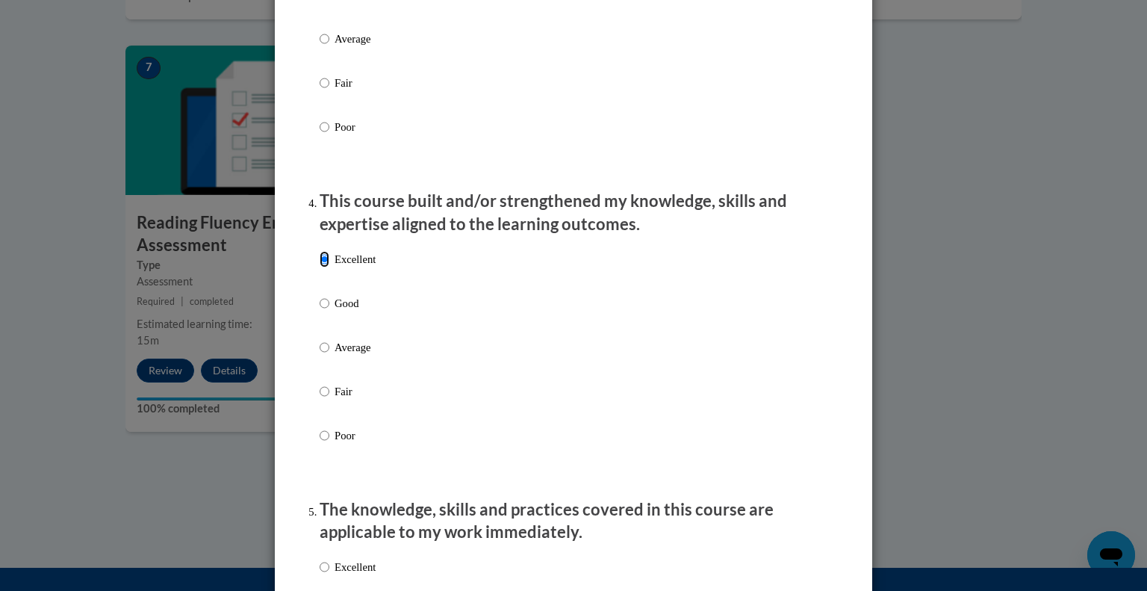
scroll to position [1062, 0]
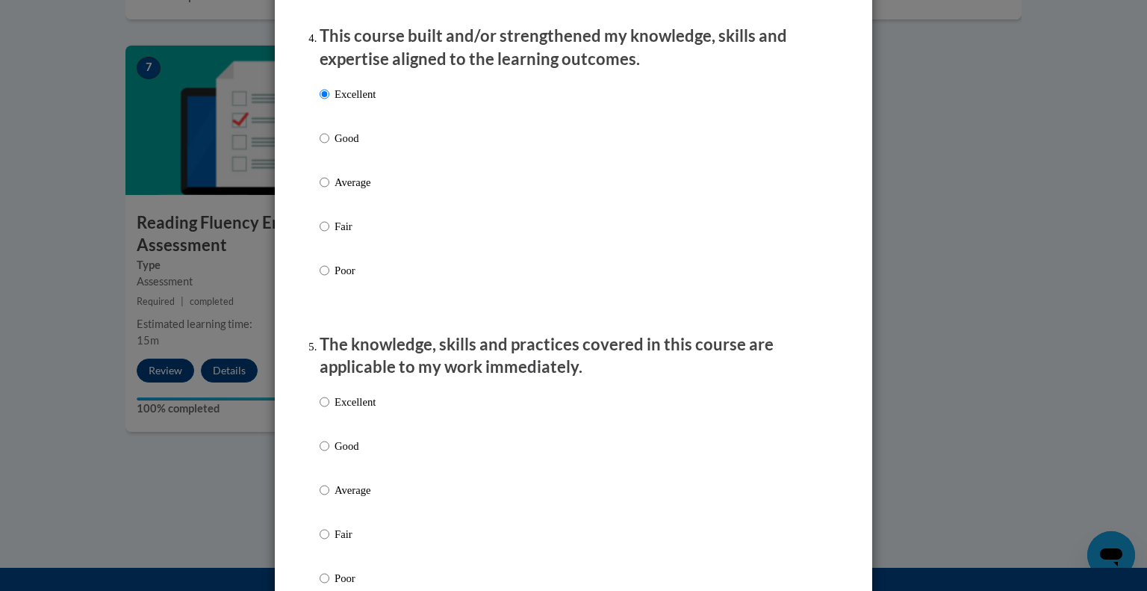
click at [356, 427] on label "Excellent" at bounding box center [348, 414] width 56 height 40
click at [329, 410] on input "Excellent" at bounding box center [325, 402] width 10 height 16
radio input "true"
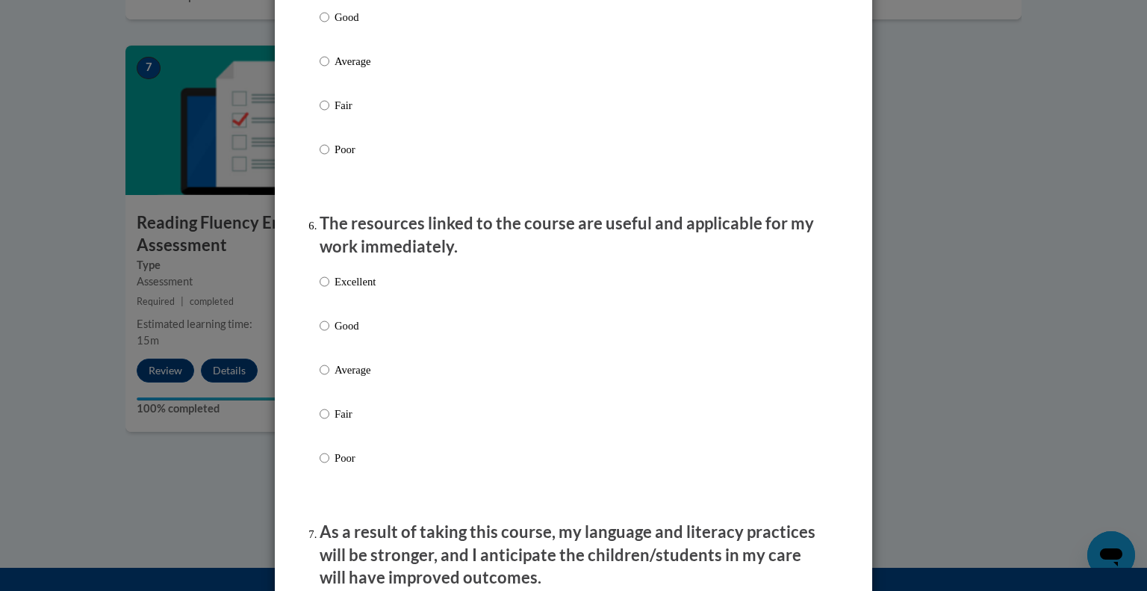
scroll to position [1574, 0]
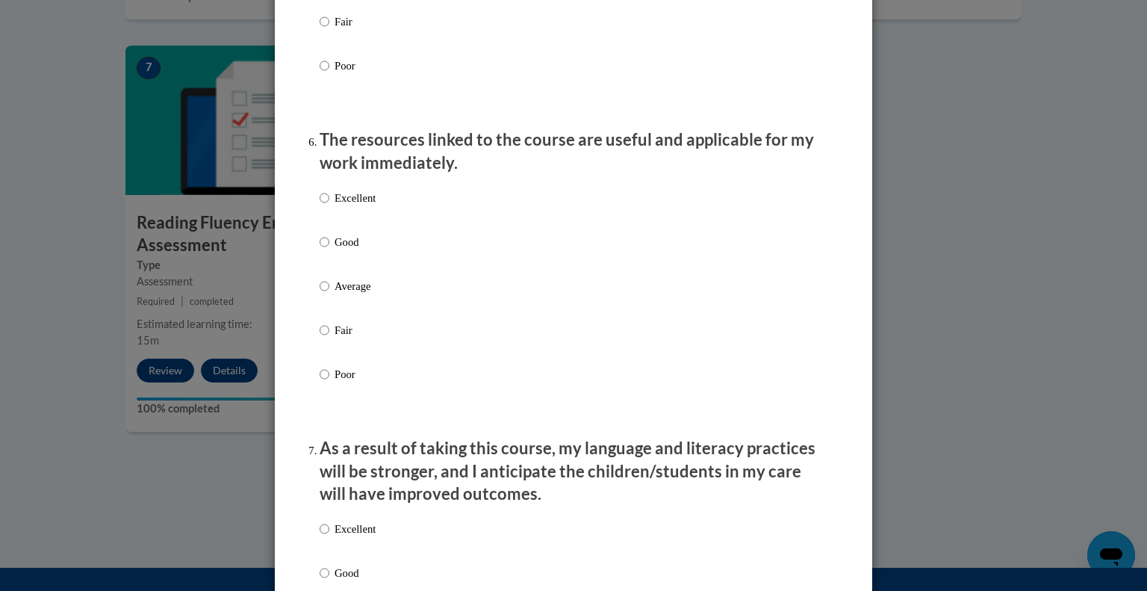
click at [320, 222] on label "Excellent" at bounding box center [348, 210] width 56 height 40
click at [320, 206] on input "Excellent" at bounding box center [325, 198] width 10 height 16
radio input "true"
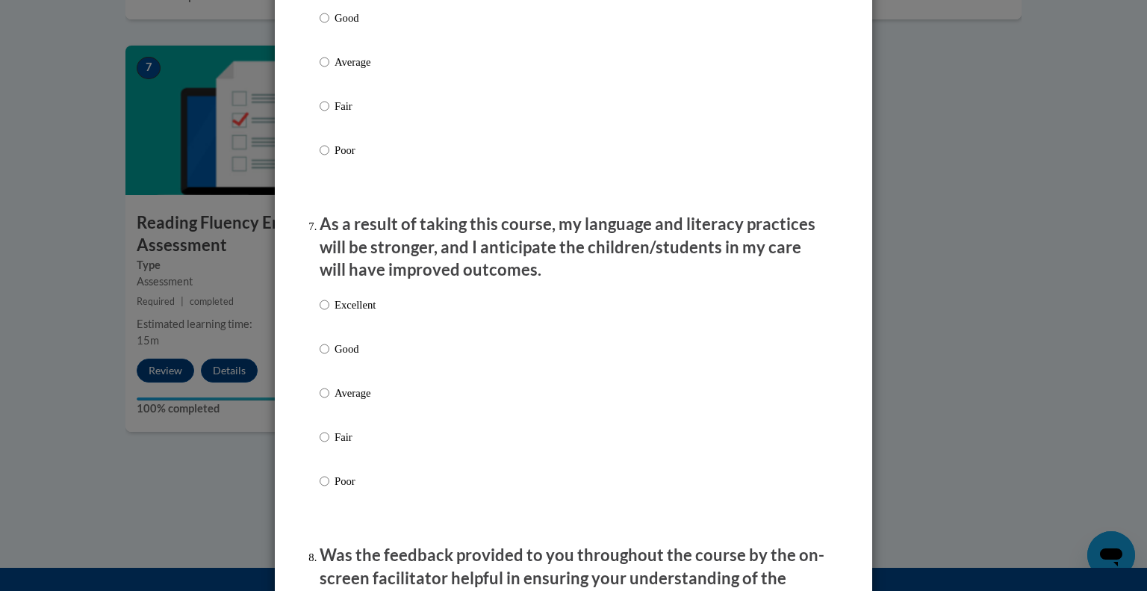
scroll to position [1803, 0]
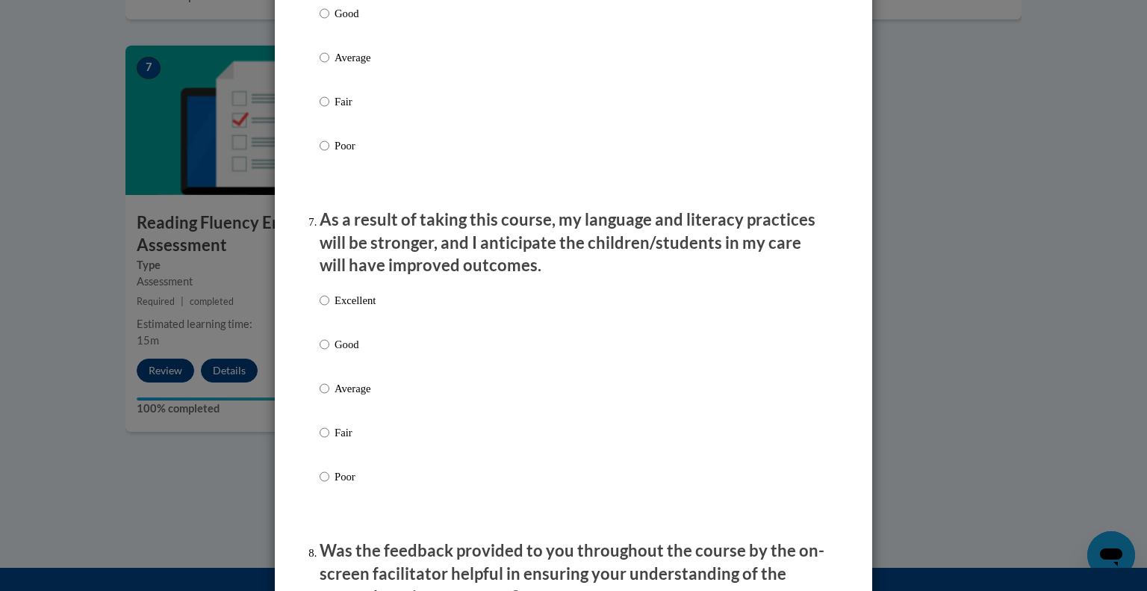
click at [350, 308] on p "Excellent" at bounding box center [355, 300] width 41 height 16
click at [329, 308] on input "Excellent" at bounding box center [325, 300] width 10 height 16
radio input "true"
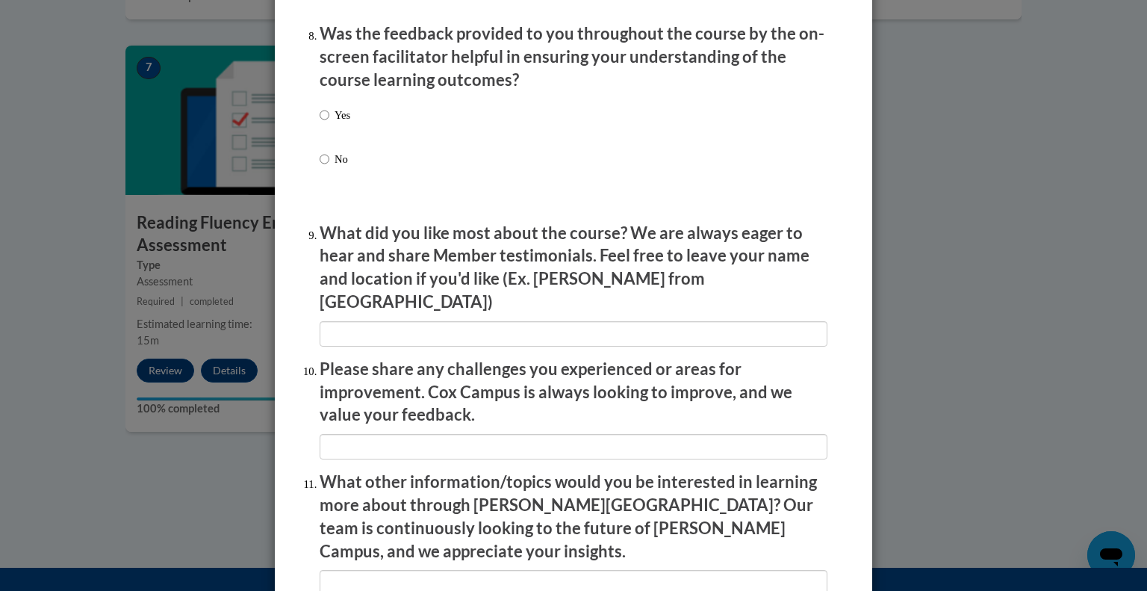
scroll to position [2230, 0]
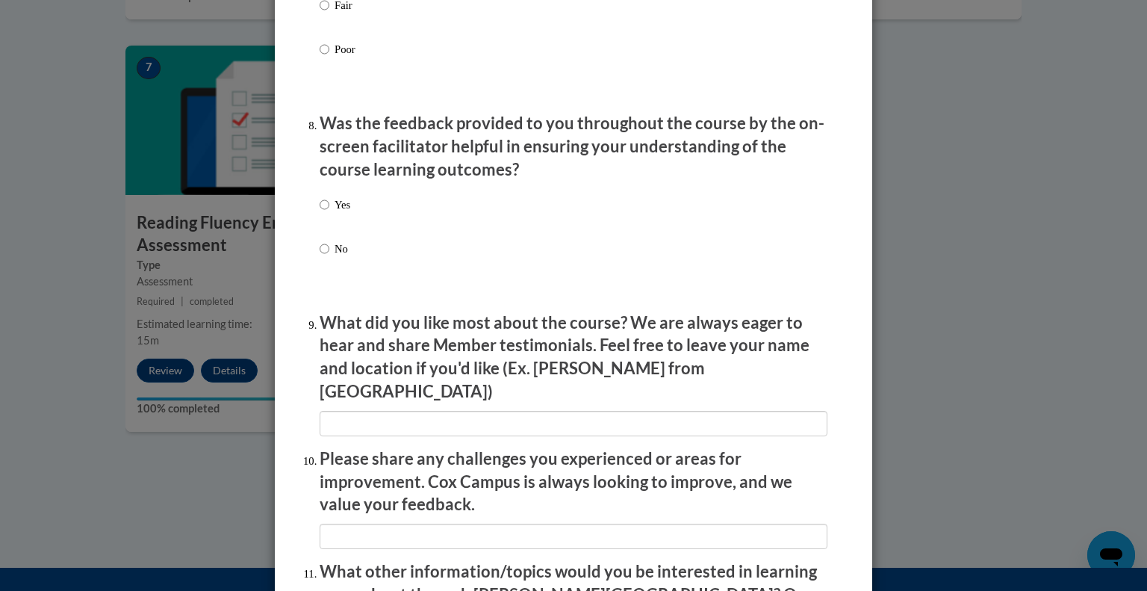
click at [333, 236] on label "Yes" at bounding box center [335, 216] width 31 height 40
click at [329, 213] on input "Yes" at bounding box center [325, 204] width 10 height 16
radio input "true"
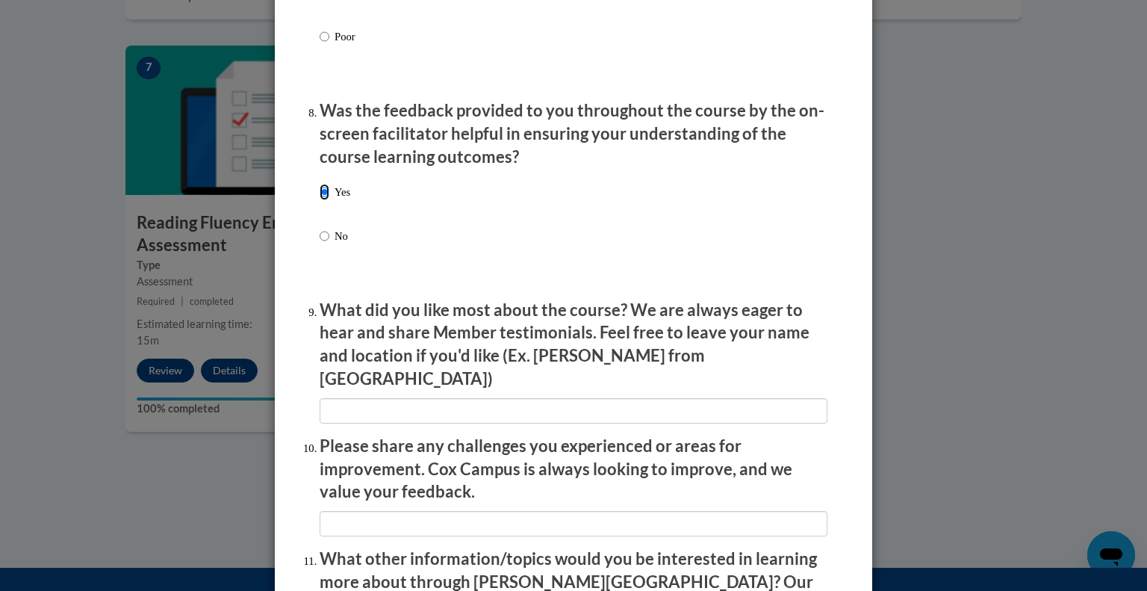
scroll to position [2223, 0]
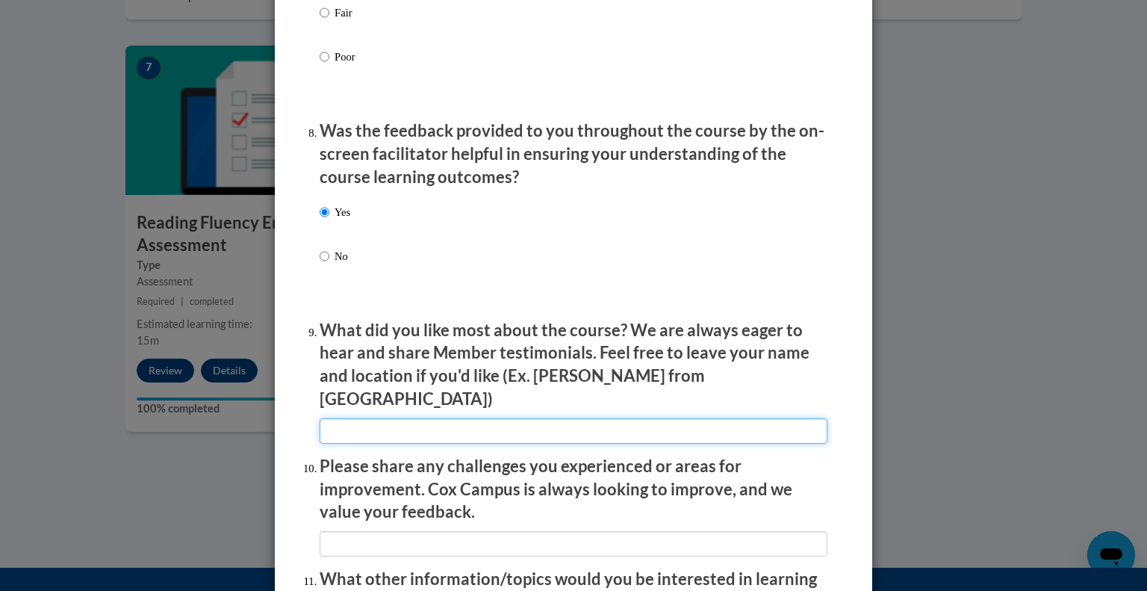
drag, startPoint x: 531, startPoint y: 434, endPoint x: 521, endPoint y: 429, distance: 11.4
click at [531, 435] on input "textbox" at bounding box center [574, 430] width 508 height 25
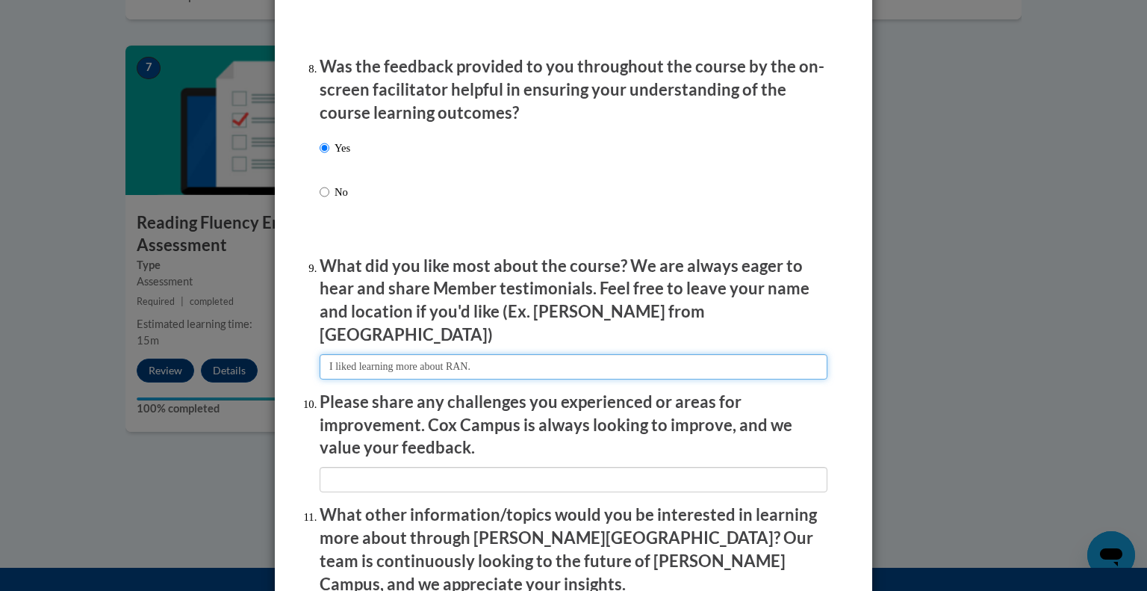
scroll to position [2297, 0]
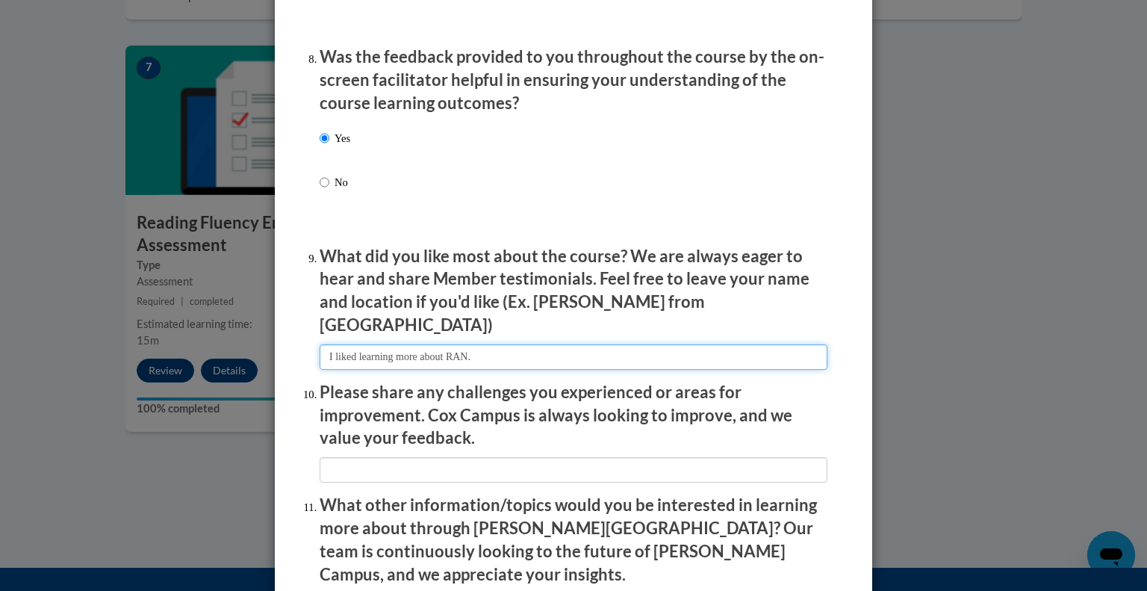
type input "I liked learning more about RAN."
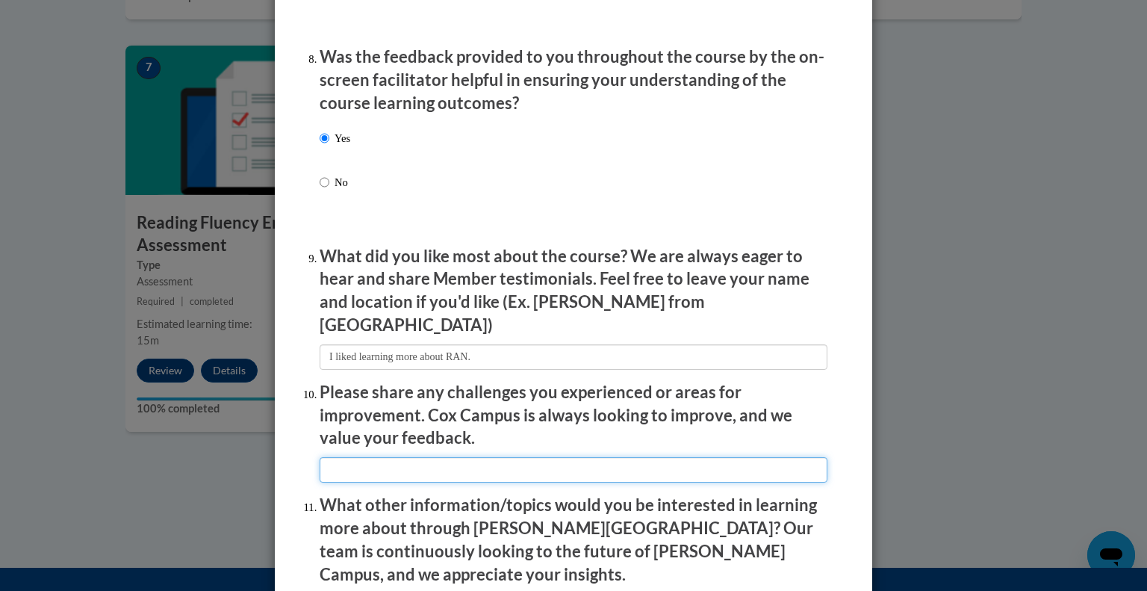
click at [568, 457] on input "textbox" at bounding box center [574, 469] width 508 height 25
type input "None!"
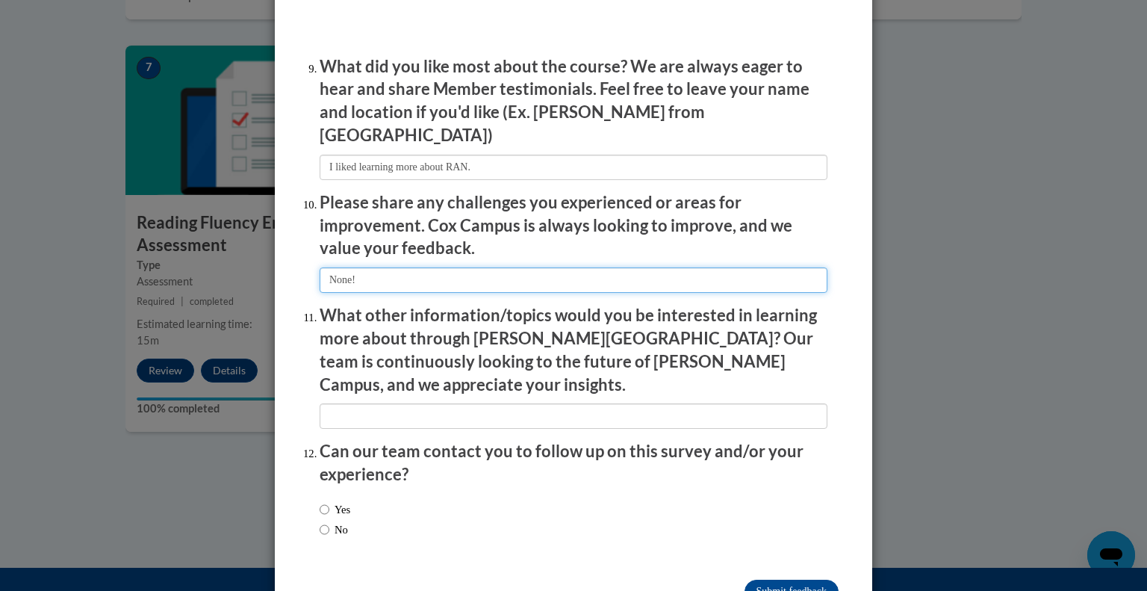
scroll to position [2519, 0]
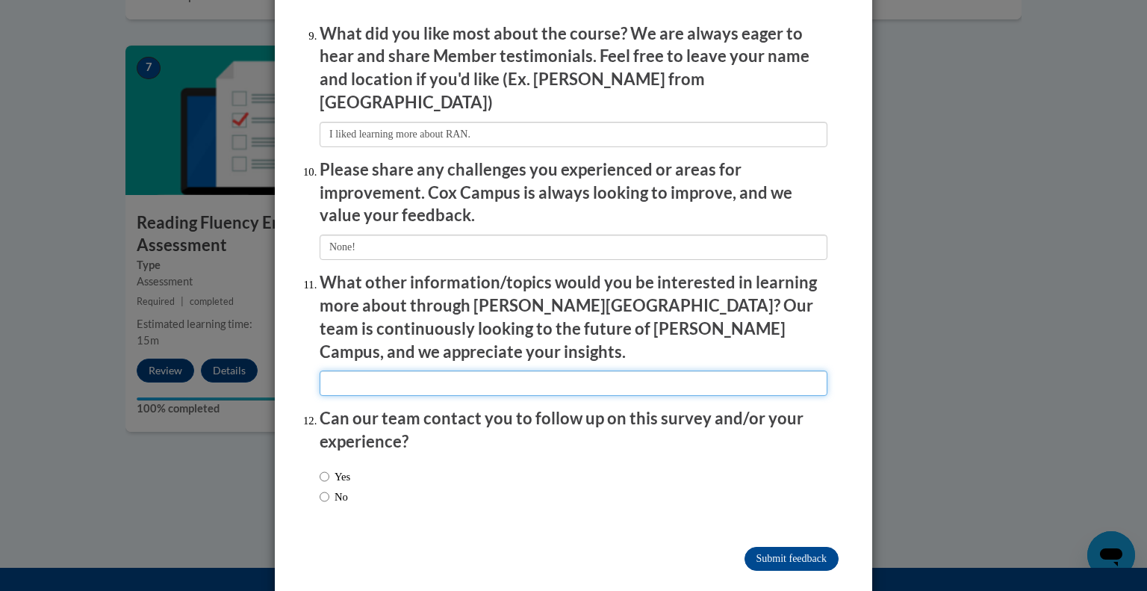
click at [455, 370] on input "textbox" at bounding box center [574, 382] width 508 height 25
type input "I'm looking forward to the other courses available through the structured liter…"
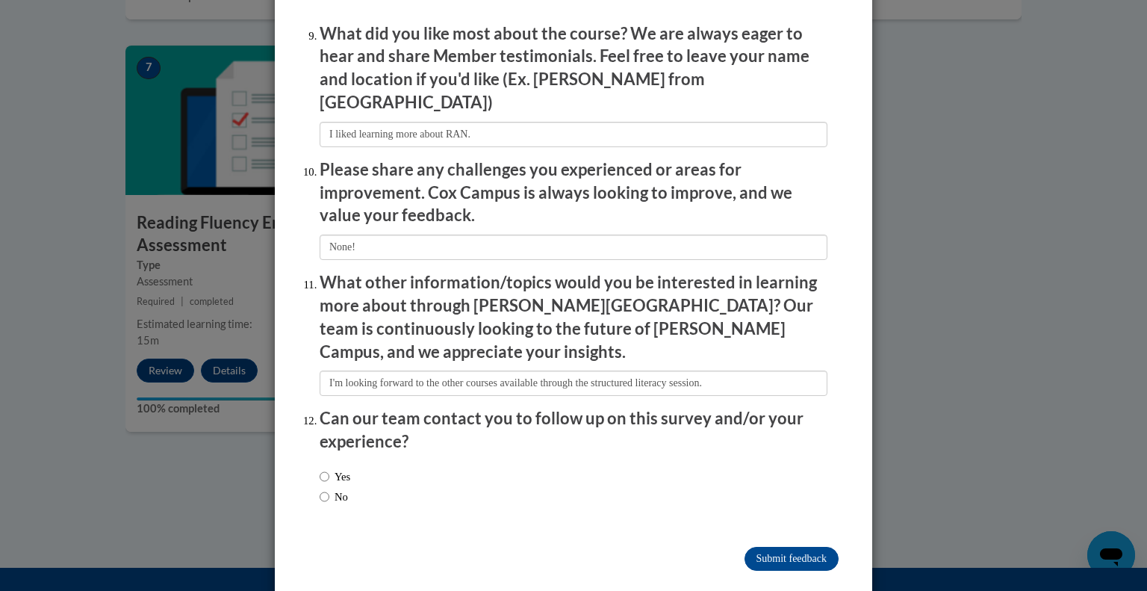
click at [341, 488] on label "No" at bounding box center [334, 496] width 28 height 16
click at [329, 488] on input "No" at bounding box center [325, 496] width 10 height 16
radio input "true"
click at [821, 547] on input "Submit feedback" at bounding box center [792, 559] width 94 height 24
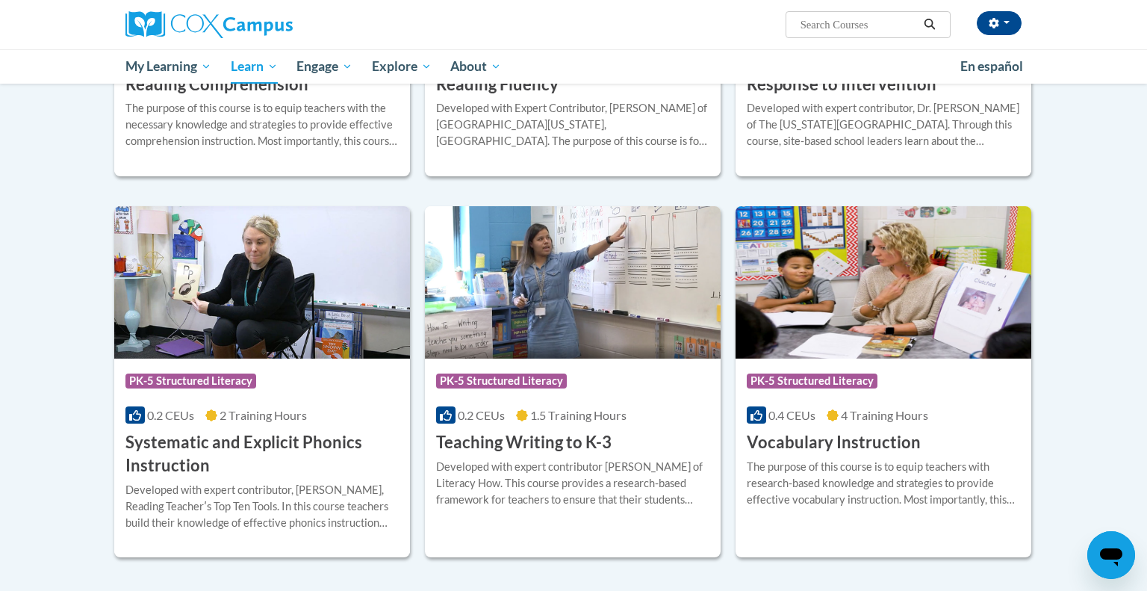
scroll to position [1633, 0]
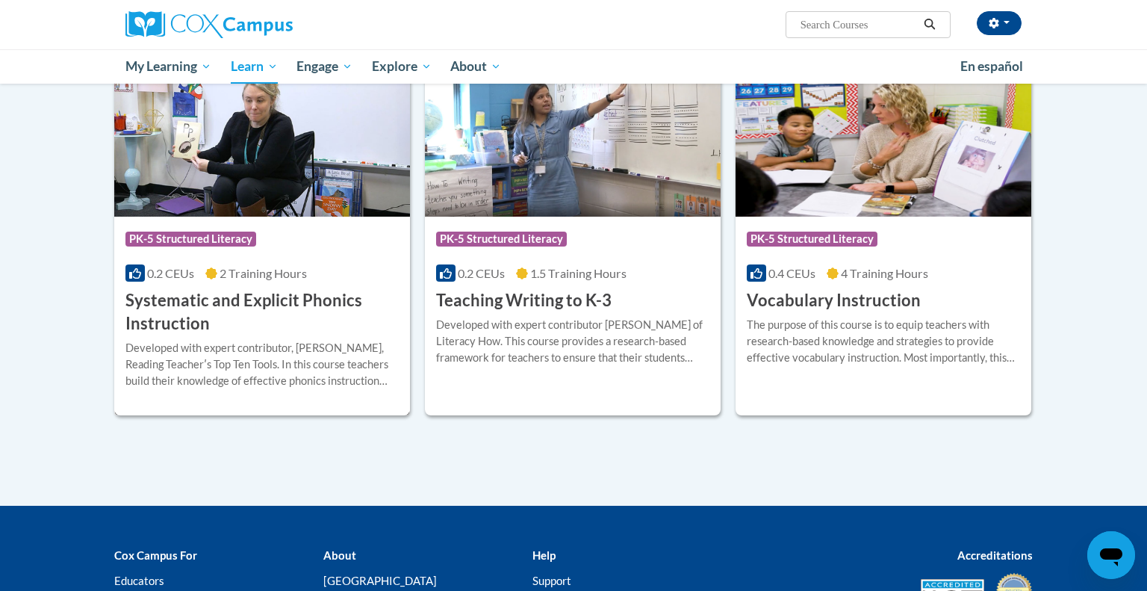
click at [329, 314] on h3 "Systematic and Explicit Phonics Instruction" at bounding box center [261, 312] width 273 height 46
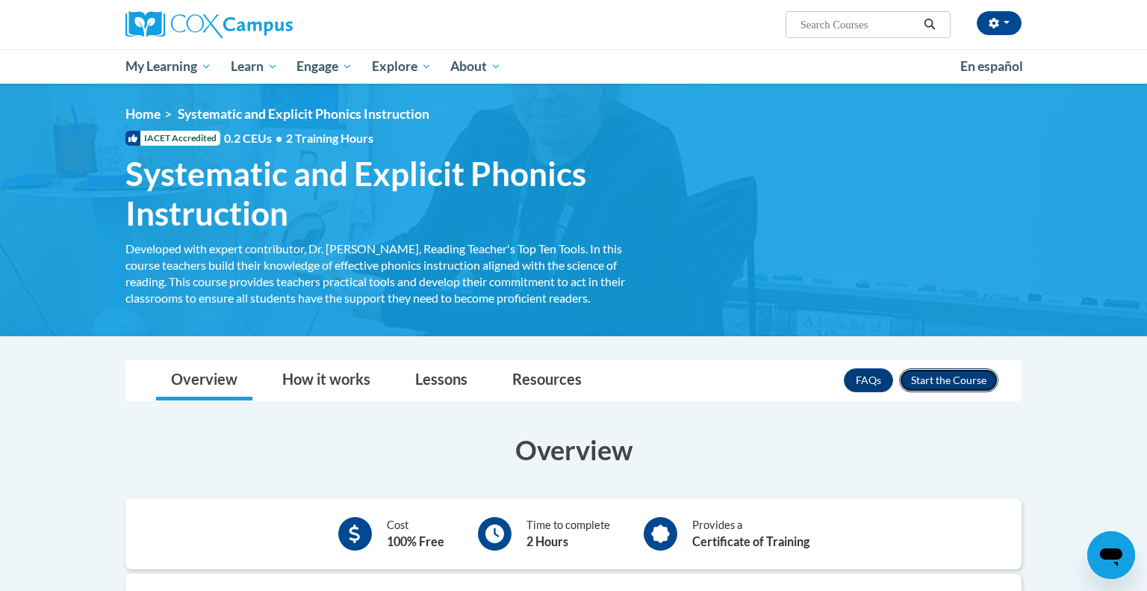
click at [951, 376] on button "Enroll" at bounding box center [948, 380] width 99 height 24
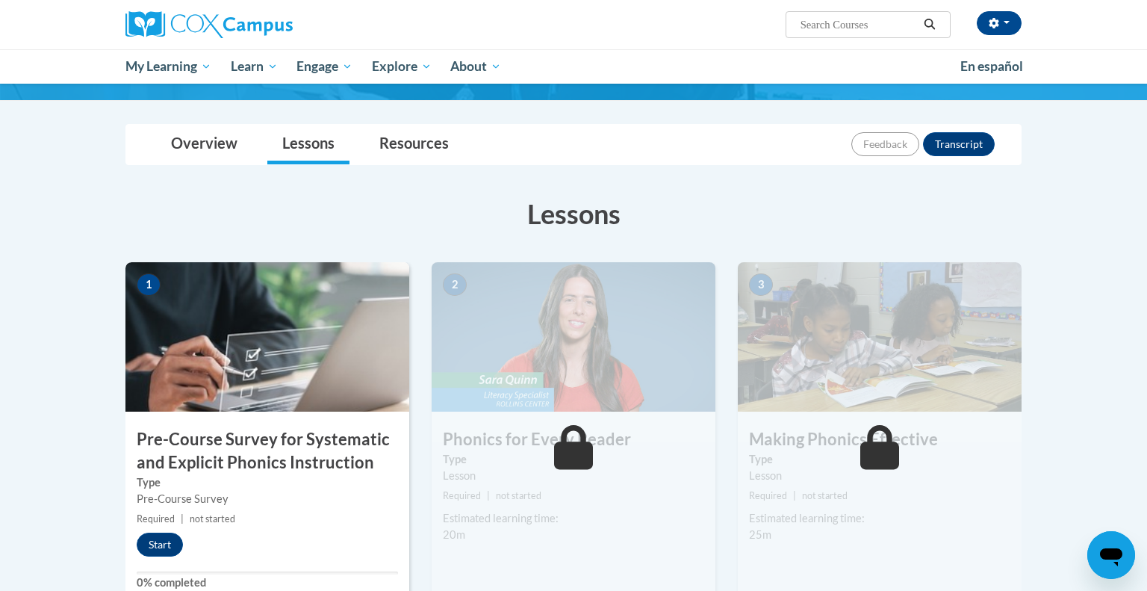
scroll to position [139, 0]
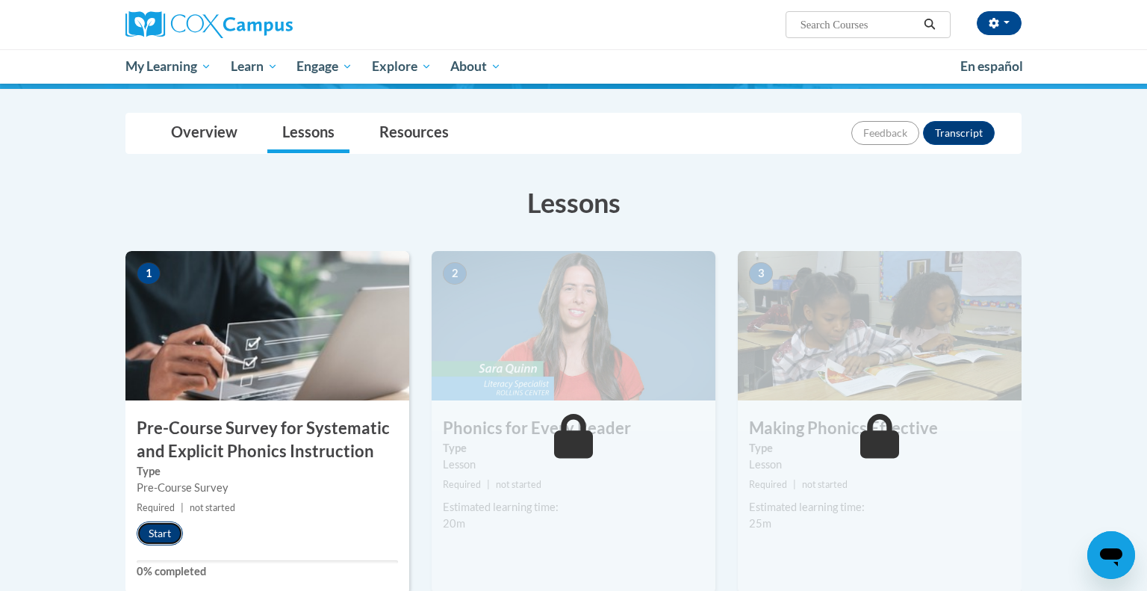
click at [167, 533] on button "Start" at bounding box center [160, 533] width 46 height 24
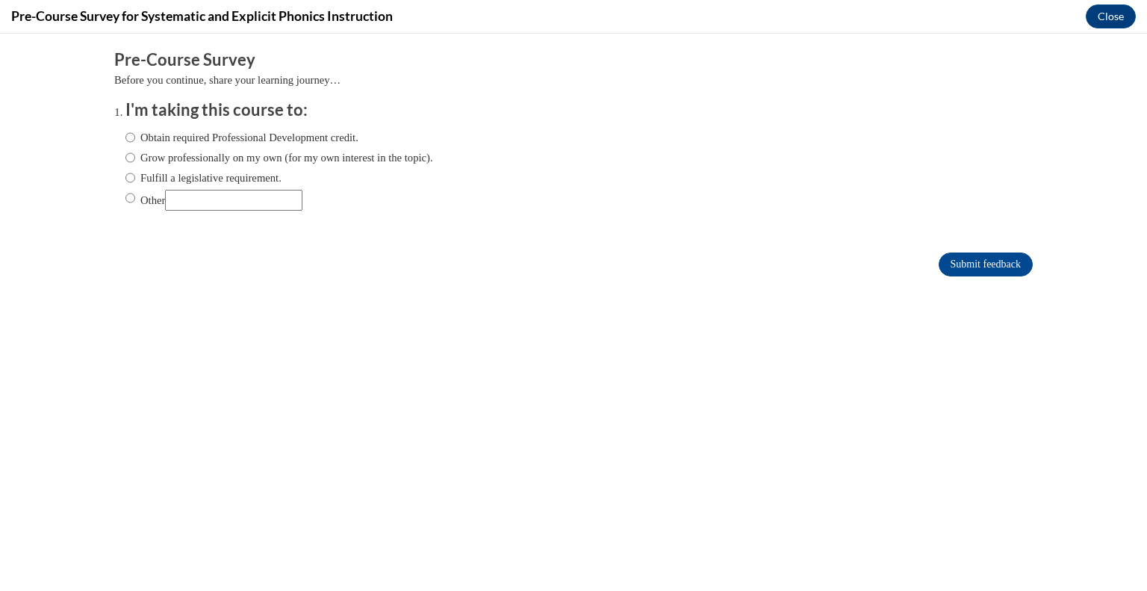
scroll to position [0, 0]
click at [218, 177] on label "Fulfill a legislative requirement." at bounding box center [203, 178] width 156 height 16
click at [135, 177] on input "Fulfill a legislative requirement." at bounding box center [130, 178] width 10 height 16
radio input "true"
click at [969, 274] on input "Submit feedback" at bounding box center [986, 264] width 94 height 24
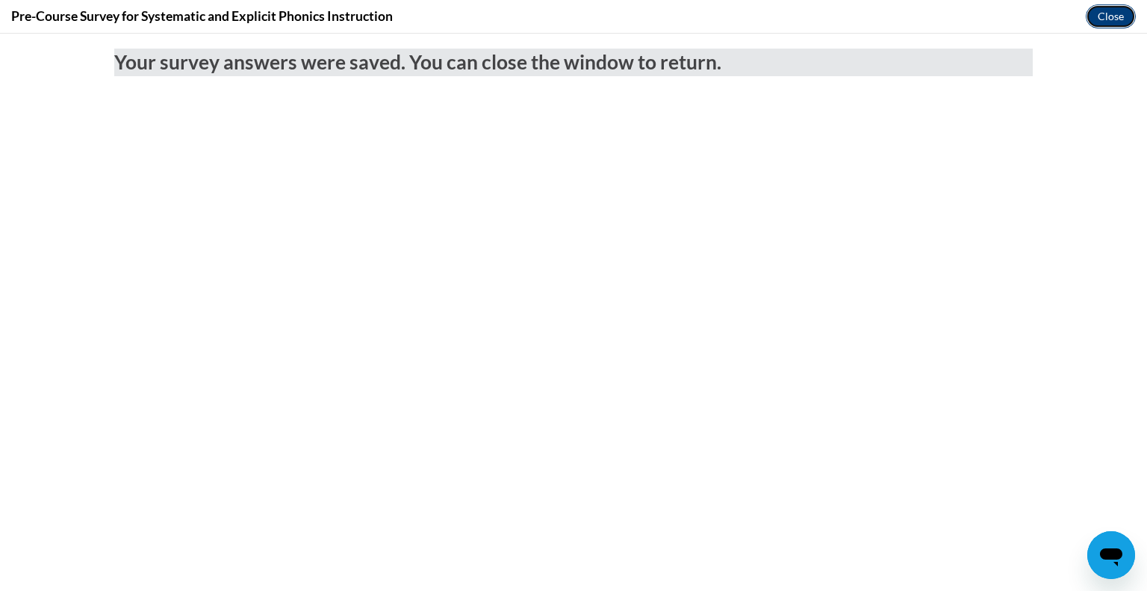
click at [1123, 22] on button "Close" at bounding box center [1111, 16] width 50 height 24
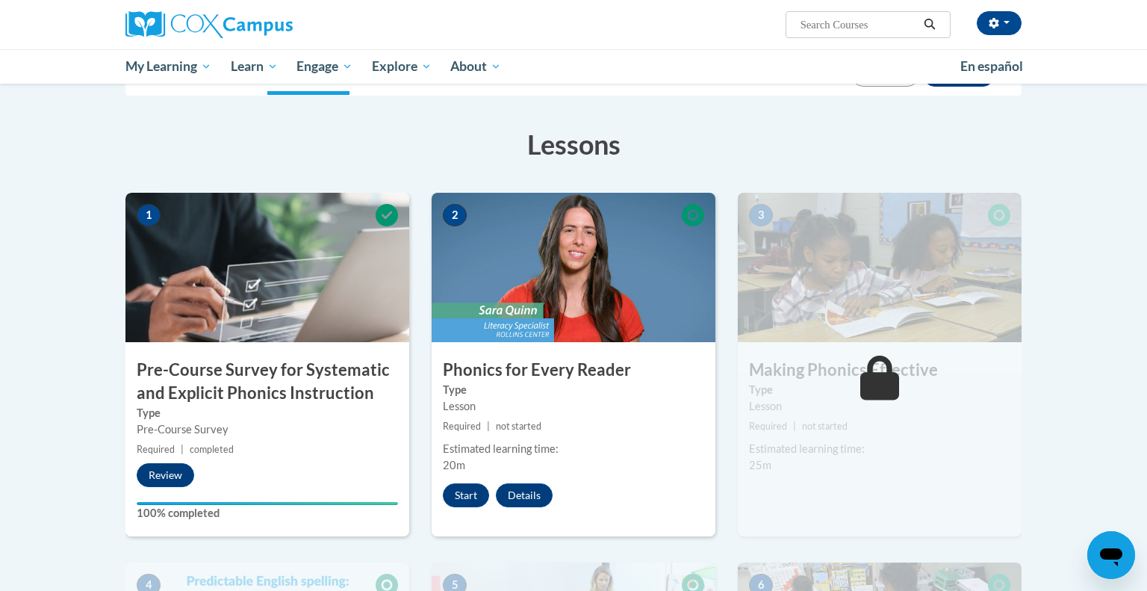
scroll to position [203, 0]
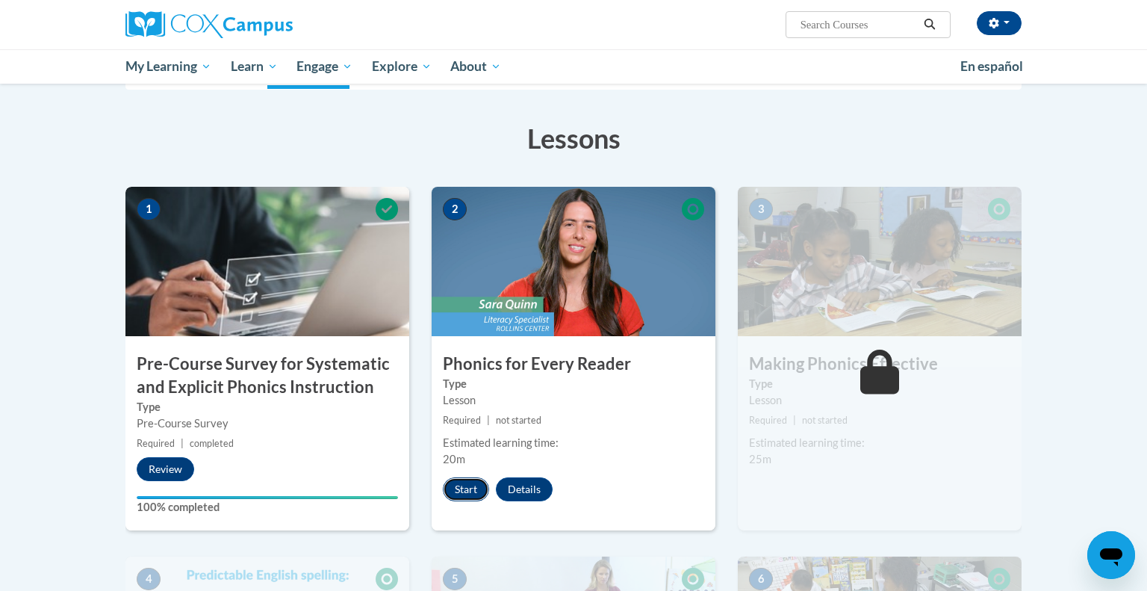
click at [468, 490] on button "Start" at bounding box center [466, 489] width 46 height 24
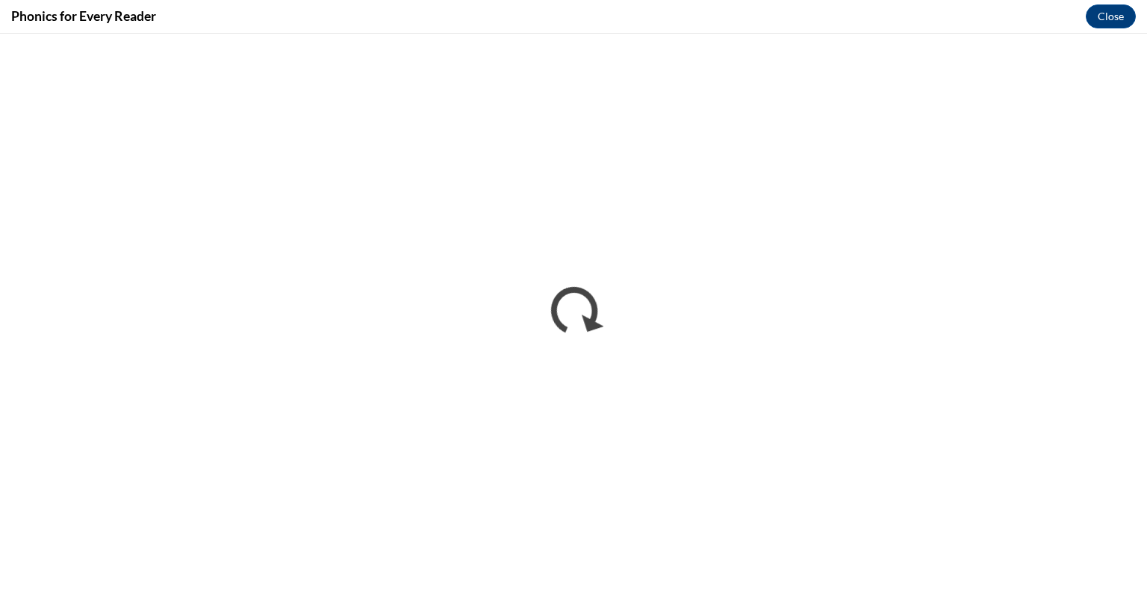
scroll to position [0, 0]
